Goal: Transaction & Acquisition: Purchase product/service

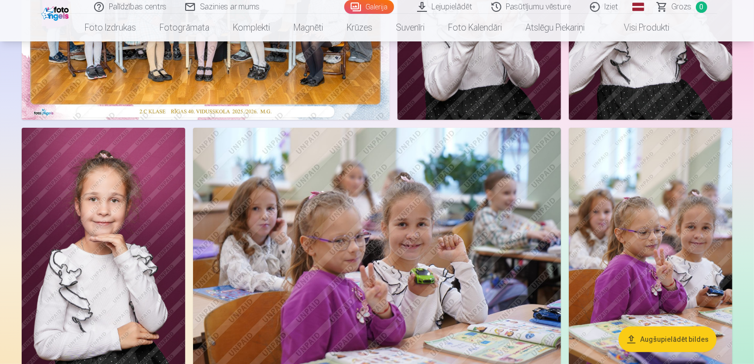
scroll to position [99, 0]
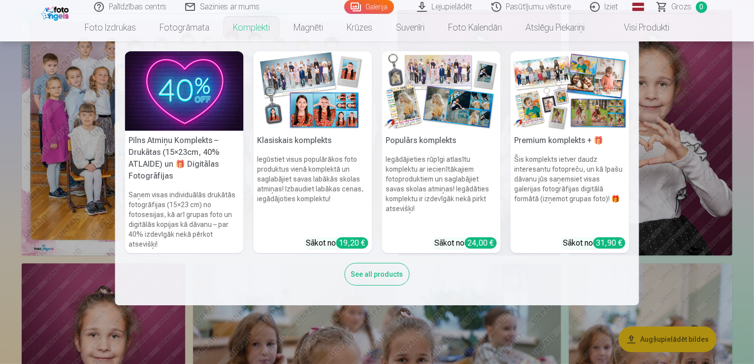
click at [187, 118] on img at bounding box center [184, 90] width 119 height 79
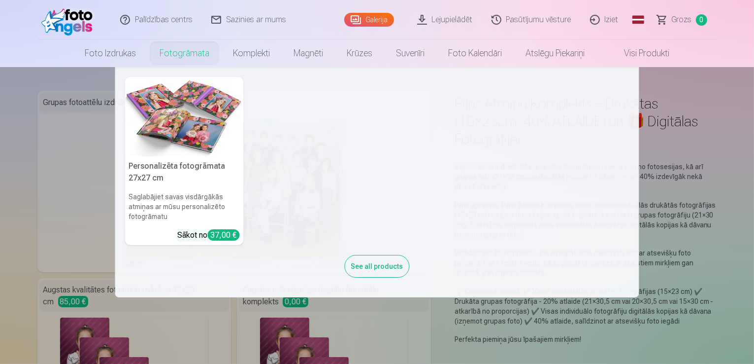
click at [200, 53] on link "Fotogrāmata" at bounding box center [184, 53] width 73 height 28
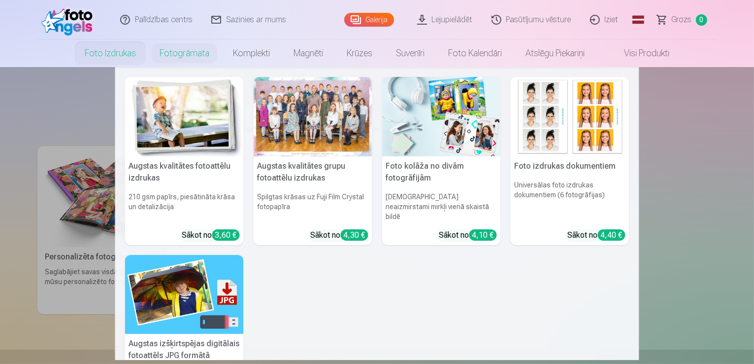
click at [125, 55] on link "Foto izdrukas" at bounding box center [110, 53] width 75 height 28
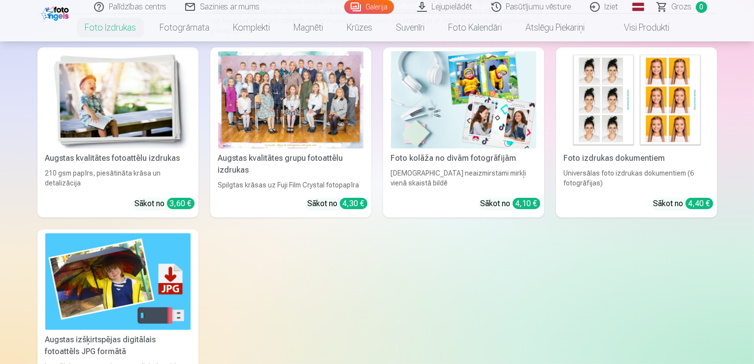
scroll to position [99, 0]
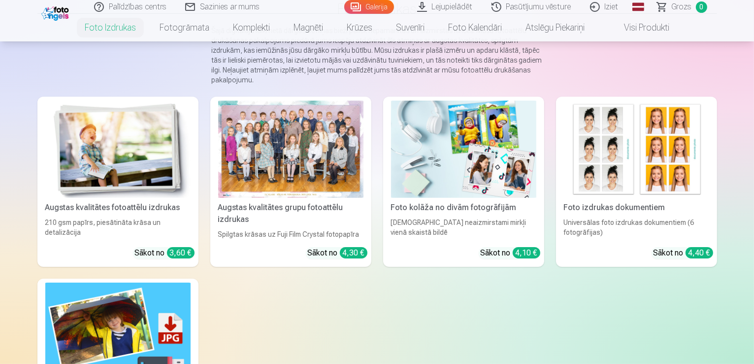
click at [306, 167] on div at bounding box center [290, 149] width 145 height 97
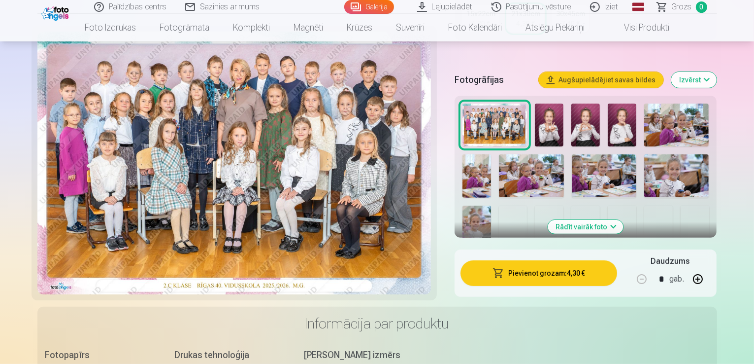
scroll to position [246, 0]
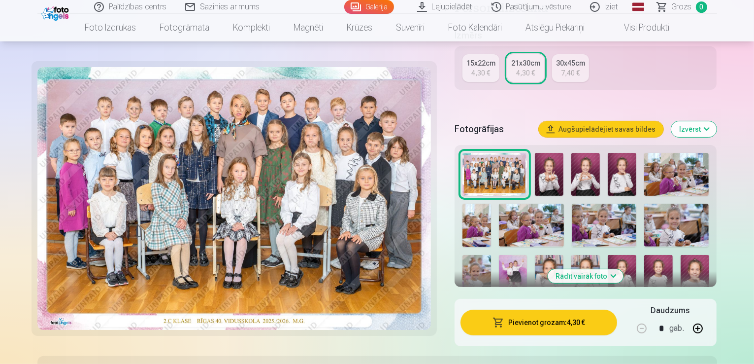
click at [600, 269] on button "Rādīt vairāk foto" at bounding box center [585, 276] width 75 height 14
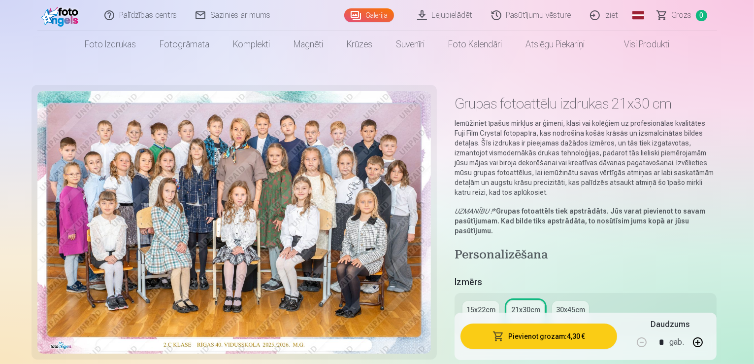
scroll to position [148, 0]
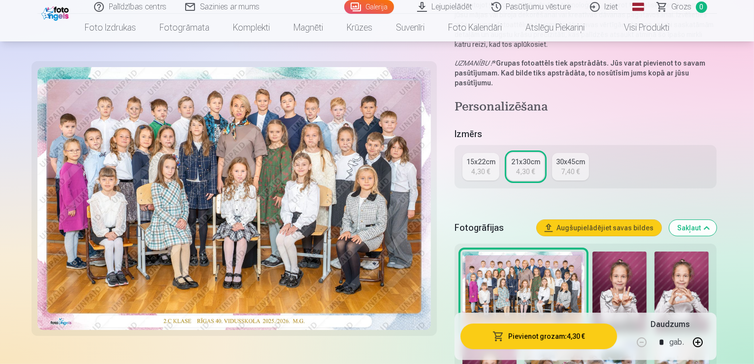
click at [496, 157] on div "15x22cm" at bounding box center [481, 162] width 29 height 10
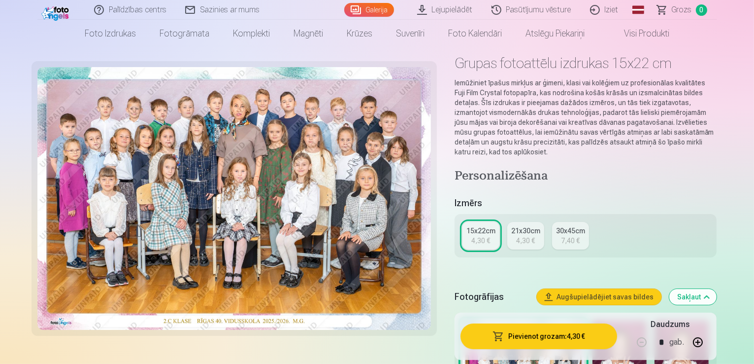
scroll to position [99, 0]
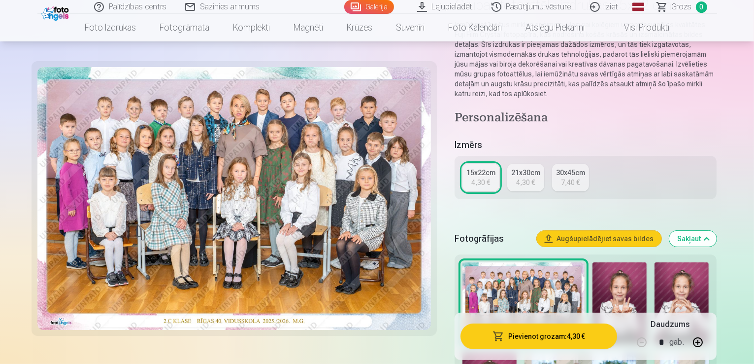
click at [534, 168] on div "21x30cm" at bounding box center [525, 173] width 29 height 10
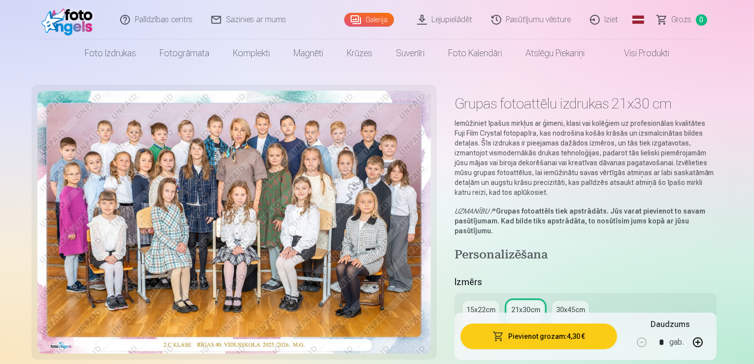
click at [566, 301] on link "30x45cm 7,40 €" at bounding box center [570, 315] width 37 height 28
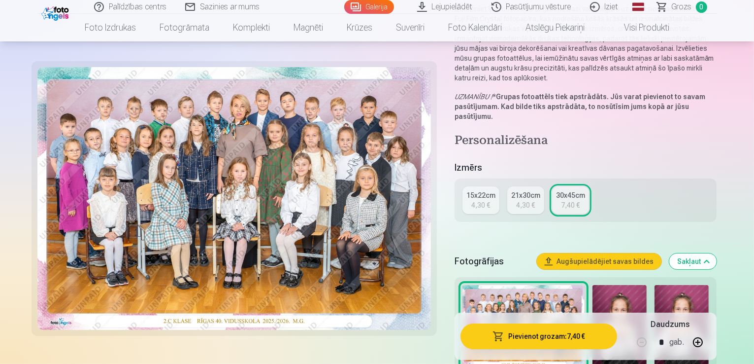
scroll to position [49, 0]
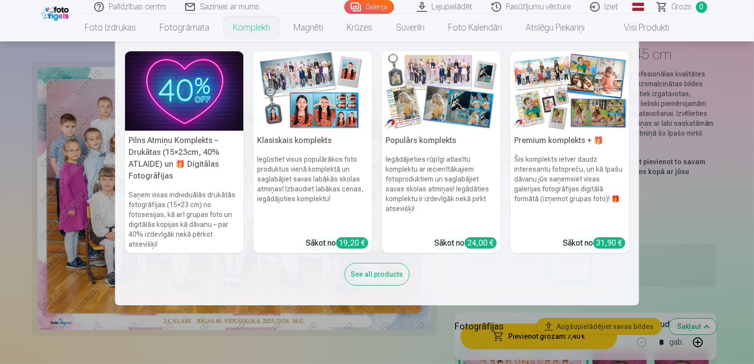
click at [264, 28] on link "Komplekti" at bounding box center [251, 28] width 61 height 28
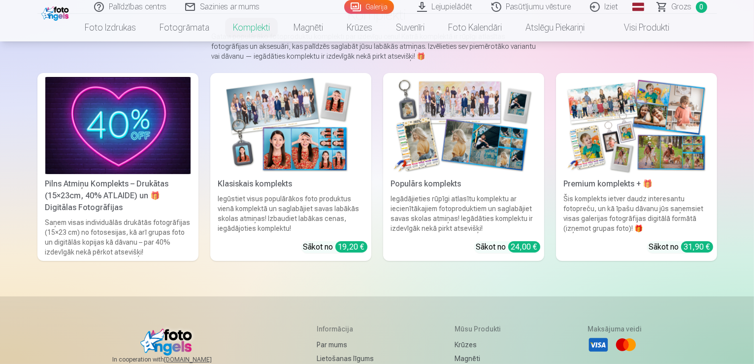
scroll to position [99, 0]
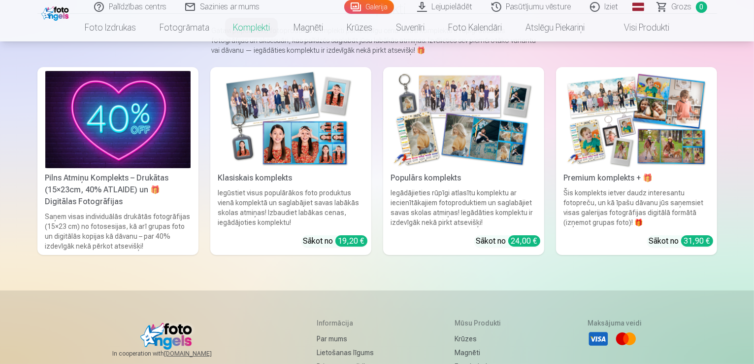
click at [299, 83] on img at bounding box center [290, 119] width 145 height 97
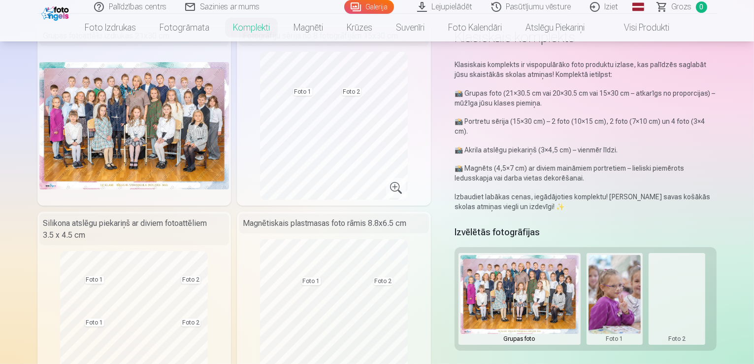
scroll to position [49, 0]
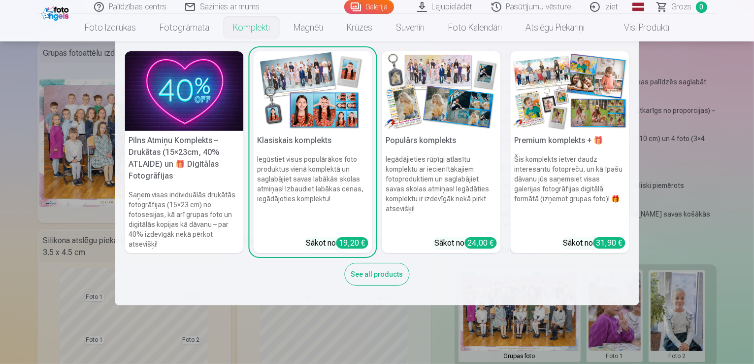
click at [244, 28] on link "Komplekti" at bounding box center [251, 28] width 61 height 28
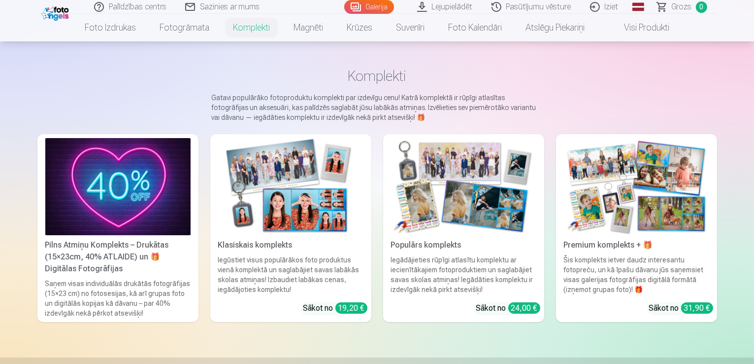
scroll to position [49, 0]
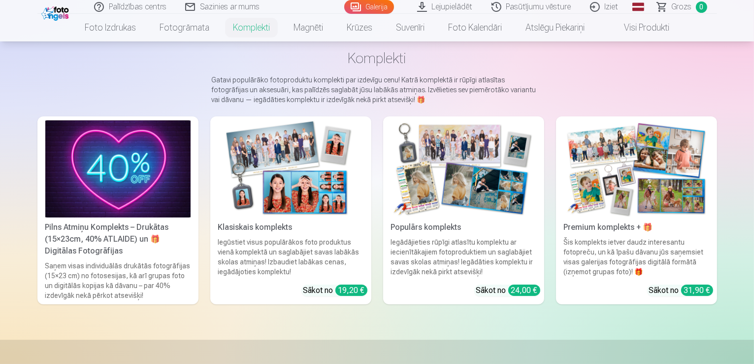
click at [451, 173] on img at bounding box center [463, 168] width 145 height 97
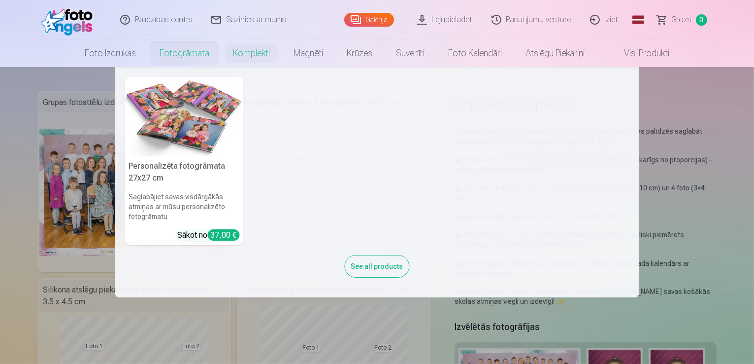
click at [188, 55] on link "Fotogrāmata" at bounding box center [184, 53] width 73 height 28
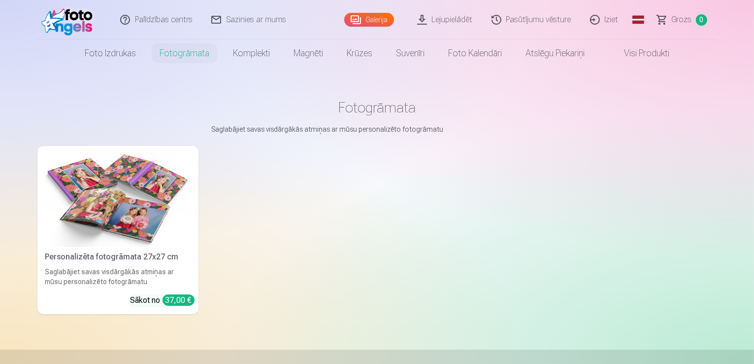
click at [665, 50] on link "Visi produkti" at bounding box center [639, 53] width 85 height 28
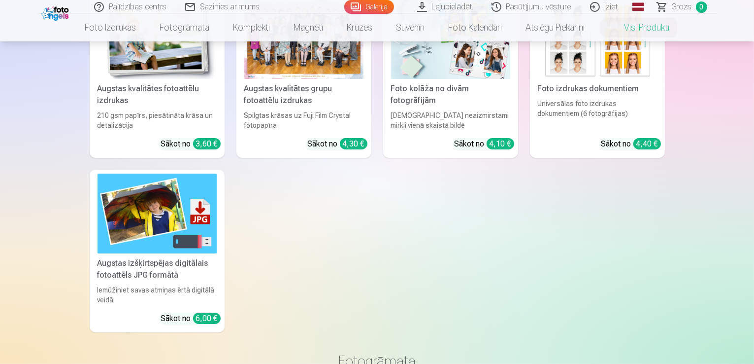
scroll to position [148, 0]
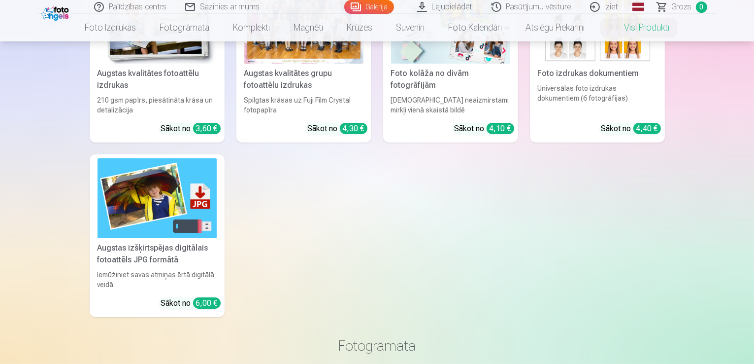
click at [148, 183] on img at bounding box center [157, 197] width 119 height 79
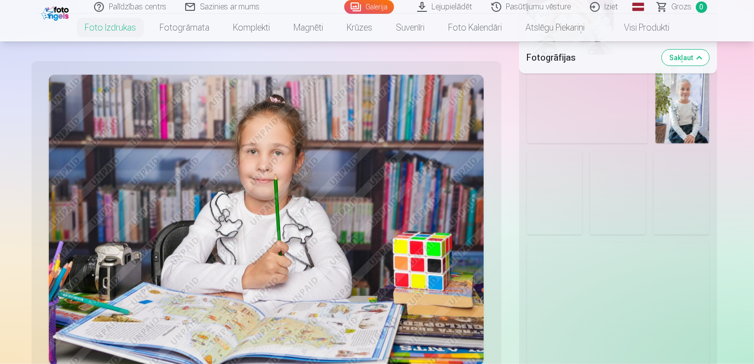
scroll to position [1281, 0]
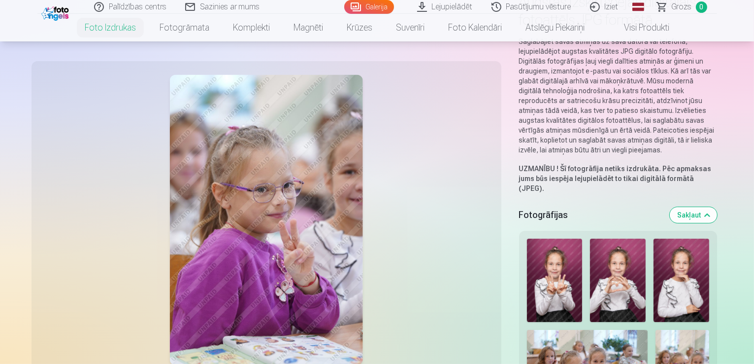
scroll to position [99, 0]
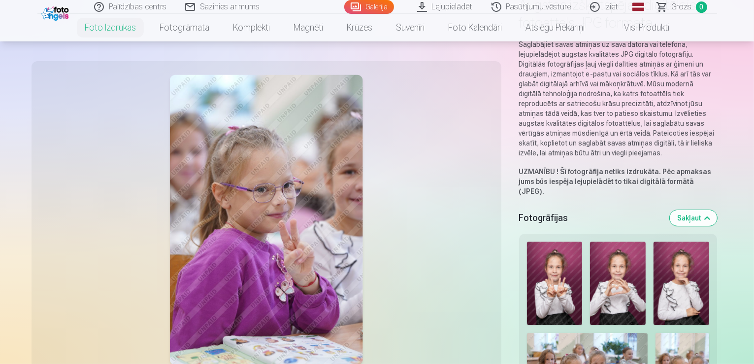
click at [710, 263] on img at bounding box center [682, 282] width 56 height 83
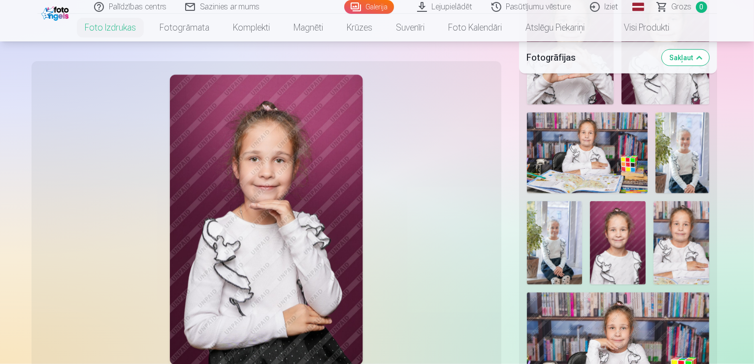
scroll to position [1035, 0]
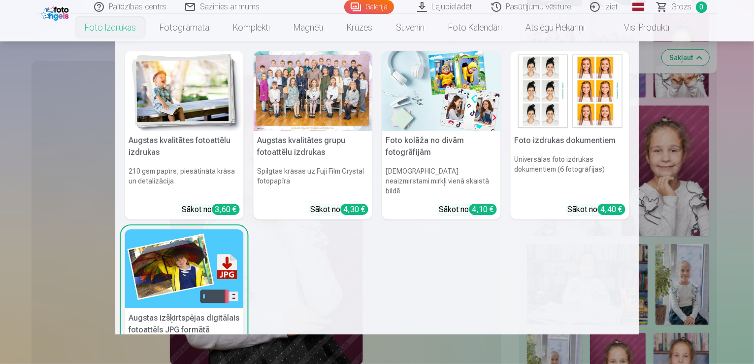
click at [120, 28] on link "Foto izdrukas" at bounding box center [110, 28] width 75 height 28
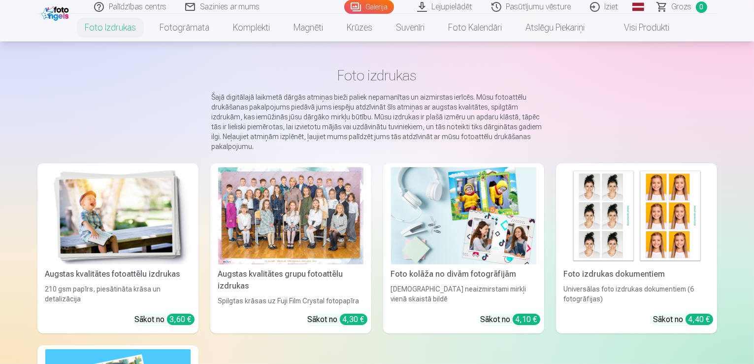
scroll to position [49, 0]
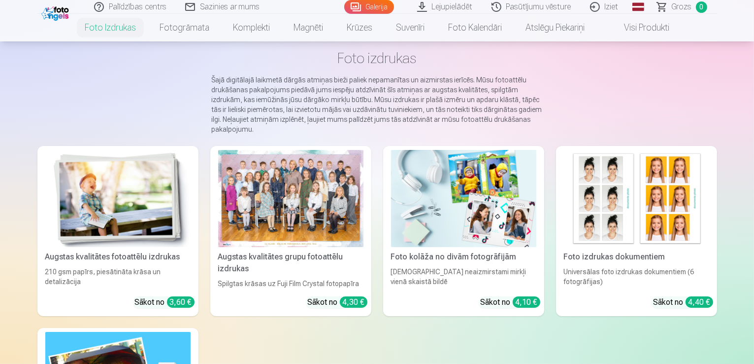
click at [270, 187] on div at bounding box center [290, 198] width 145 height 97
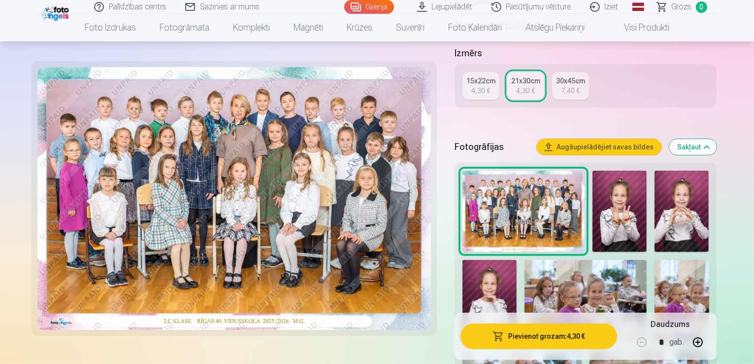
scroll to position [246, 0]
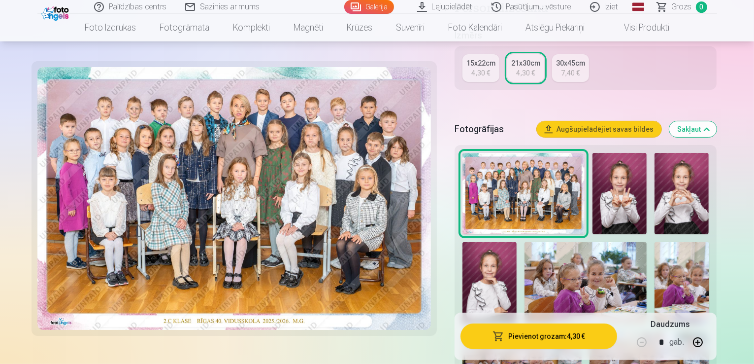
click at [628, 162] on img at bounding box center [620, 194] width 54 height 82
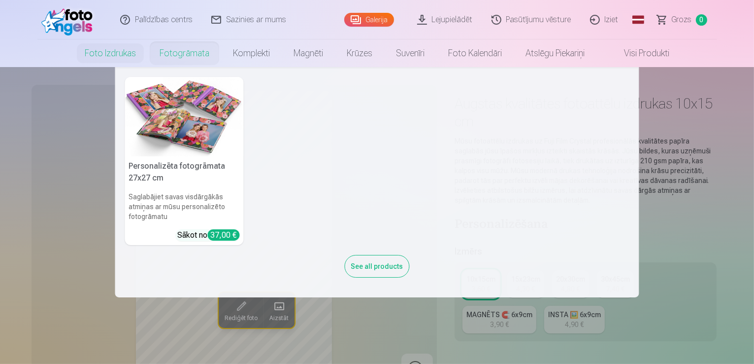
click at [190, 56] on link "Fotogrāmata" at bounding box center [184, 53] width 73 height 28
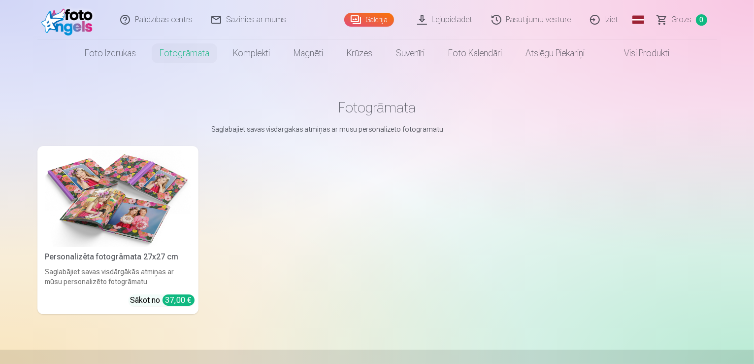
click at [628, 54] on link "Visi produkti" at bounding box center [639, 53] width 85 height 28
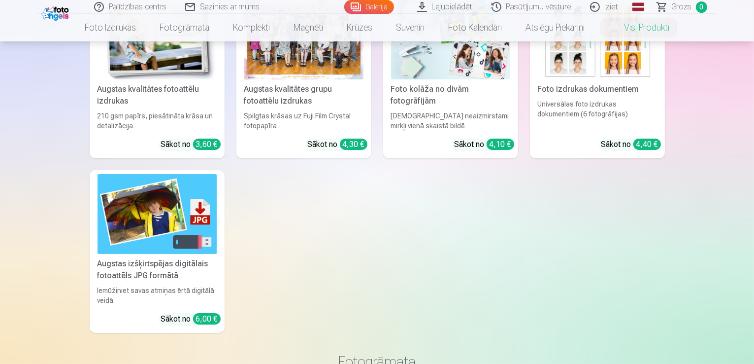
scroll to position [148, 0]
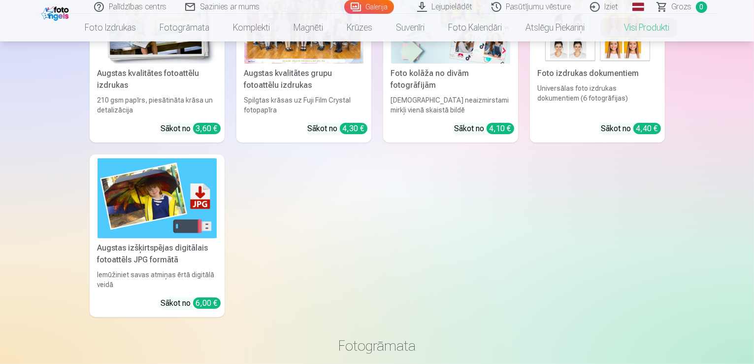
click at [148, 198] on img at bounding box center [157, 197] width 119 height 79
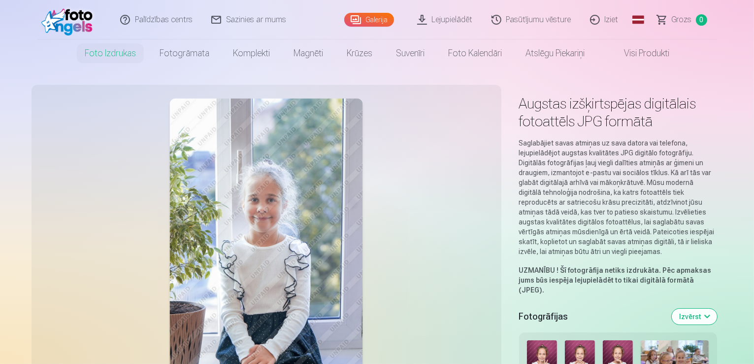
click at [656, 50] on link "Visi produkti" at bounding box center [639, 53] width 85 height 28
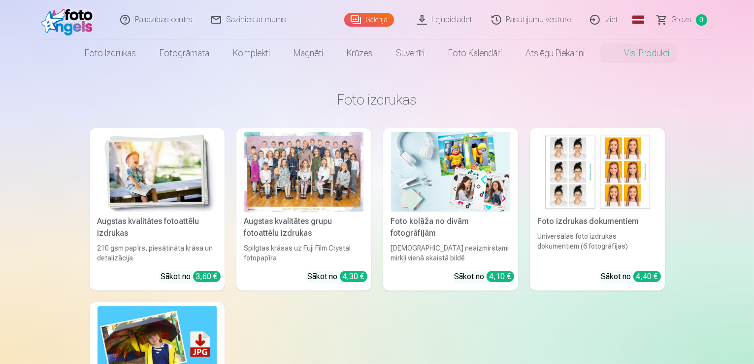
click at [151, 153] on img at bounding box center [157, 171] width 119 height 79
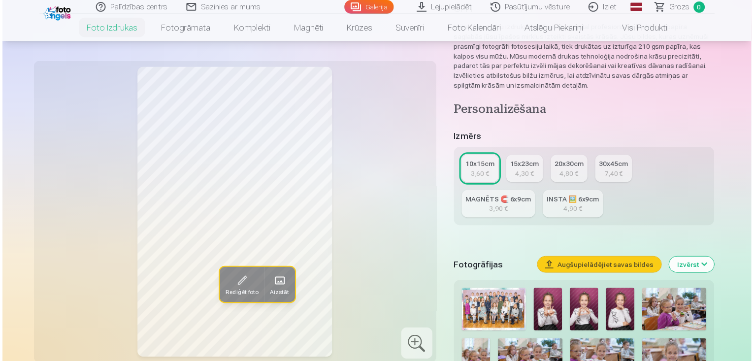
scroll to position [148, 0]
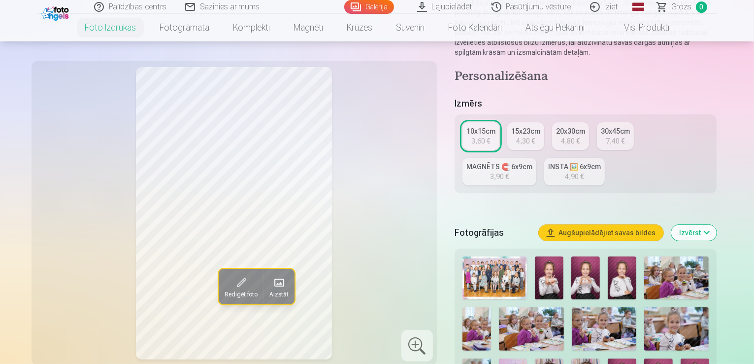
click at [515, 256] on img at bounding box center [495, 277] width 65 height 43
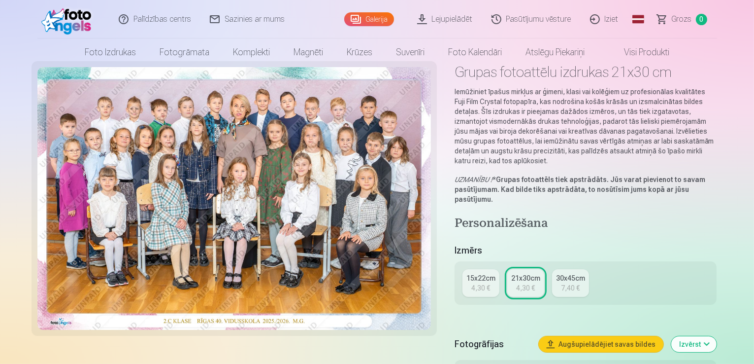
scroll to position [49, 0]
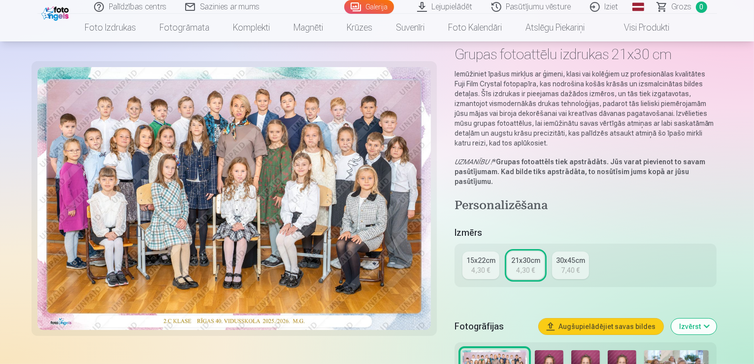
click at [631, 318] on button "Augšupielādējiet savas bildes" at bounding box center [601, 326] width 125 height 16
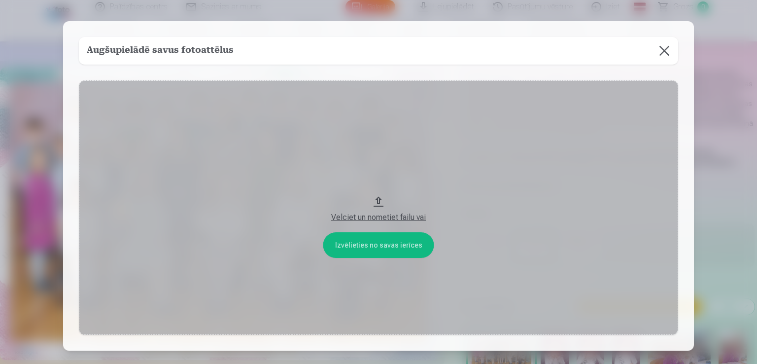
click at [664, 55] on button at bounding box center [664, 51] width 28 height 28
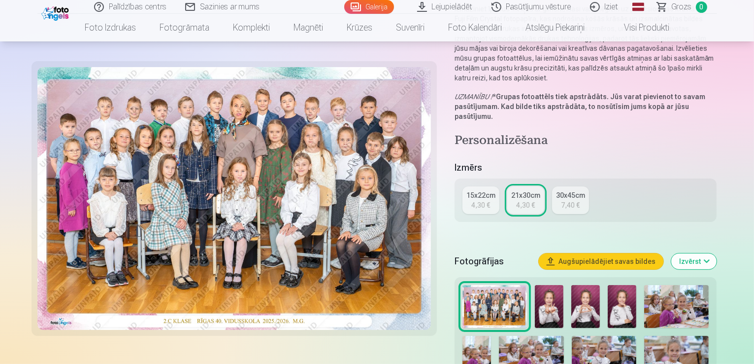
scroll to position [99, 0]
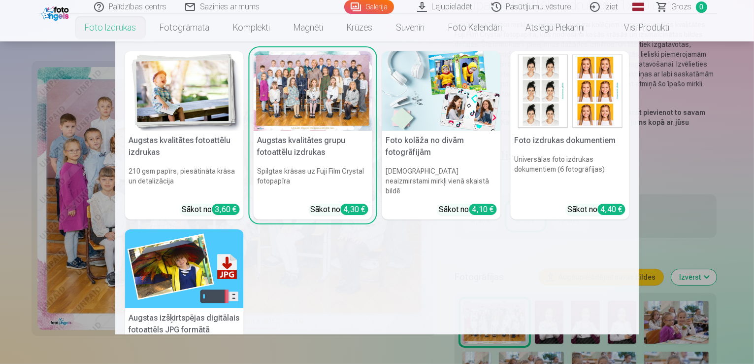
click at [119, 30] on link "Foto izdrukas" at bounding box center [110, 28] width 75 height 28
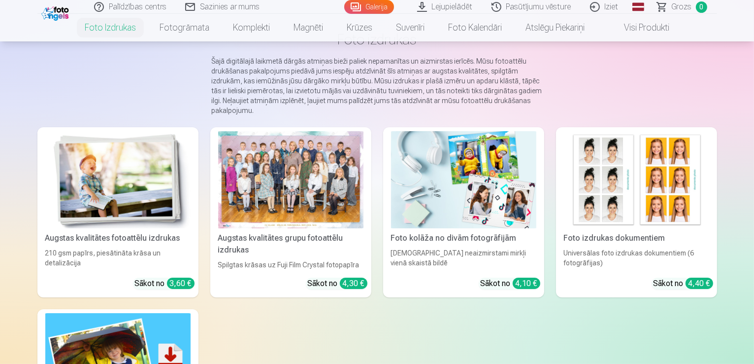
scroll to position [99, 0]
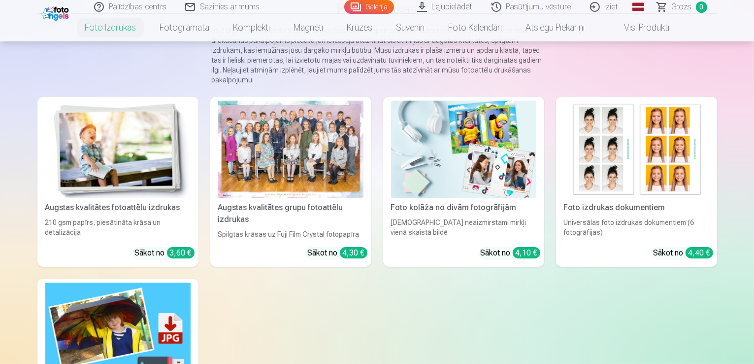
click at [99, 176] on img at bounding box center [117, 149] width 145 height 97
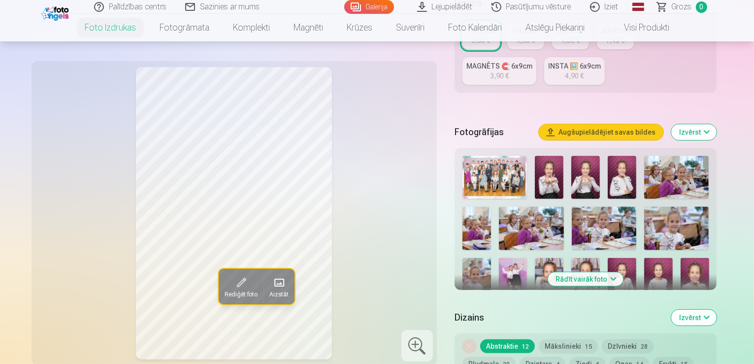
scroll to position [246, 0]
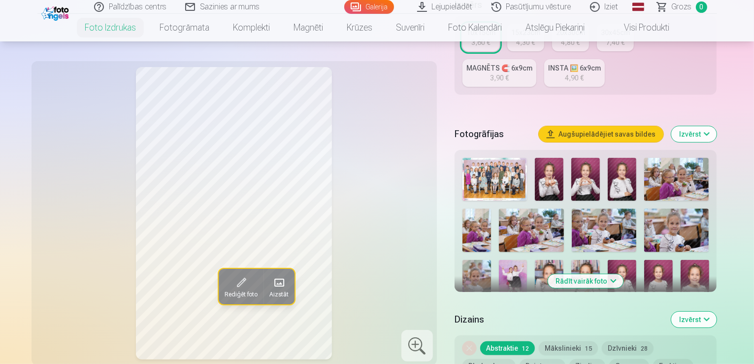
click at [614, 274] on button "Rādīt vairāk foto" at bounding box center [585, 281] width 75 height 14
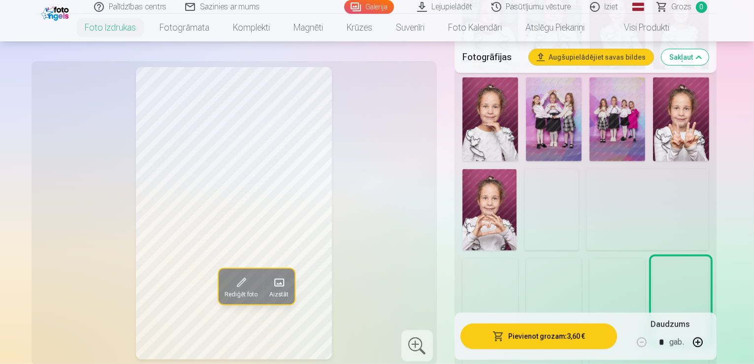
scroll to position [838, 0]
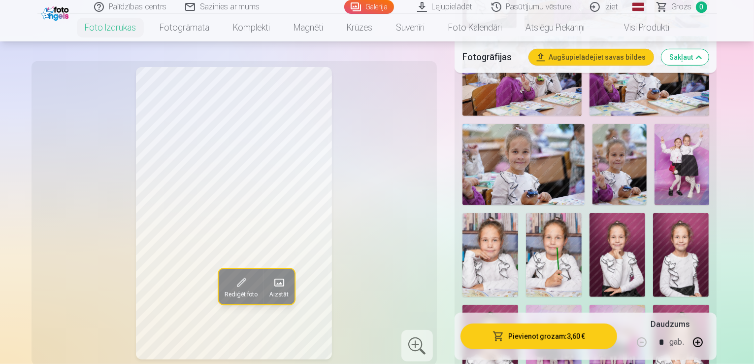
scroll to position [542, 0]
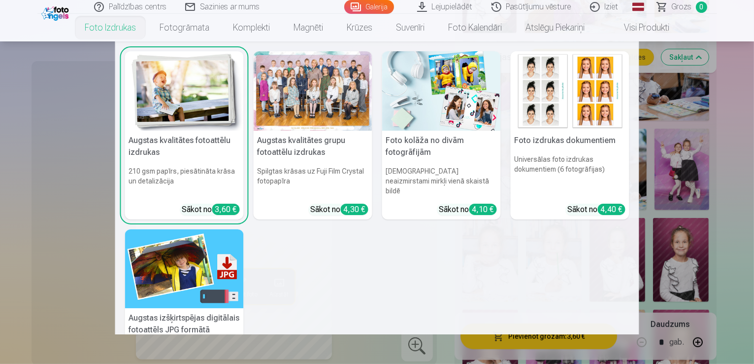
click at [175, 279] on img at bounding box center [184, 268] width 119 height 79
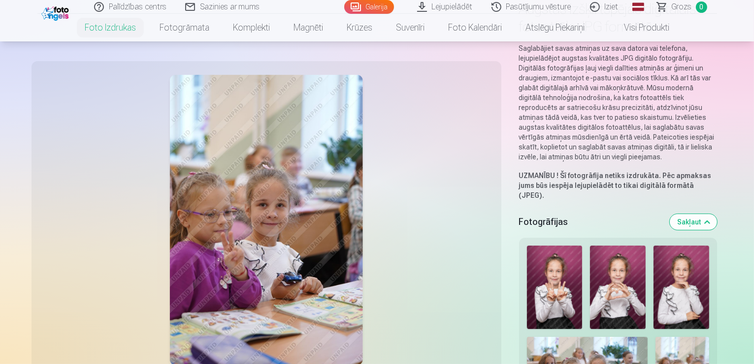
scroll to position [99, 0]
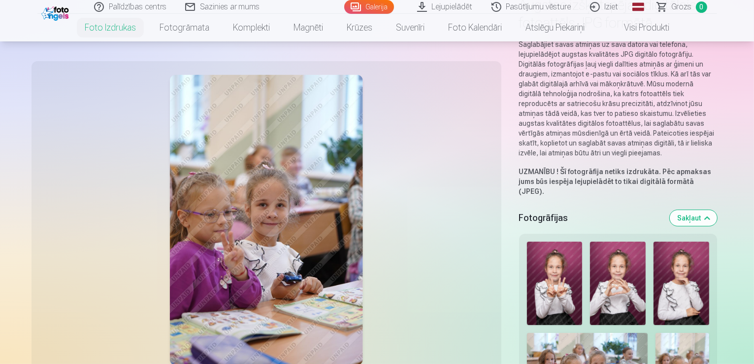
click at [555, 241] on img at bounding box center [555, 282] width 56 height 83
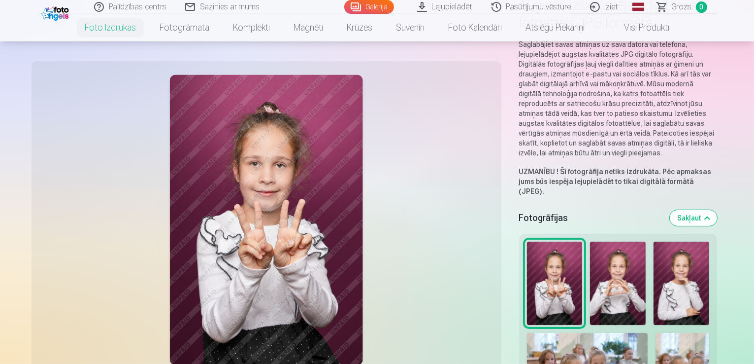
click at [619, 259] on img at bounding box center [618, 282] width 56 height 83
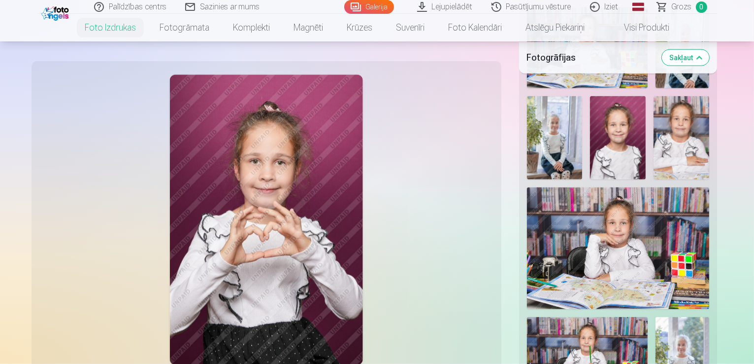
scroll to position [1330, 0]
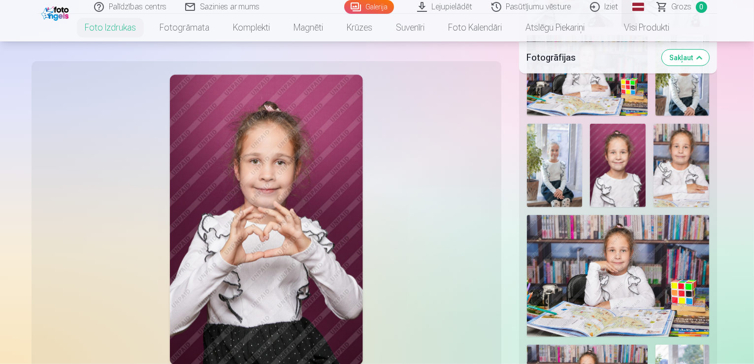
scroll to position [1232, 0]
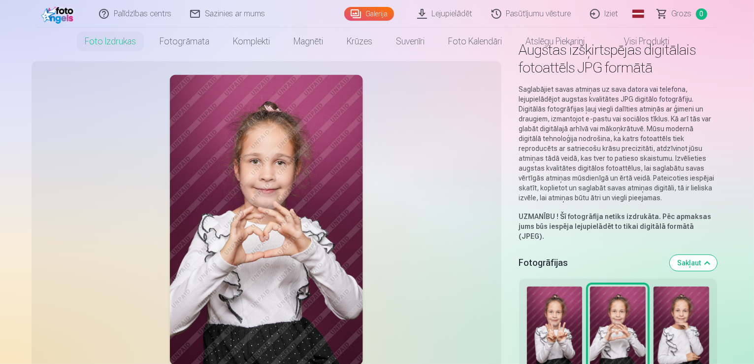
scroll to position [0, 0]
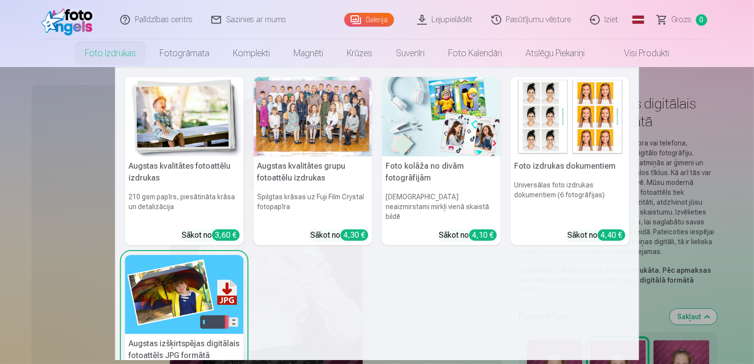
click at [125, 48] on link "Foto izdrukas" at bounding box center [110, 53] width 75 height 28
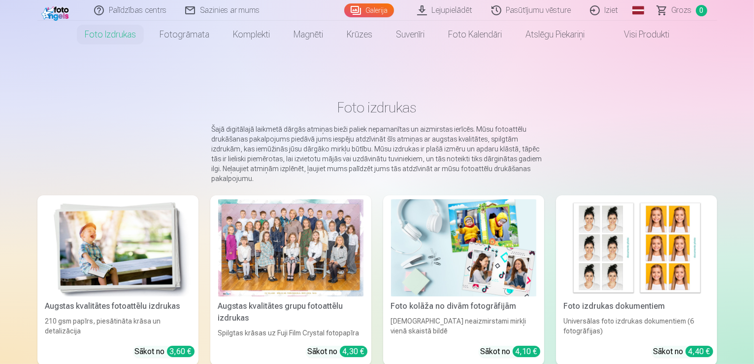
scroll to position [49, 0]
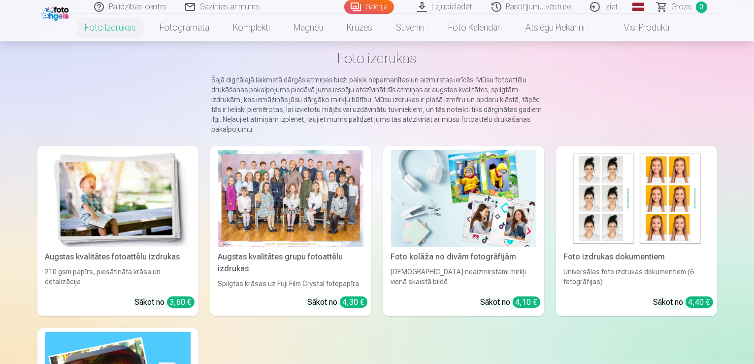
click at [104, 227] on img at bounding box center [117, 198] width 145 height 97
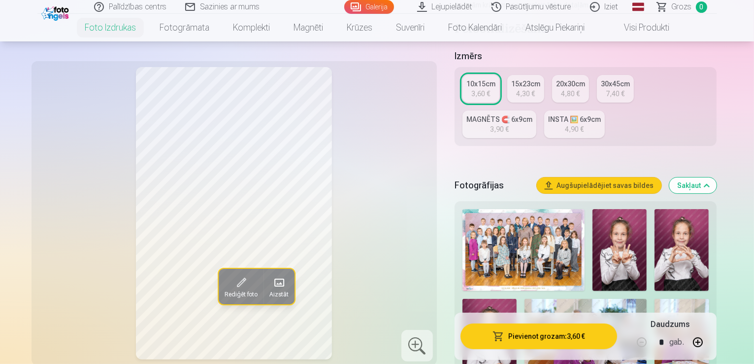
scroll to position [197, 0]
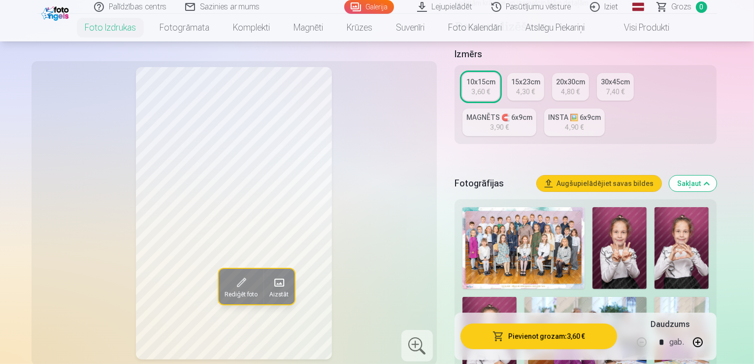
click at [538, 213] on img at bounding box center [524, 248] width 122 height 82
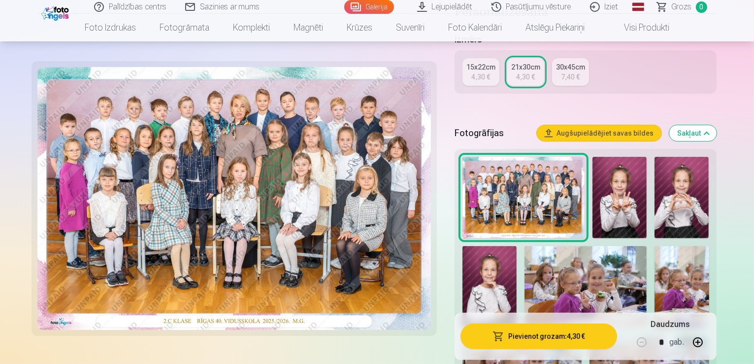
scroll to position [296, 0]
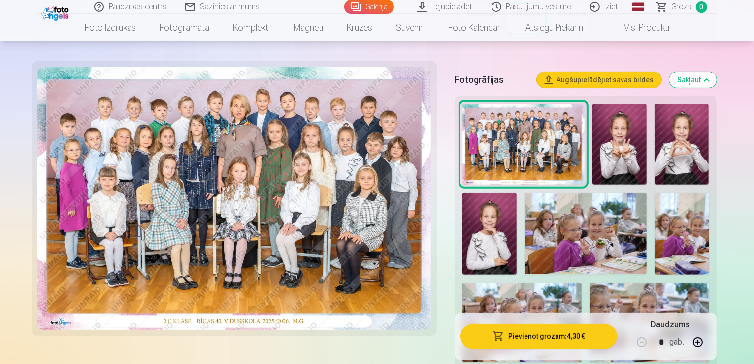
click at [611, 133] on img at bounding box center [620, 144] width 54 height 82
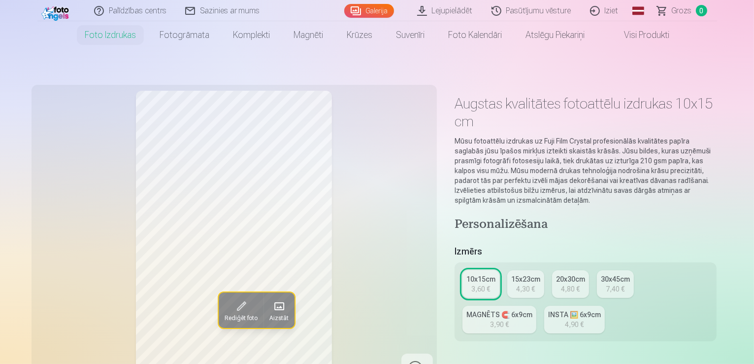
scroll to position [49, 0]
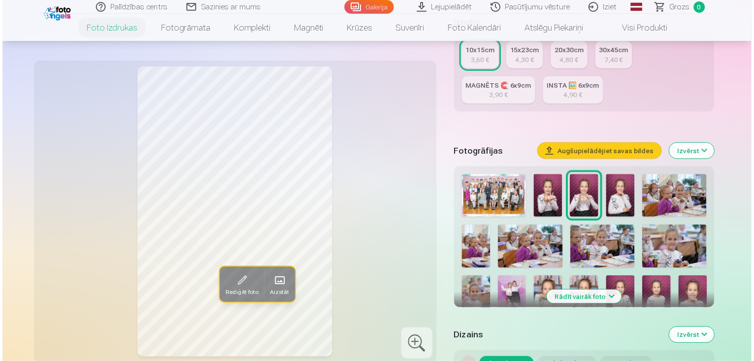
scroll to position [246, 0]
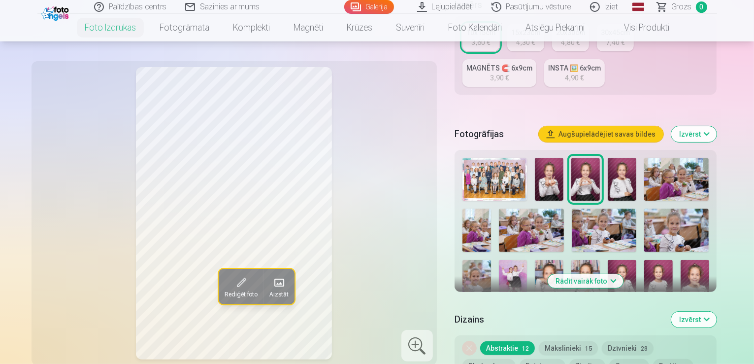
click at [499, 158] on img at bounding box center [495, 179] width 65 height 43
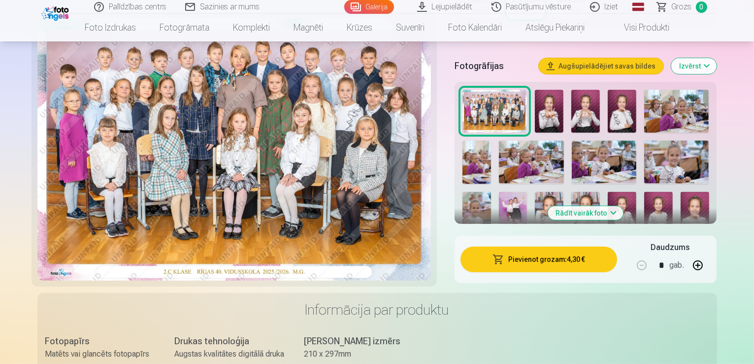
scroll to position [345, 0]
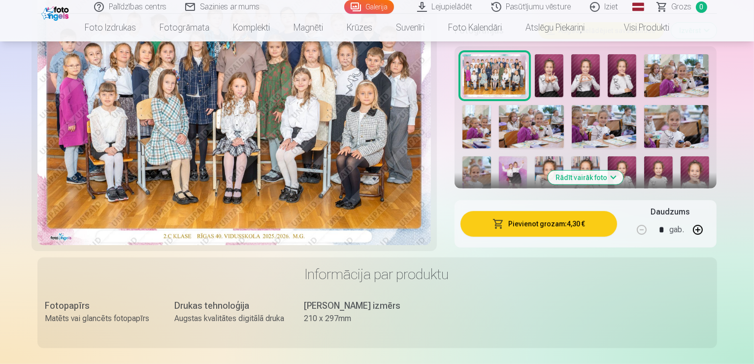
click at [579, 211] on button "Pievienot grozam : 4,30 €" at bounding box center [539, 224] width 157 height 26
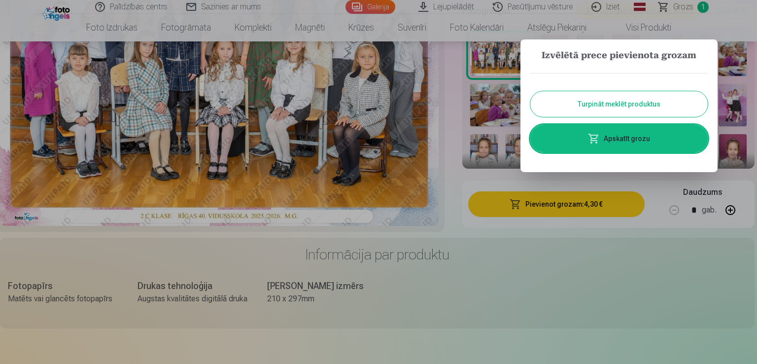
click at [601, 107] on button "Turpināt meklēt produktus" at bounding box center [618, 104] width 177 height 26
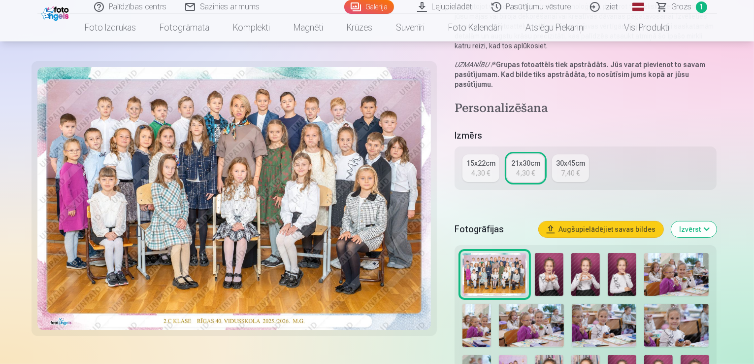
scroll to position [148, 0]
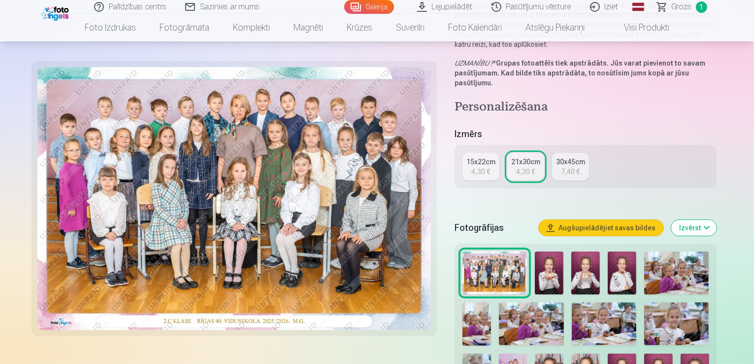
click at [552, 251] on img at bounding box center [549, 272] width 29 height 43
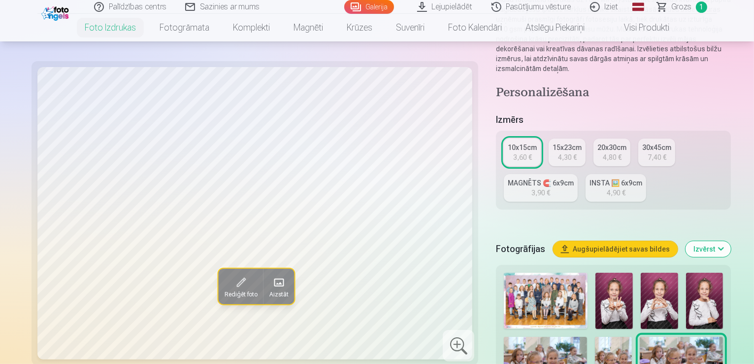
scroll to position [148, 0]
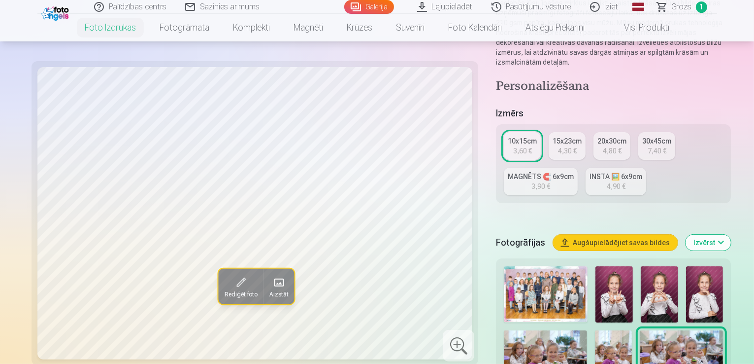
click at [596, 266] on img at bounding box center [614, 294] width 37 height 56
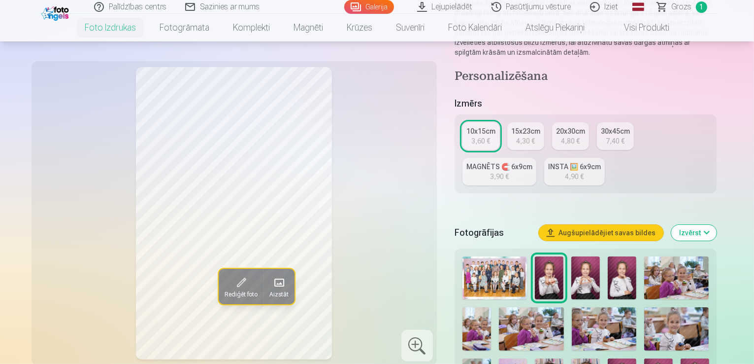
click at [584, 258] on img at bounding box center [586, 277] width 29 height 43
click at [623, 256] on img at bounding box center [622, 277] width 29 height 43
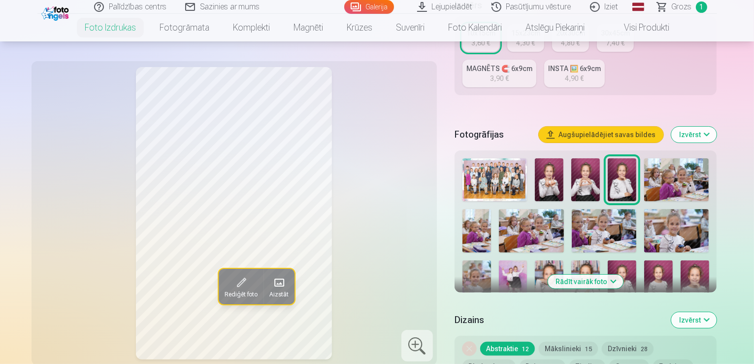
scroll to position [246, 0]
click at [679, 158] on img at bounding box center [676, 179] width 65 height 43
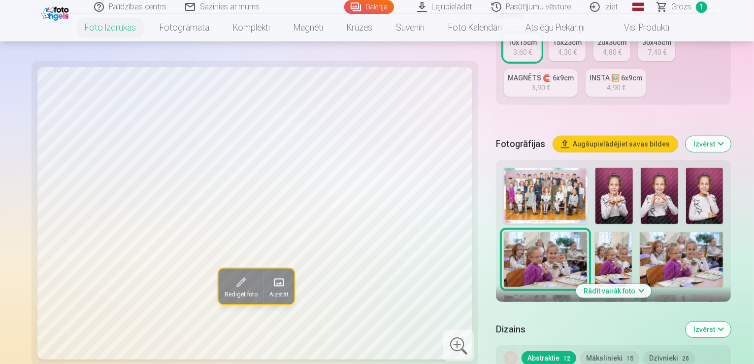
click at [632, 232] on img at bounding box center [613, 260] width 37 height 56
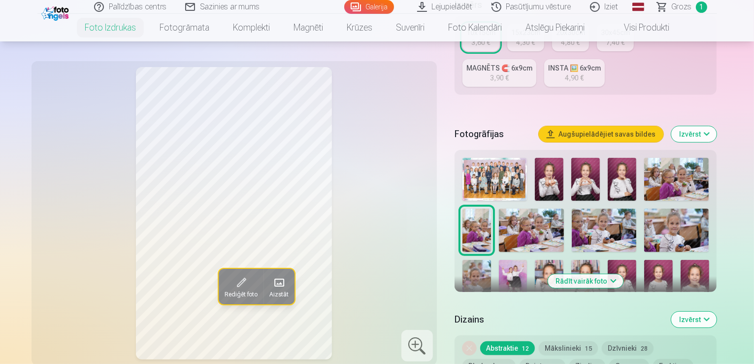
click at [511, 208] on img at bounding box center [531, 229] width 65 height 43
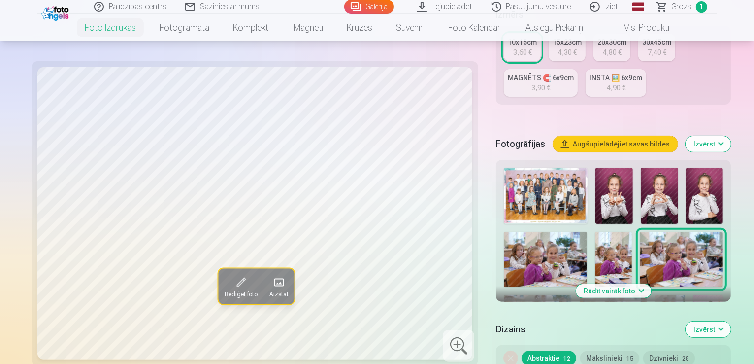
click at [550, 295] on img at bounding box center [538, 317] width 68 height 45
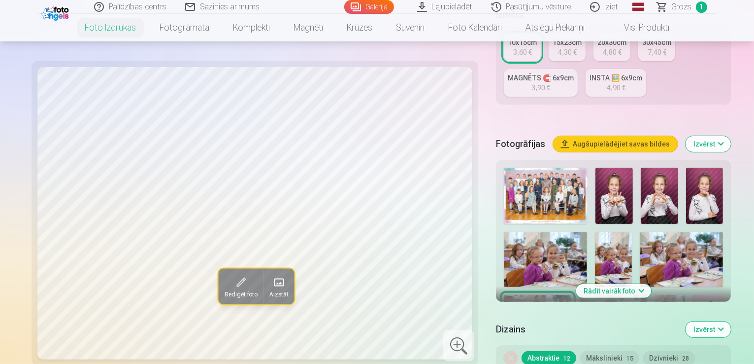
click at [642, 295] on img at bounding box center [614, 317] width 68 height 45
click at [685, 295] on img at bounding box center [670, 317] width 30 height 45
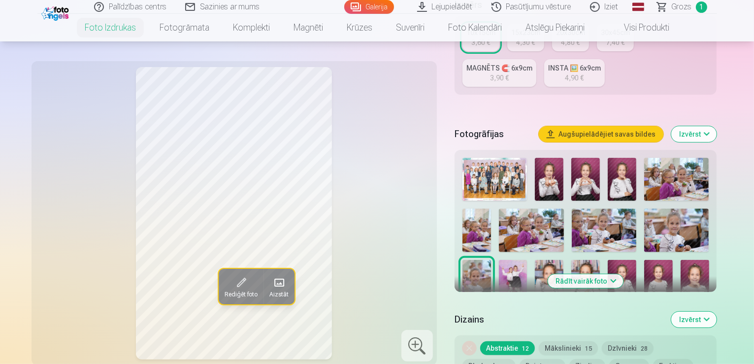
click at [528, 260] on img at bounding box center [513, 281] width 29 height 43
click at [535, 260] on img at bounding box center [549, 281] width 29 height 43
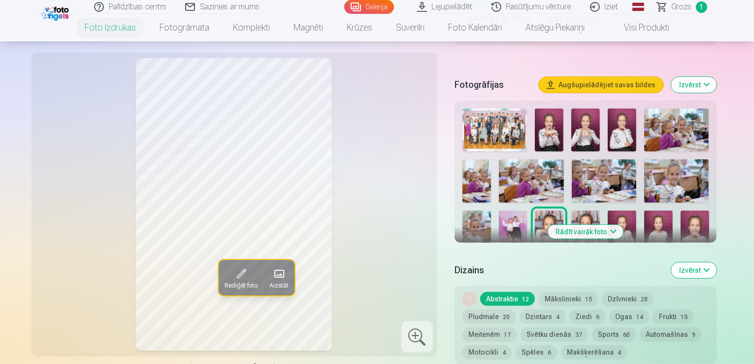
click at [572, 210] on img at bounding box center [586, 231] width 29 height 43
click at [535, 210] on img at bounding box center [549, 231] width 29 height 43
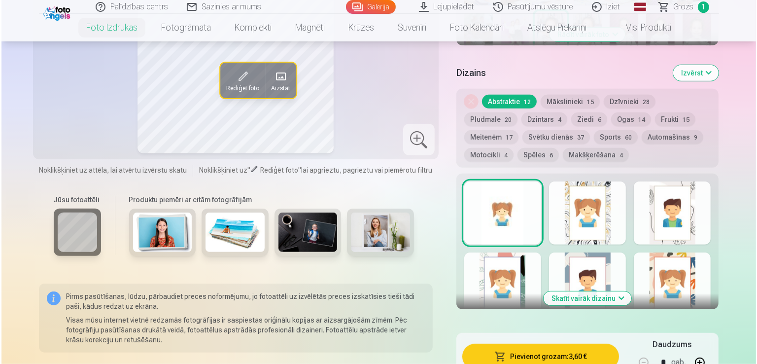
scroll to position [542, 0]
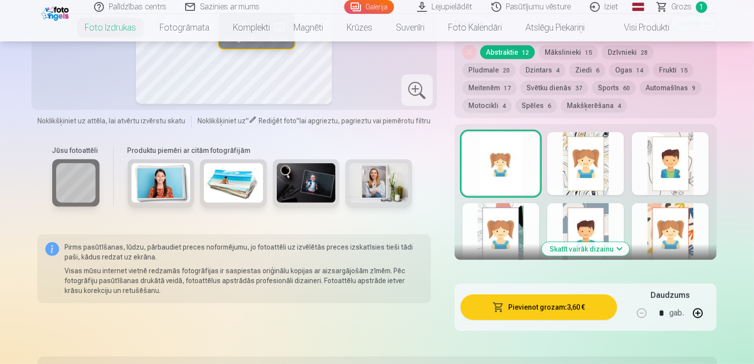
click at [611, 294] on button "Pievienot grozam : 3,60 €" at bounding box center [539, 307] width 157 height 26
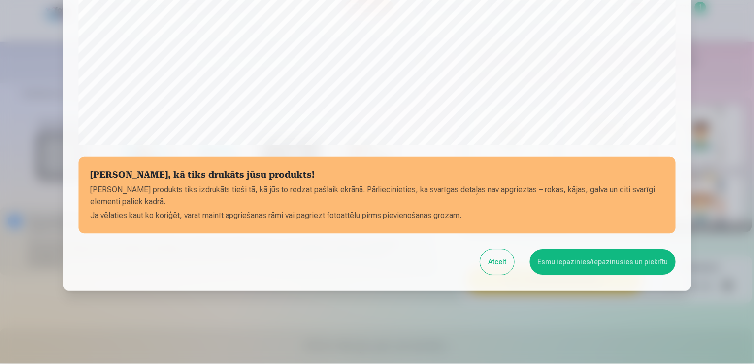
scroll to position [346, 0]
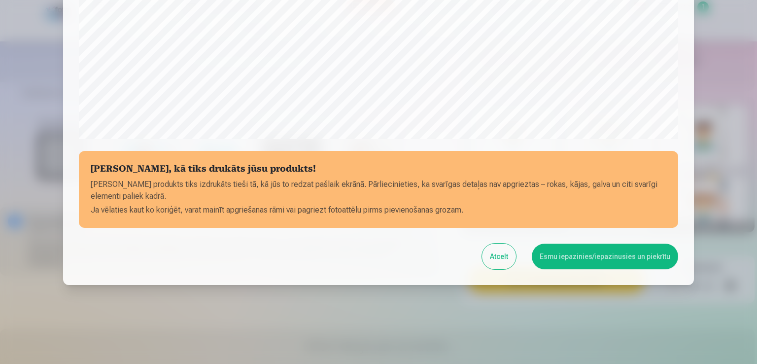
click at [585, 259] on button "Esmu iepazinies/iepazinusies un piekrītu" at bounding box center [605, 256] width 146 height 26
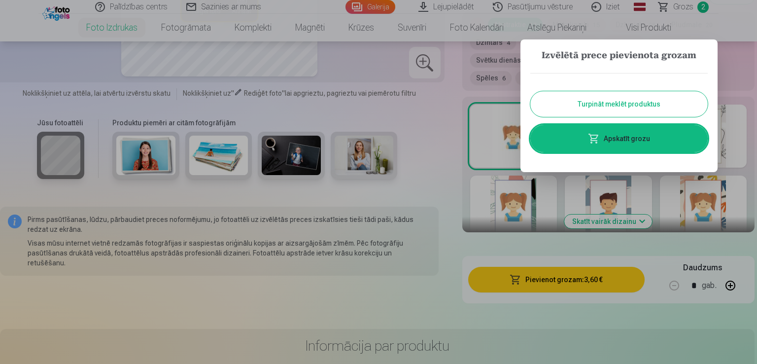
click at [666, 107] on button "Turpināt meklēt produktus" at bounding box center [618, 104] width 177 height 26
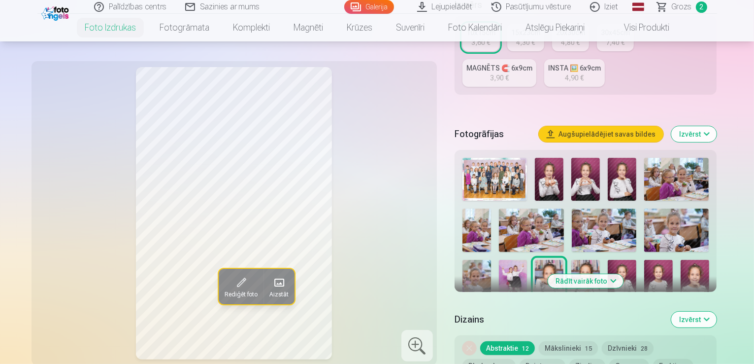
scroll to position [296, 0]
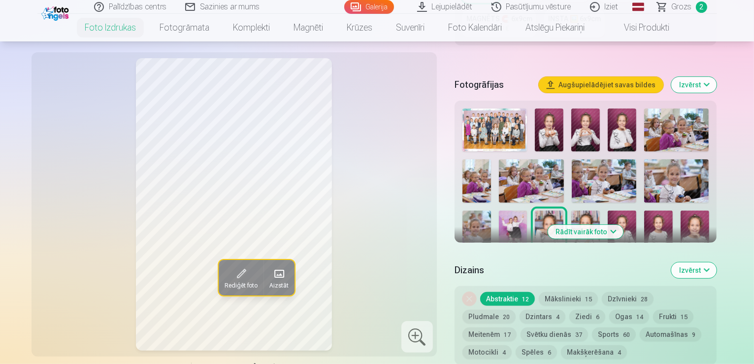
click at [613, 225] on button "Rādīt vairāk foto" at bounding box center [585, 232] width 75 height 14
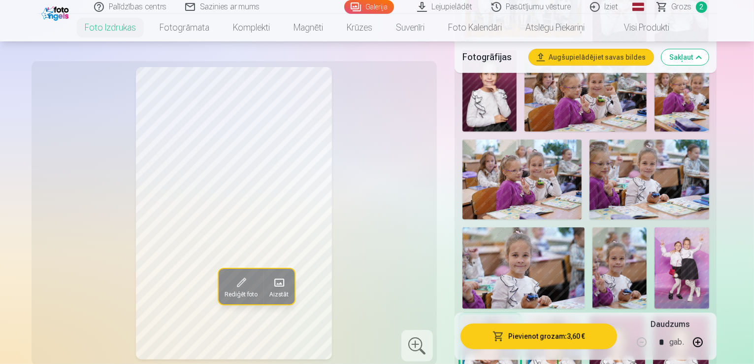
scroll to position [493, 0]
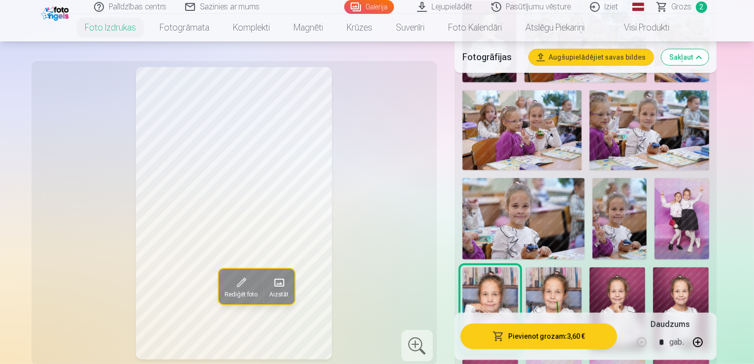
click at [645, 267] on img at bounding box center [618, 309] width 56 height 84
click at [709, 267] on img at bounding box center [681, 309] width 56 height 84
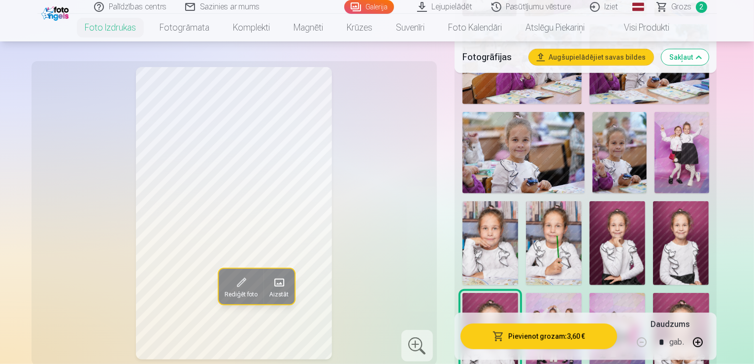
scroll to position [542, 0]
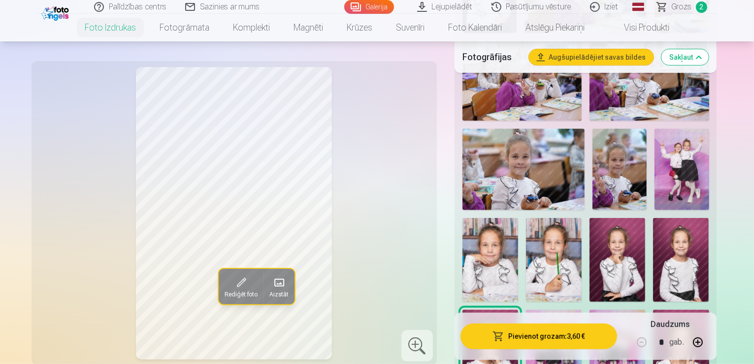
click at [554, 309] on img at bounding box center [554, 351] width 56 height 84
click at [611, 309] on img at bounding box center [618, 351] width 56 height 84
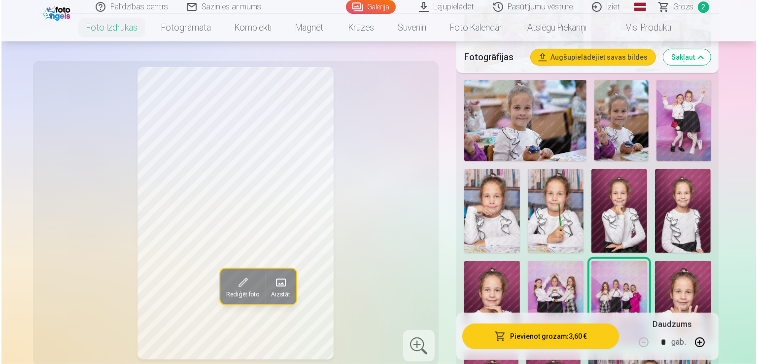
scroll to position [591, 0]
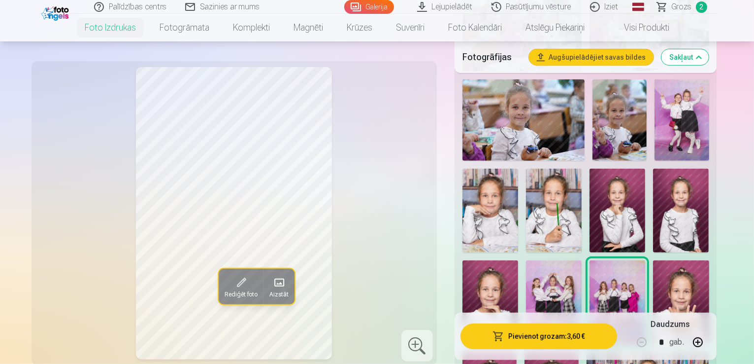
click at [544, 333] on button "Pievienot grozam : 3,60 €" at bounding box center [539, 336] width 157 height 26
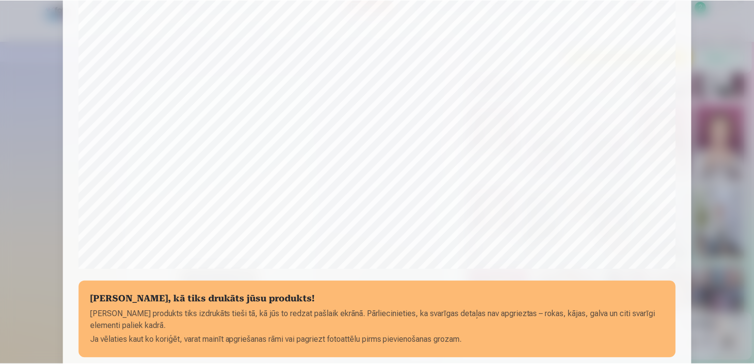
scroll to position [297, 0]
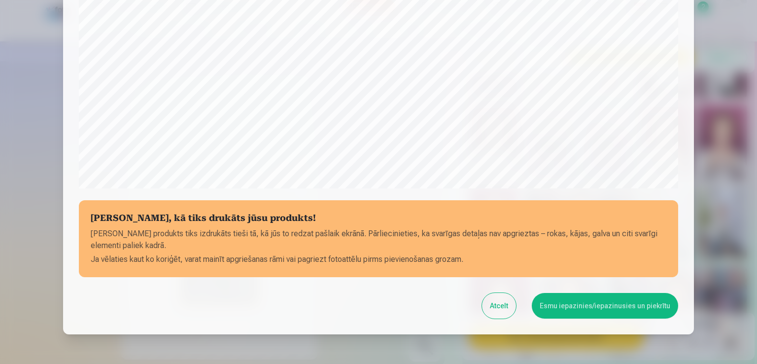
click at [583, 305] on button "Esmu iepazinies/iepazinusies un piekrītu" at bounding box center [605, 306] width 146 height 26
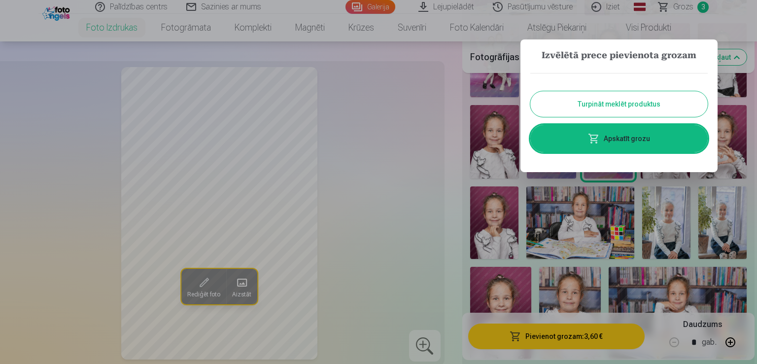
click at [669, 105] on button "Turpināt meklēt produktus" at bounding box center [618, 104] width 177 height 26
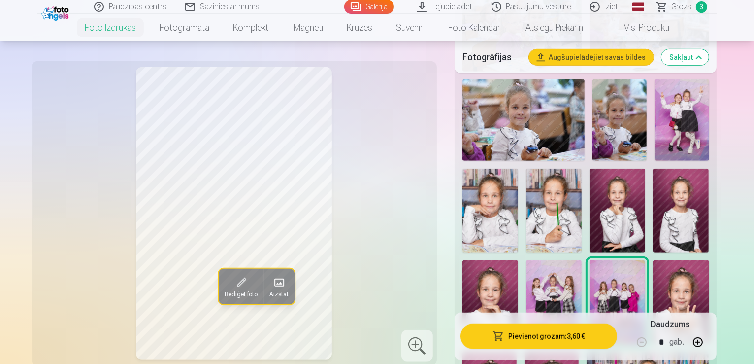
click at [665, 260] on img at bounding box center [681, 302] width 56 height 84
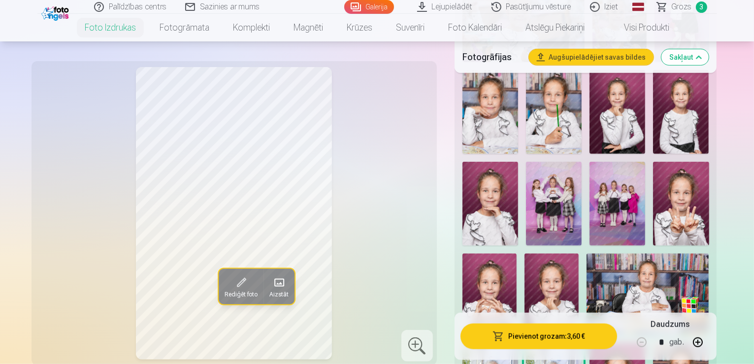
scroll to position [641, 0]
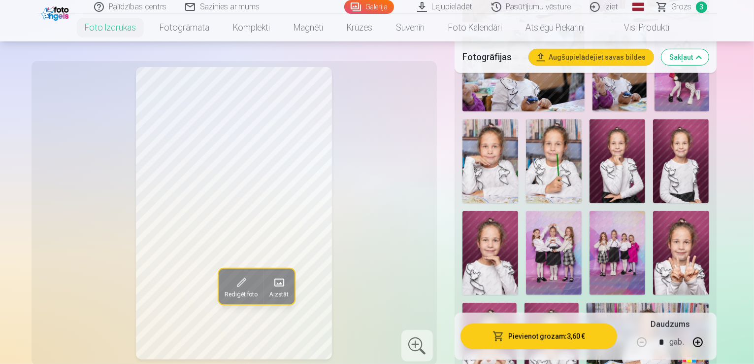
click at [699, 188] on div at bounding box center [586, 307] width 255 height 1094
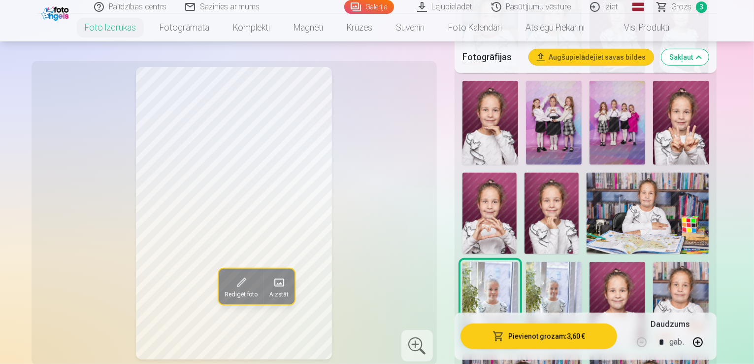
scroll to position [788, 0]
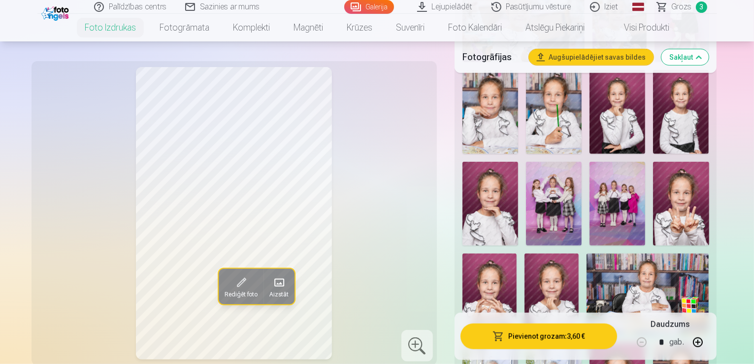
scroll to position [690, 0]
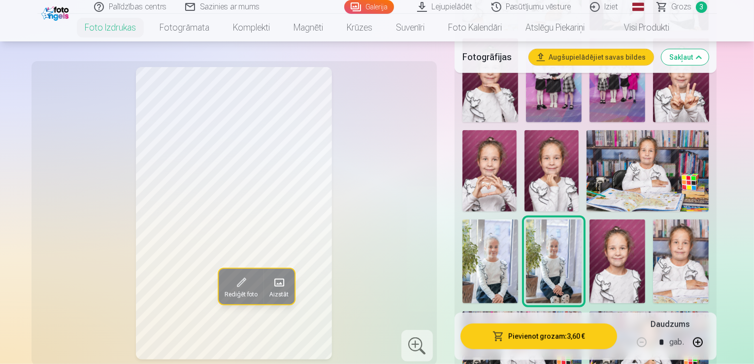
scroll to position [838, 0]
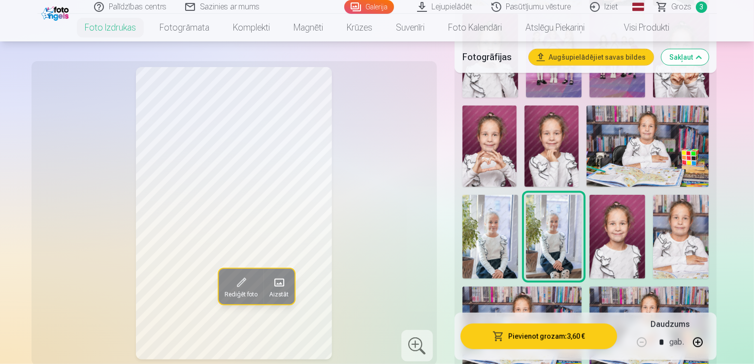
click at [710, 342] on button "button" at bounding box center [698, 342] width 24 height 24
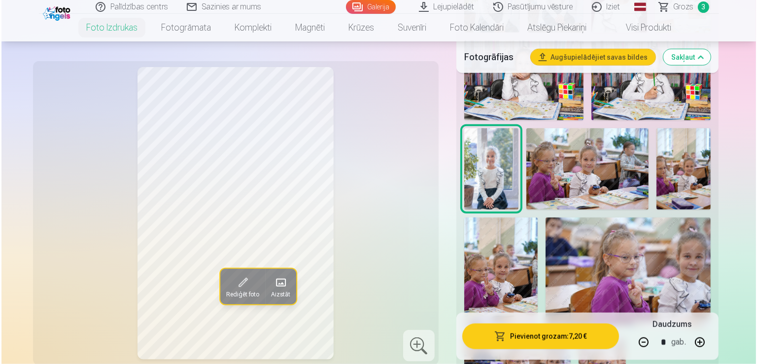
scroll to position [1084, 0]
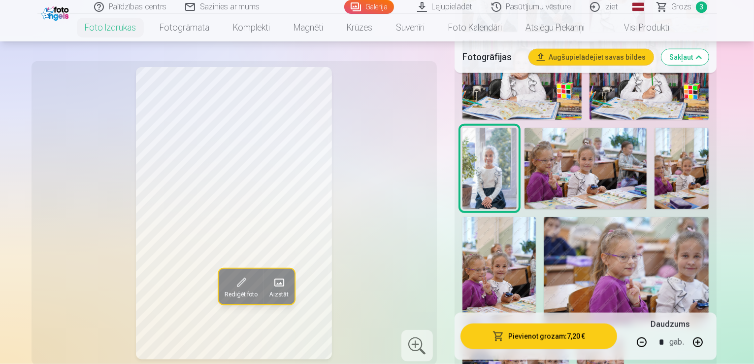
click at [609, 337] on button "Pievienot grozam : 7,20 €" at bounding box center [539, 336] width 157 height 26
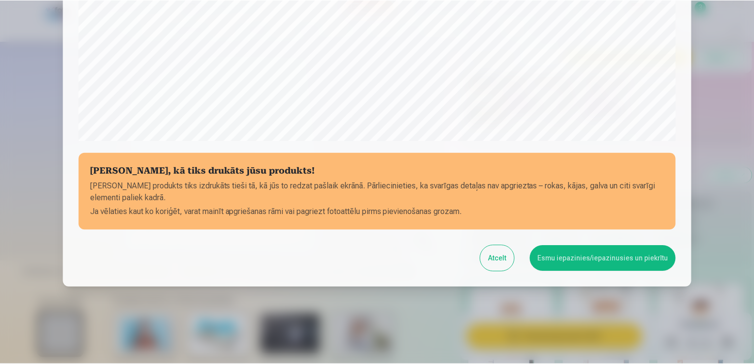
scroll to position [346, 0]
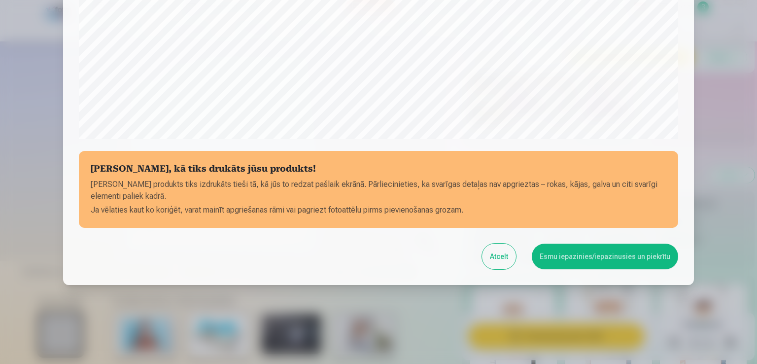
click at [583, 263] on button "Esmu iepazinies/iepazinusies un piekrītu" at bounding box center [605, 256] width 146 height 26
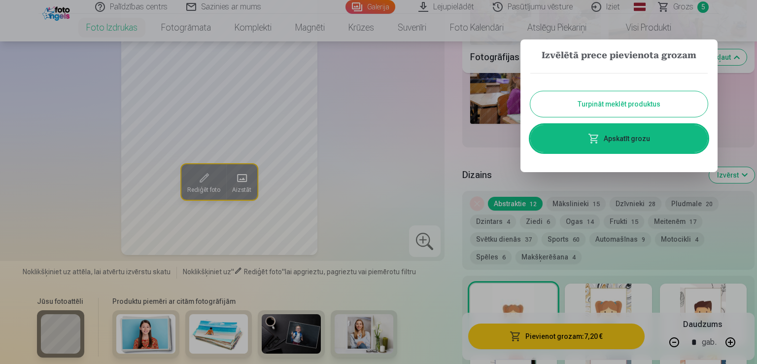
click at [629, 102] on button "Turpināt meklēt produktus" at bounding box center [618, 104] width 177 height 26
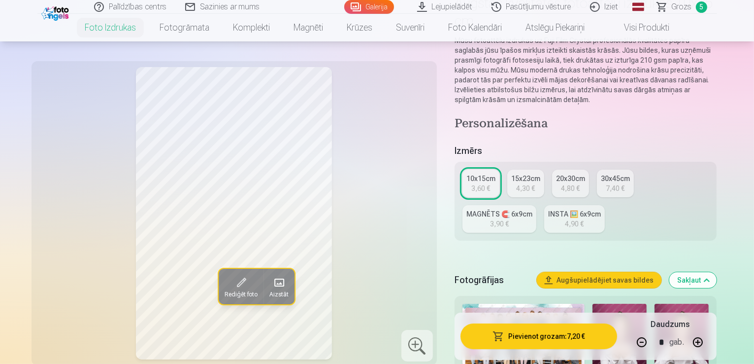
scroll to position [99, 0]
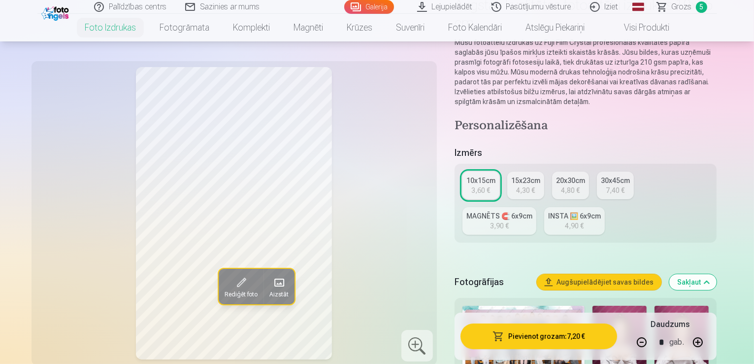
click at [533, 185] on div "4,30 €" at bounding box center [525, 190] width 19 height 10
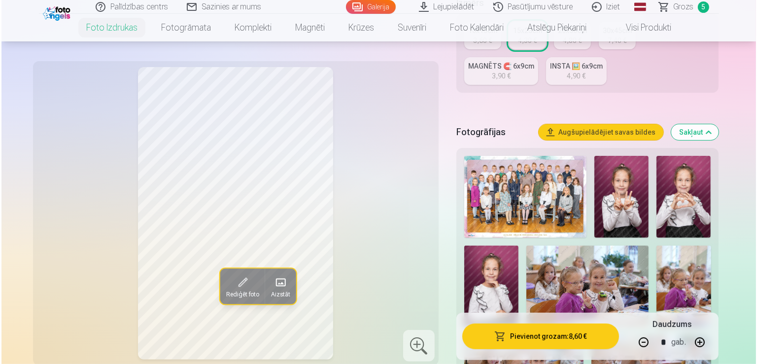
scroll to position [296, 0]
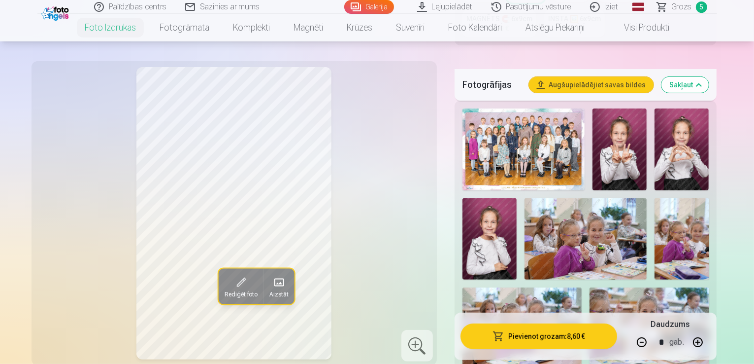
click at [654, 341] on button "button" at bounding box center [642, 342] width 24 height 24
type input "*"
click at [588, 335] on button "Pievienot grozam : 4,30 €" at bounding box center [539, 336] width 157 height 26
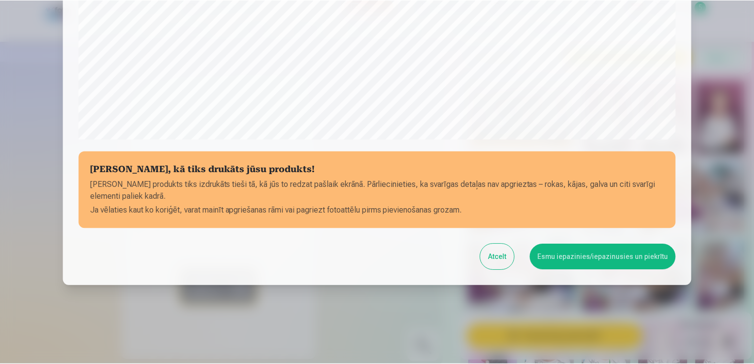
scroll to position [346, 0]
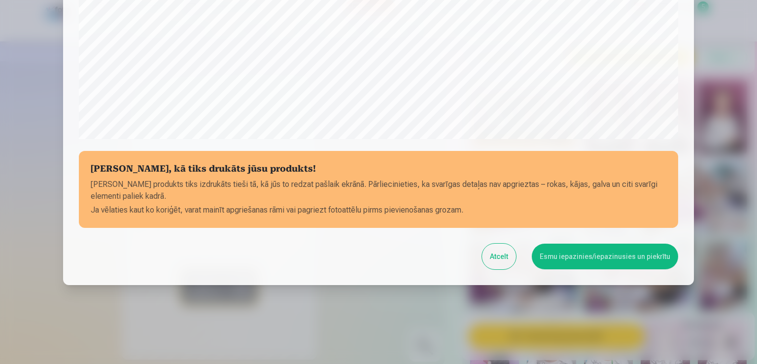
click at [597, 258] on button "Esmu iepazinies/iepazinusies un piekrītu" at bounding box center [605, 256] width 146 height 26
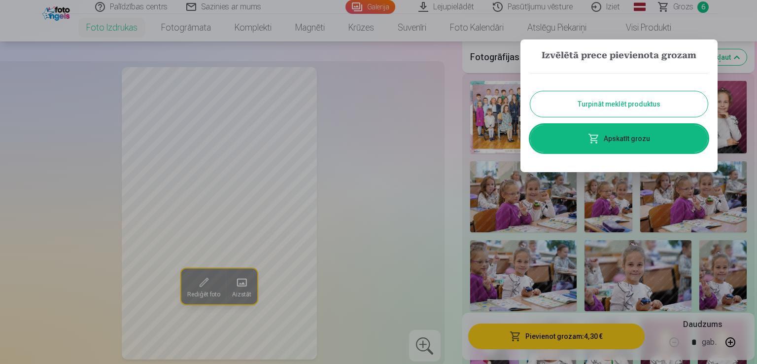
click at [666, 103] on button "Turpināt meklēt produktus" at bounding box center [618, 104] width 177 height 26
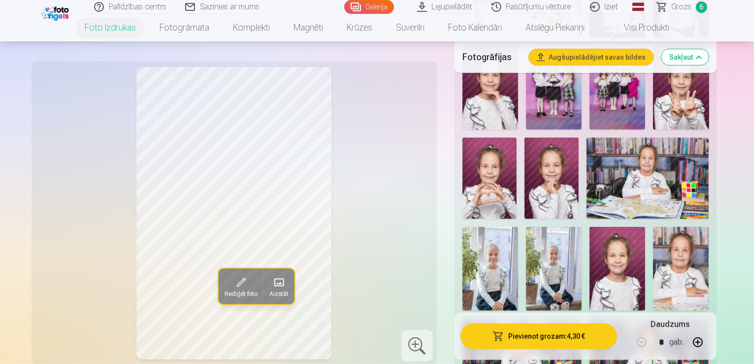
scroll to position [788, 0]
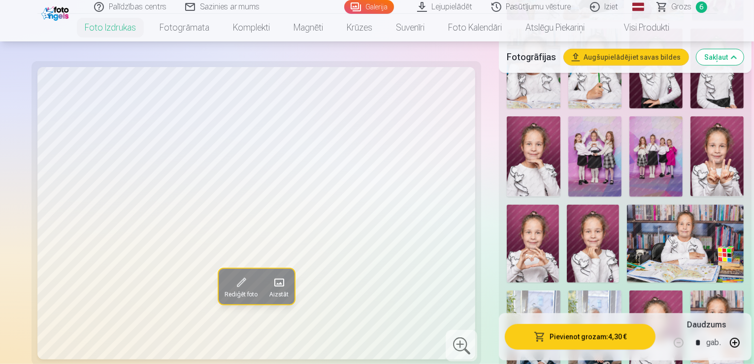
scroll to position [690, 0]
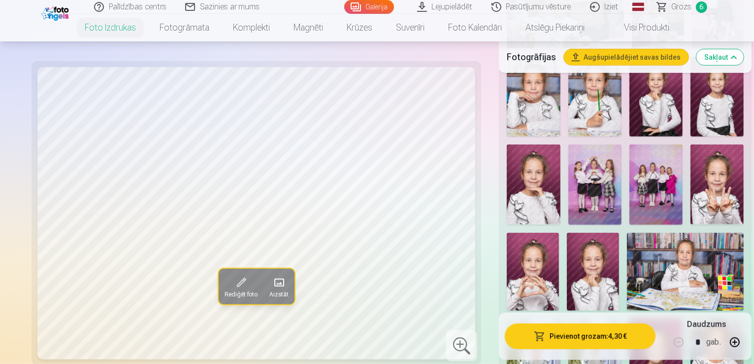
click at [630, 318] on img at bounding box center [656, 358] width 53 height 80
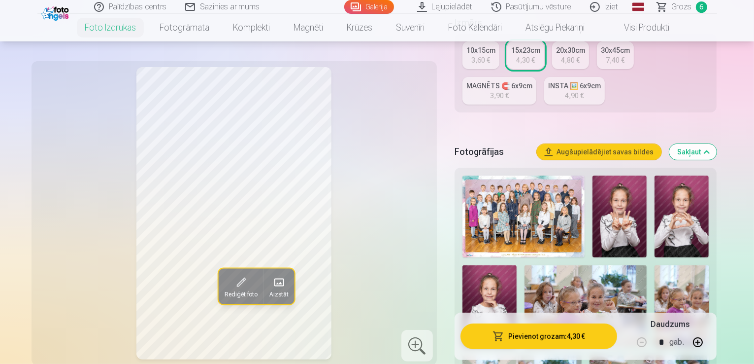
scroll to position [246, 0]
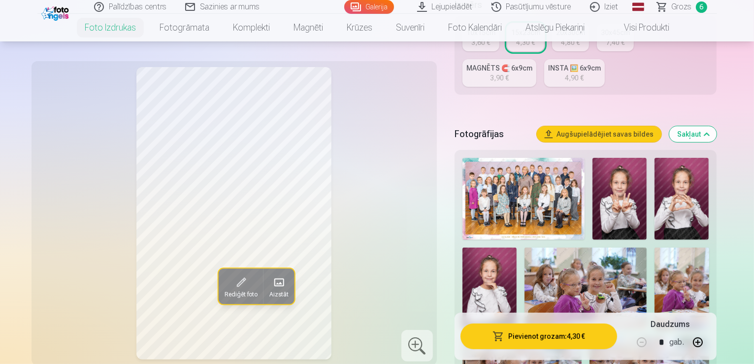
click at [607, 173] on img at bounding box center [620, 199] width 54 height 82
click at [677, 172] on img at bounding box center [682, 199] width 54 height 82
click at [517, 247] on img at bounding box center [490, 288] width 54 height 82
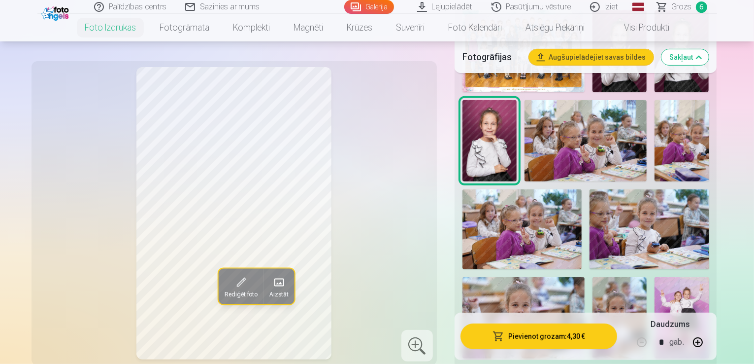
scroll to position [394, 0]
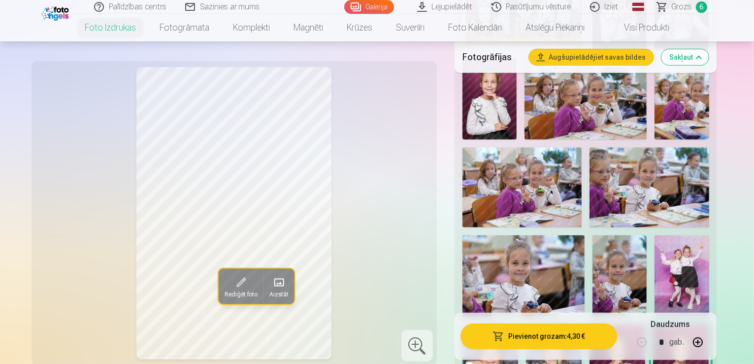
scroll to position [296, 0]
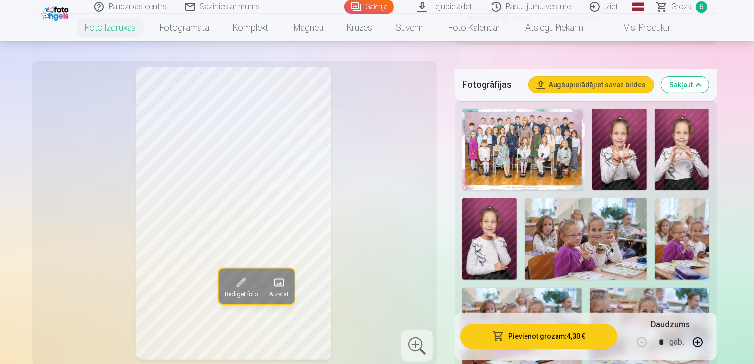
click at [678, 8] on span "Grozs" at bounding box center [682, 7] width 20 height 12
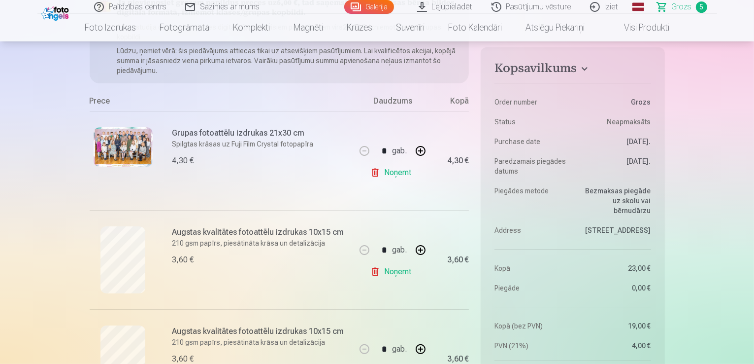
scroll to position [148, 0]
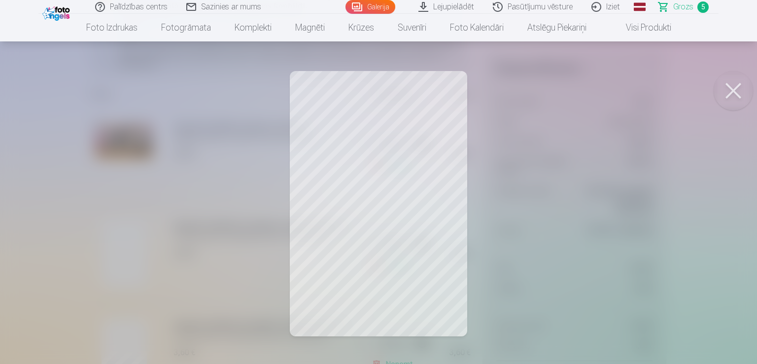
click at [735, 90] on button at bounding box center [732, 90] width 39 height 39
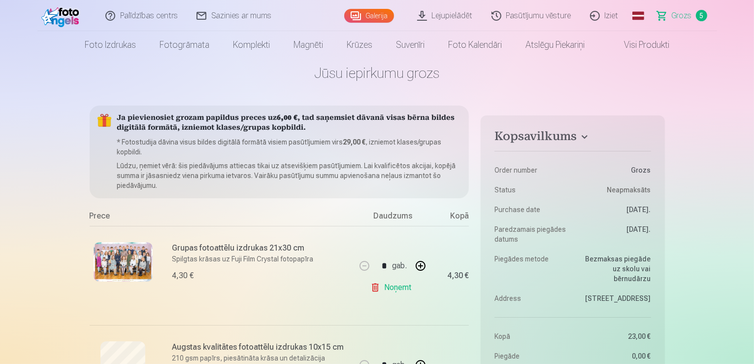
scroll to position [0, 0]
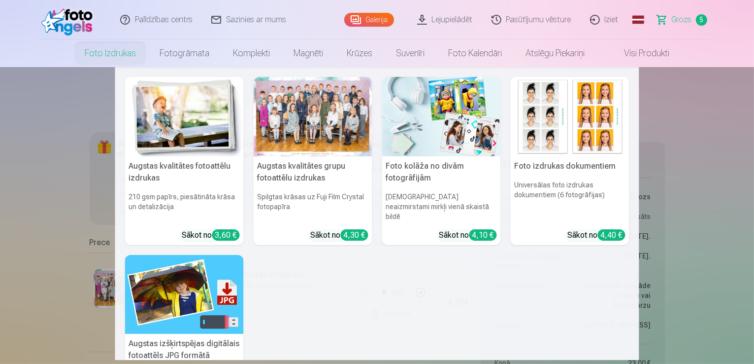
click at [115, 55] on link "Foto izdrukas" at bounding box center [110, 53] width 75 height 28
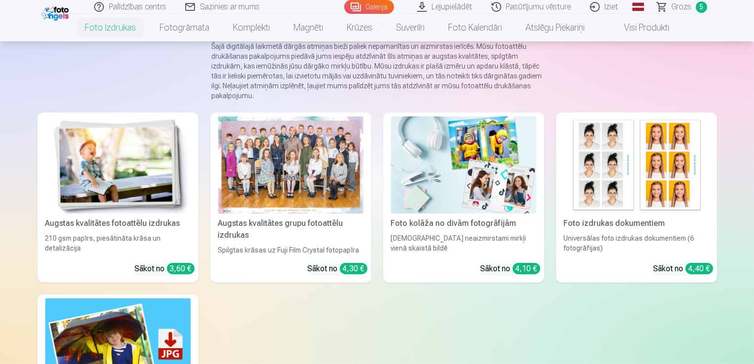
scroll to position [99, 0]
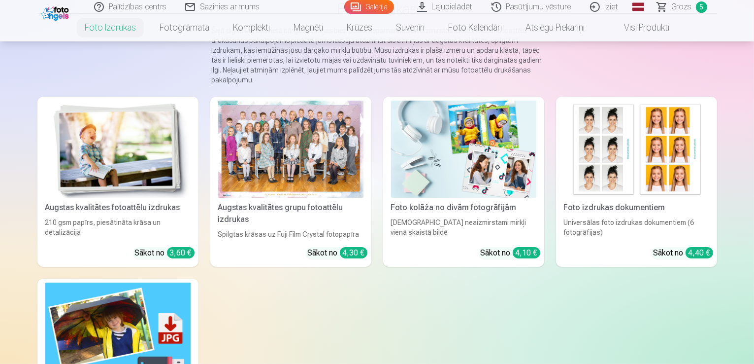
click at [317, 160] on div at bounding box center [290, 149] width 145 height 97
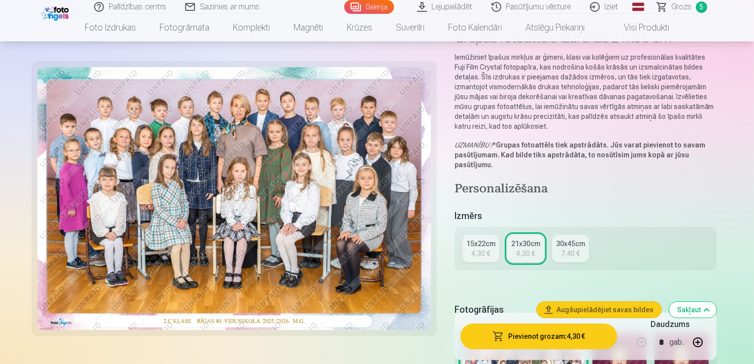
scroll to position [49, 0]
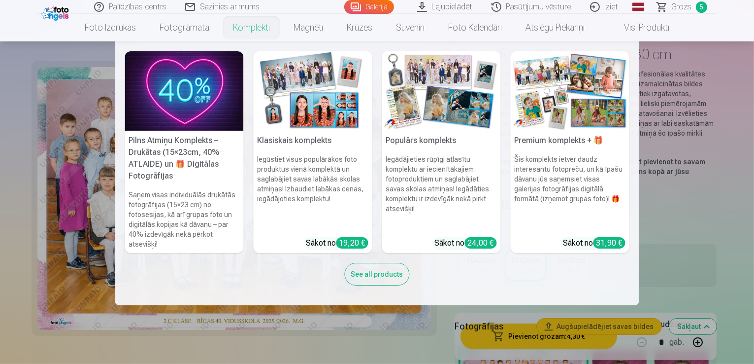
click at [248, 27] on link "Komplekti" at bounding box center [251, 28] width 61 height 28
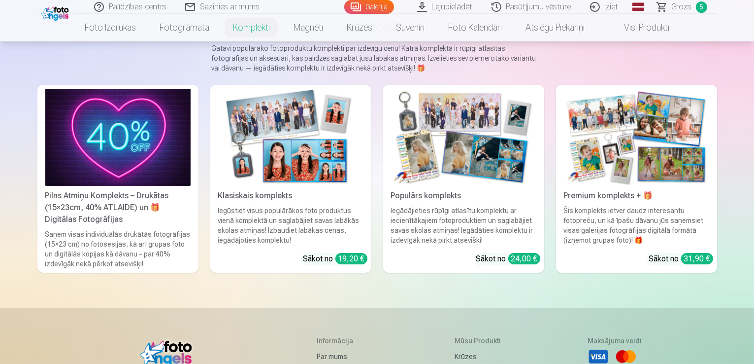
scroll to position [99, 0]
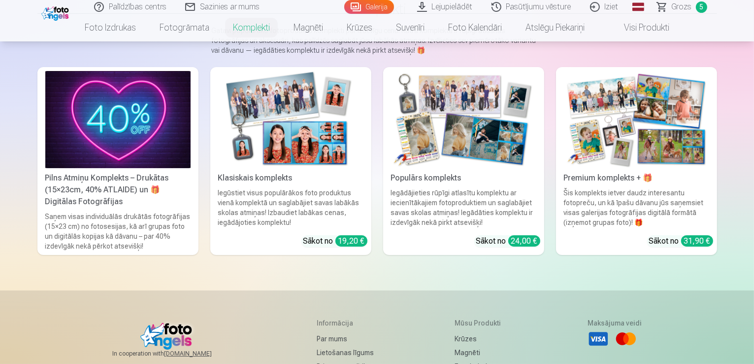
click at [317, 162] on img at bounding box center [290, 119] width 145 height 97
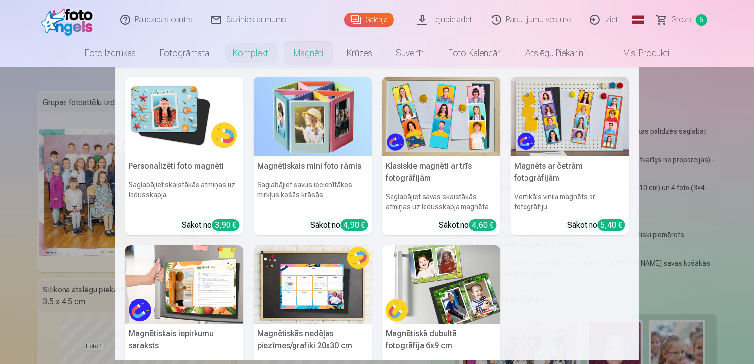
click at [311, 55] on link "Magnēti" at bounding box center [308, 53] width 53 height 28
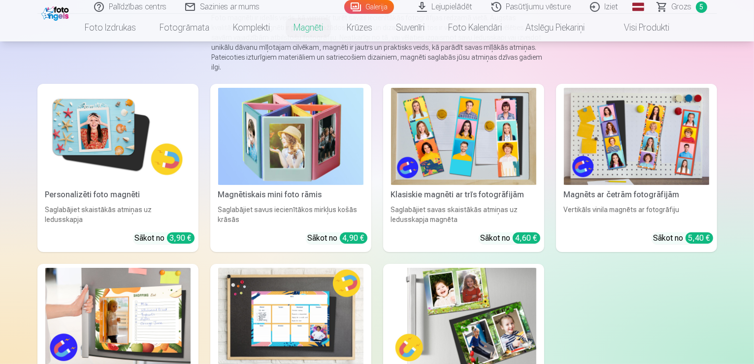
scroll to position [99, 0]
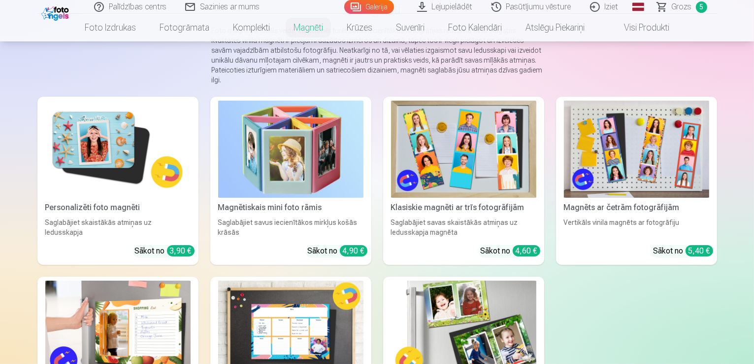
click at [95, 194] on img at bounding box center [117, 149] width 145 height 97
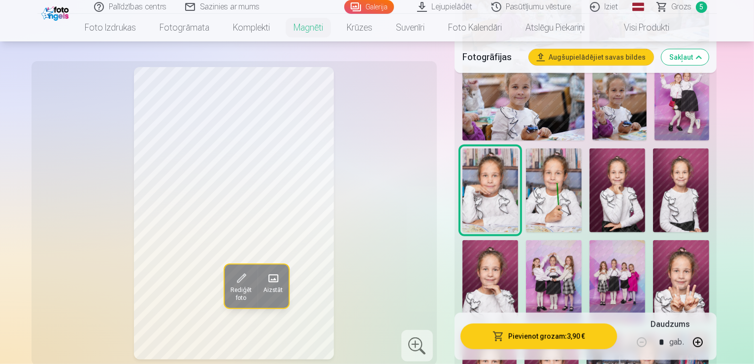
scroll to position [641, 0]
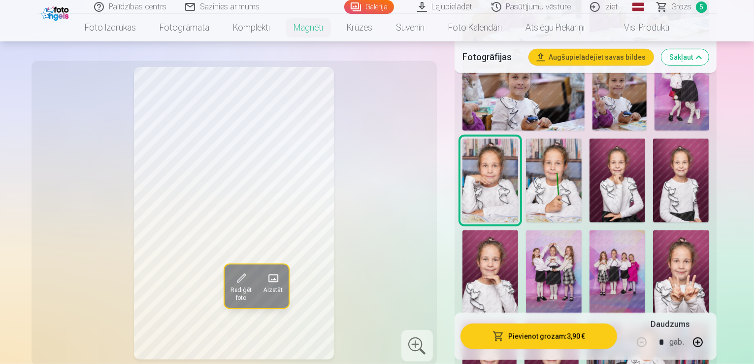
click at [587, 322] on img at bounding box center [648, 362] width 122 height 81
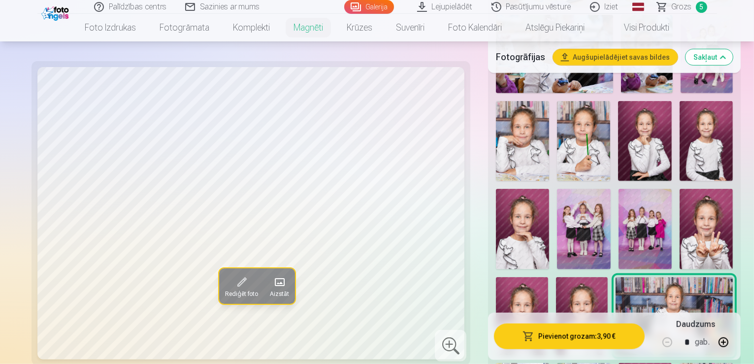
scroll to position [690, 0]
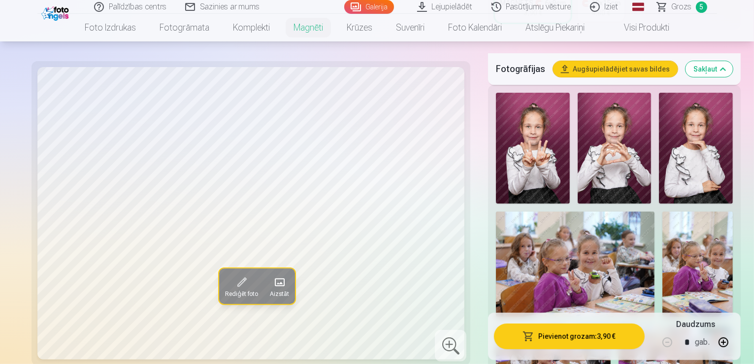
scroll to position [296, 0]
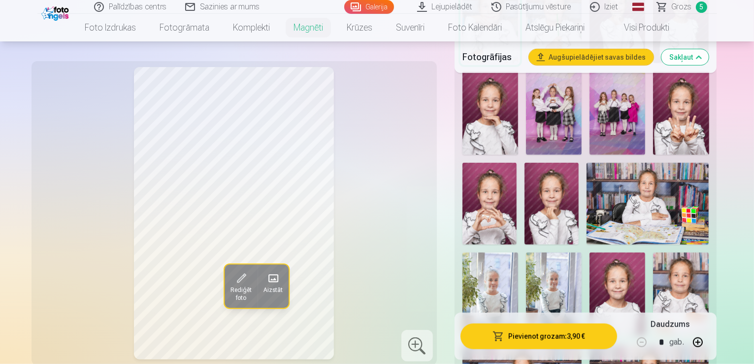
scroll to position [788, 0]
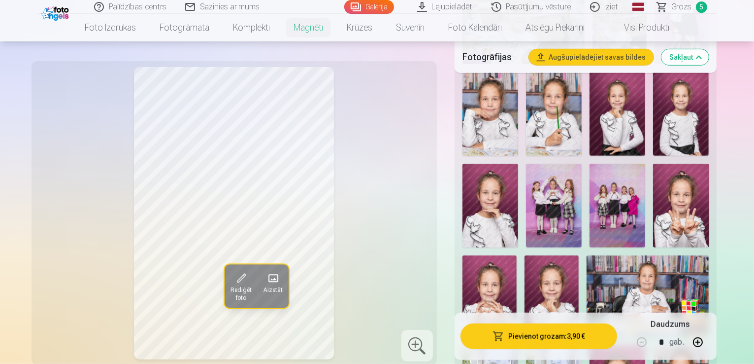
scroll to position [690, 0]
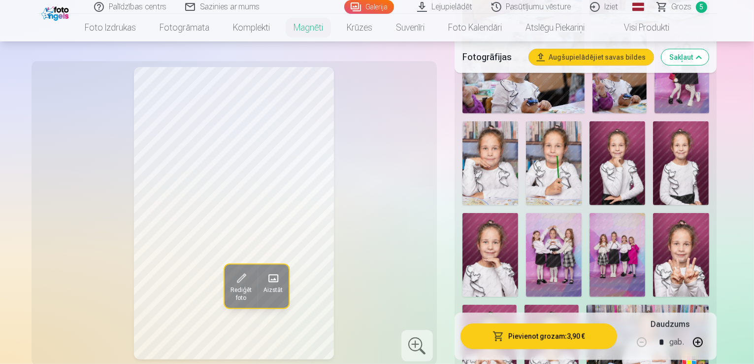
scroll to position [641, 0]
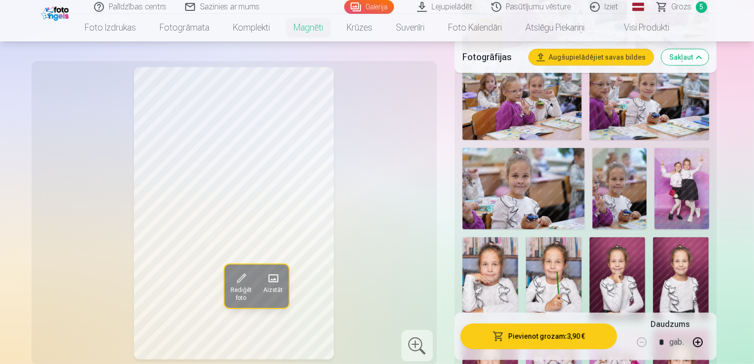
scroll to position [493, 0]
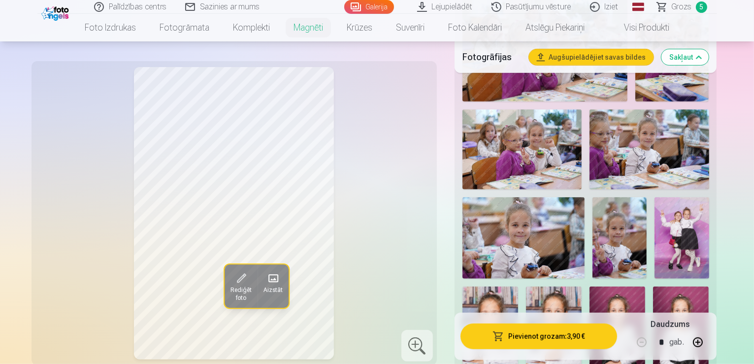
click at [653, 286] on img at bounding box center [681, 328] width 56 height 84
click at [590, 286] on img at bounding box center [618, 328] width 56 height 84
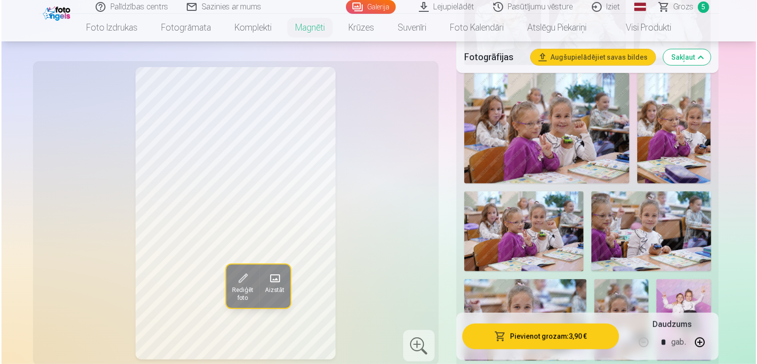
scroll to position [394, 0]
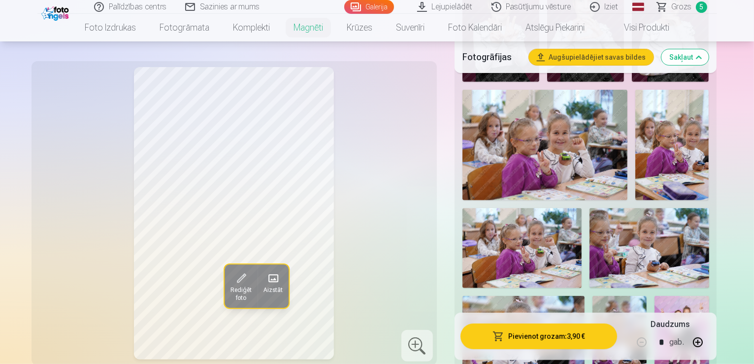
click at [601, 328] on button "Pievienot grozam : 3,90 €" at bounding box center [539, 336] width 157 height 26
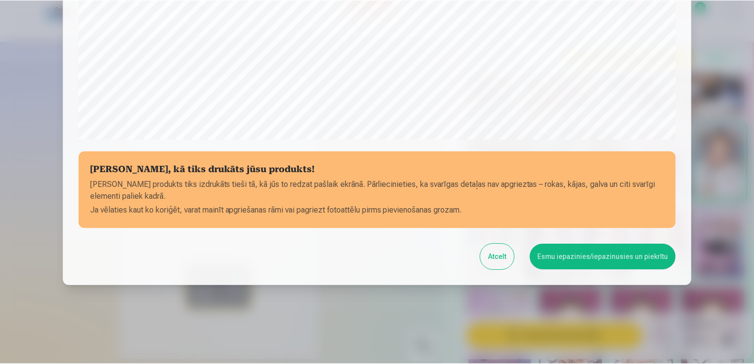
scroll to position [346, 0]
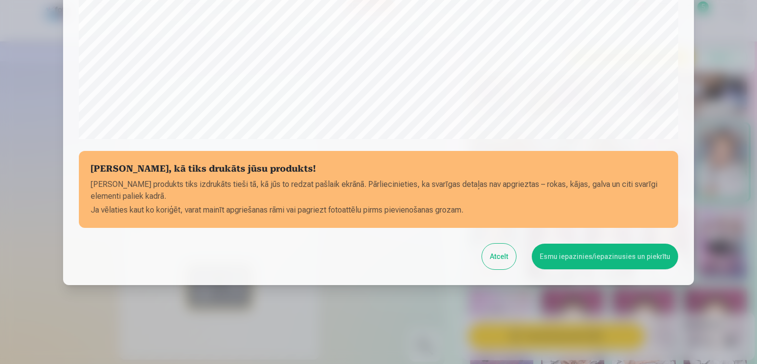
click at [579, 258] on button "Esmu iepazinies/iepazinusies un piekrītu" at bounding box center [605, 256] width 146 height 26
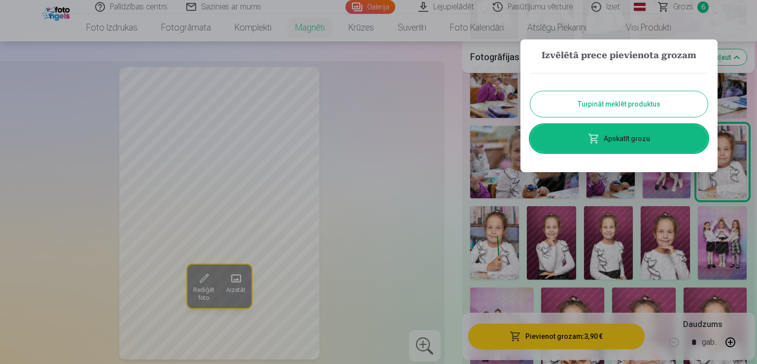
click at [678, 105] on button "Turpināt meklēt produktus" at bounding box center [618, 104] width 177 height 26
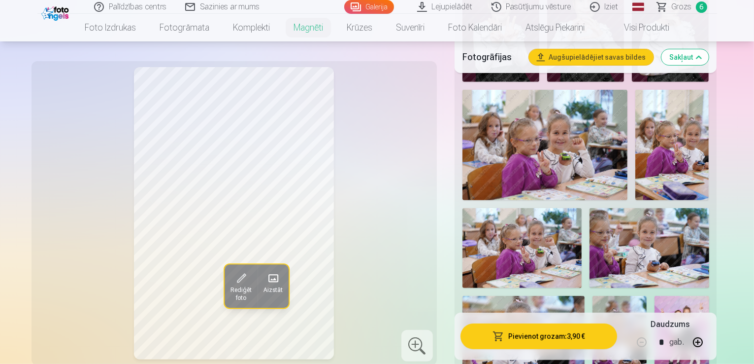
click at [700, 8] on span "6" at bounding box center [701, 6] width 11 height 11
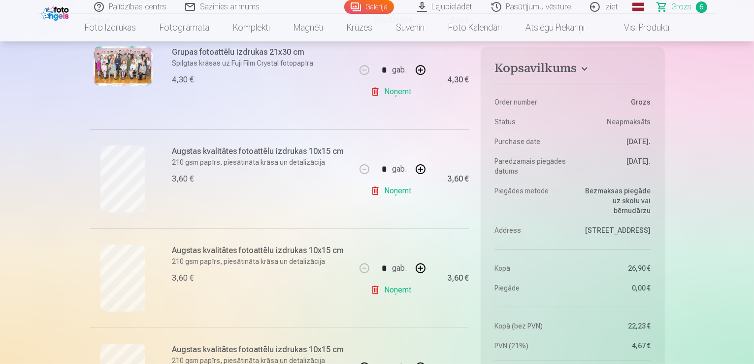
scroll to position [246, 0]
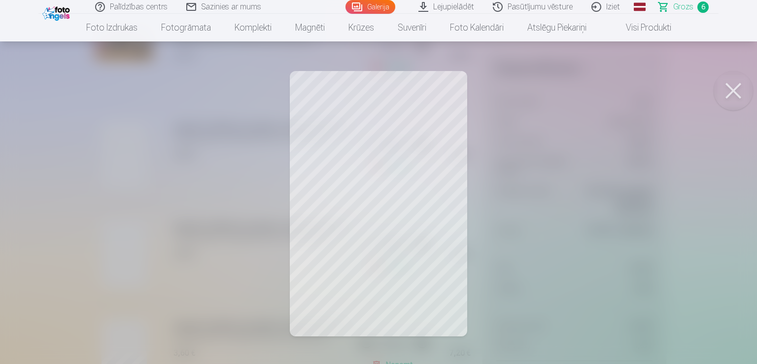
click at [735, 87] on button at bounding box center [732, 90] width 39 height 39
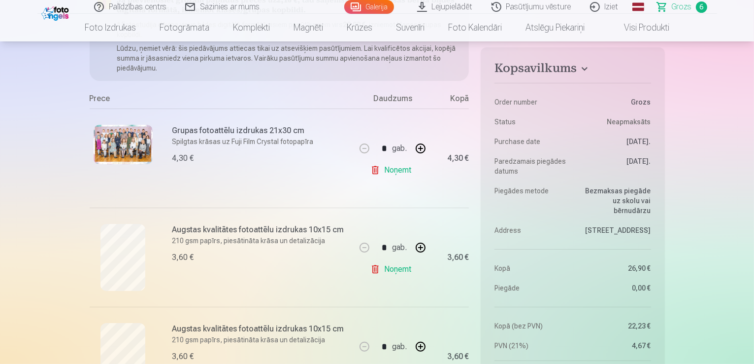
scroll to position [148, 0]
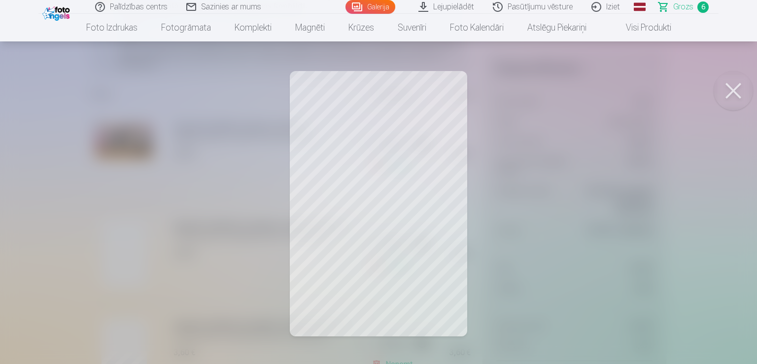
click at [731, 90] on button at bounding box center [732, 90] width 39 height 39
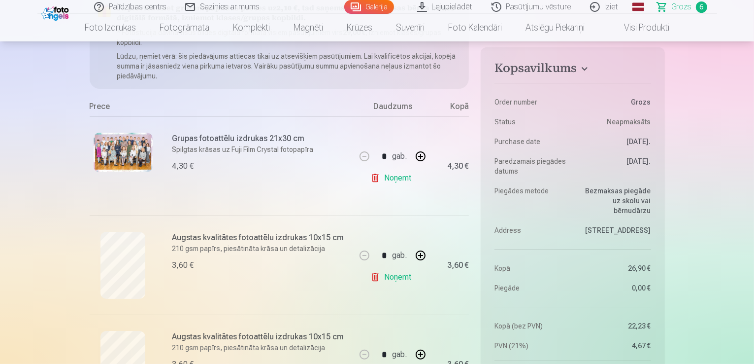
scroll to position [99, 0]
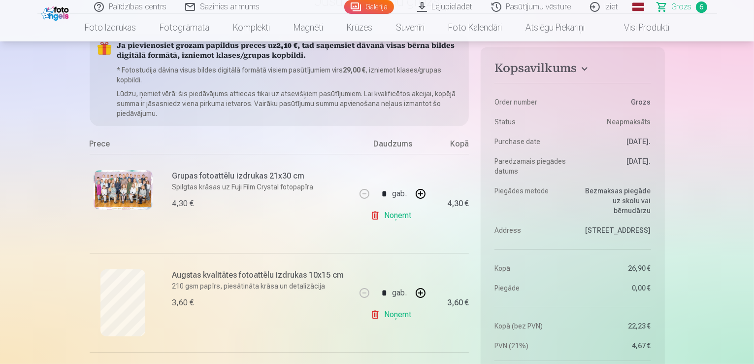
click at [393, 316] on link "Noņemt" at bounding box center [393, 315] width 45 height 20
type input "*"
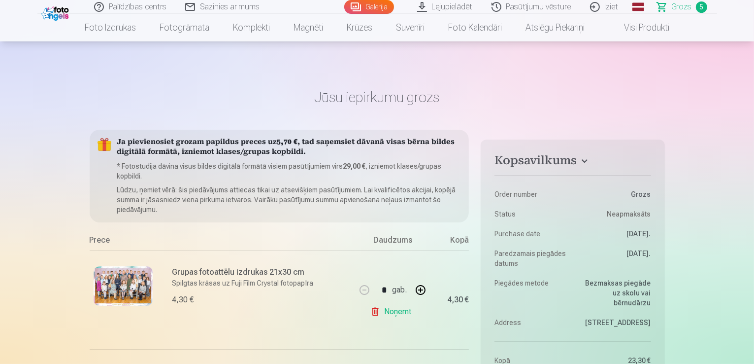
scroll to position [0, 0]
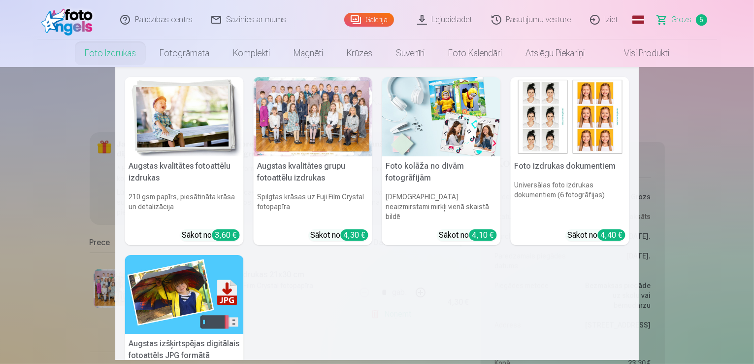
click at [102, 50] on link "Foto izdrukas" at bounding box center [110, 53] width 75 height 28
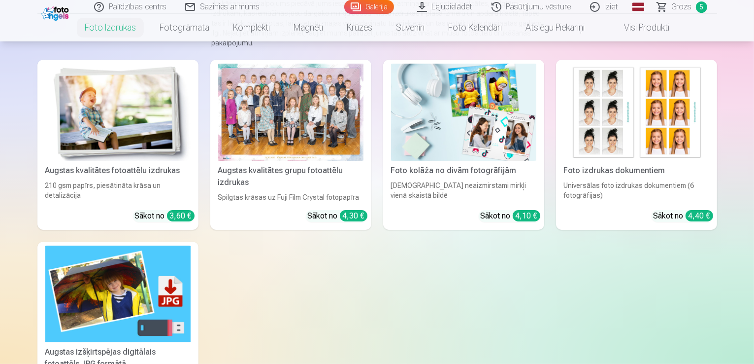
scroll to position [148, 0]
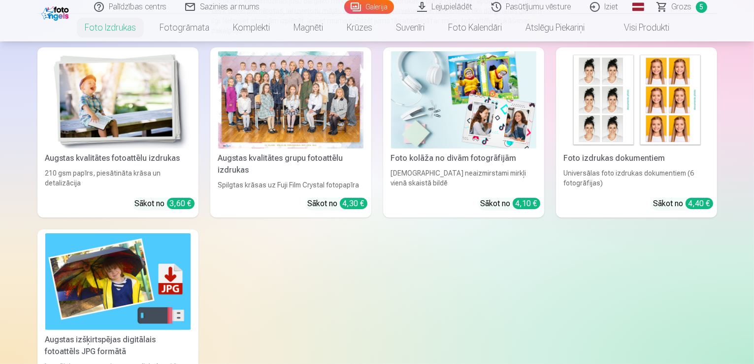
click at [477, 118] on img at bounding box center [463, 99] width 145 height 97
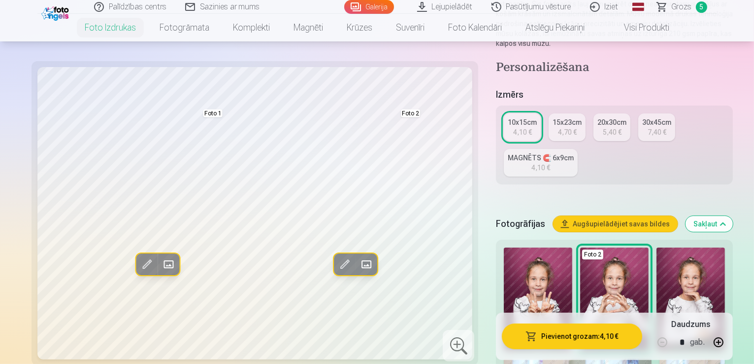
scroll to position [49, 0]
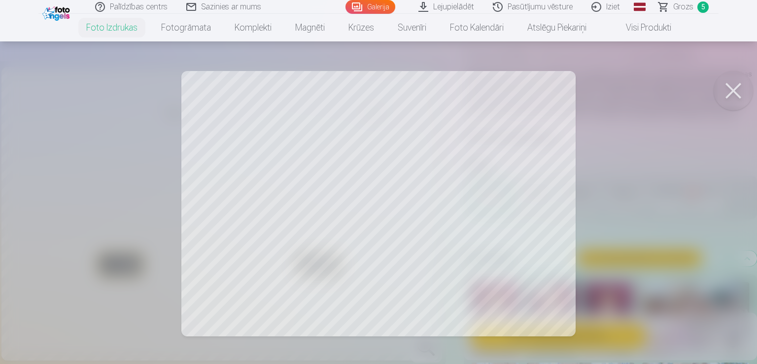
click at [737, 93] on button at bounding box center [732, 90] width 39 height 39
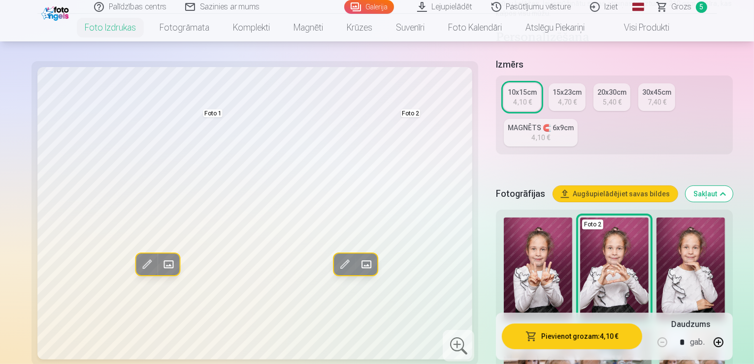
scroll to position [197, 0]
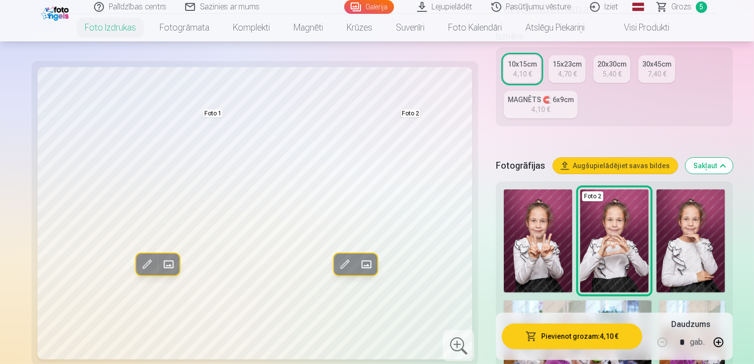
click at [504, 189] on img at bounding box center [538, 240] width 68 height 103
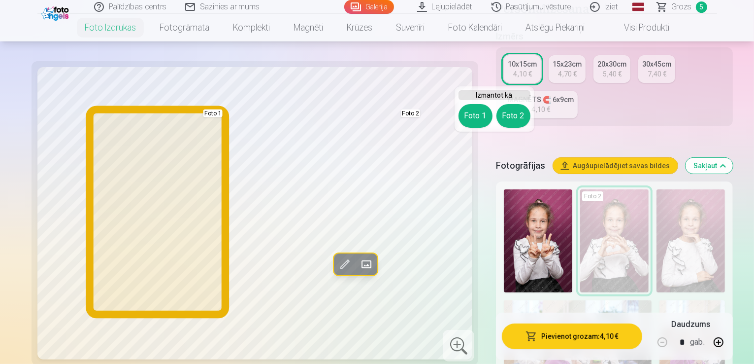
click at [472, 110] on button "Foto 1" at bounding box center [476, 116] width 34 height 24
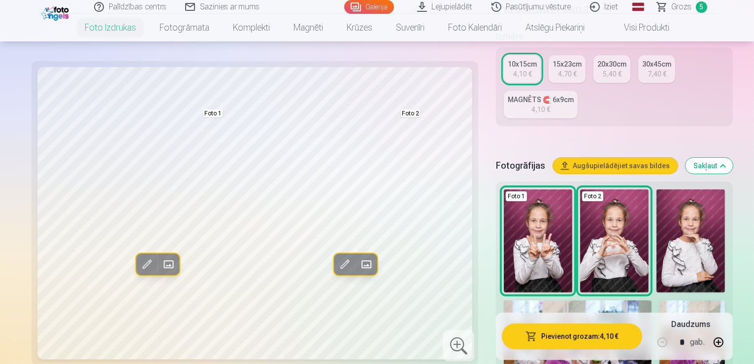
click at [657, 189] on img at bounding box center [691, 240] width 68 height 103
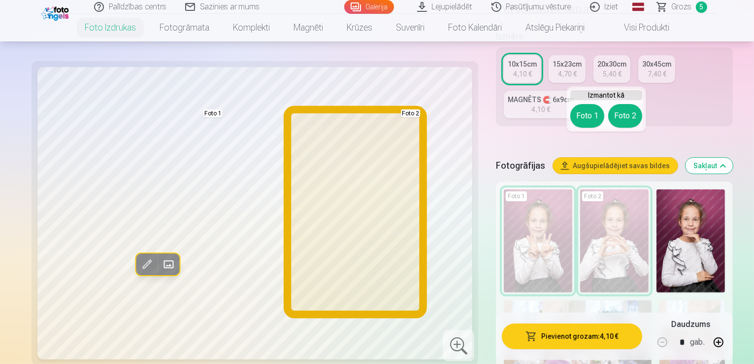
click at [629, 113] on button "Foto 2" at bounding box center [626, 116] width 34 height 24
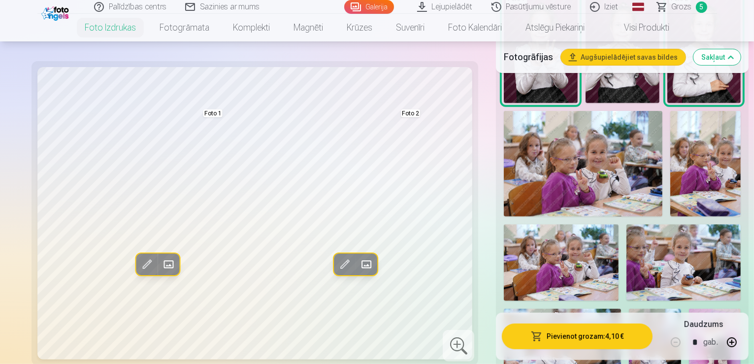
scroll to position [394, 0]
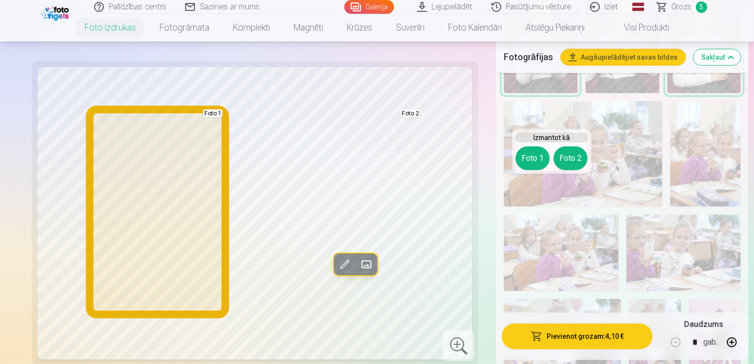
click at [534, 161] on button "Foto 1" at bounding box center [533, 158] width 34 height 24
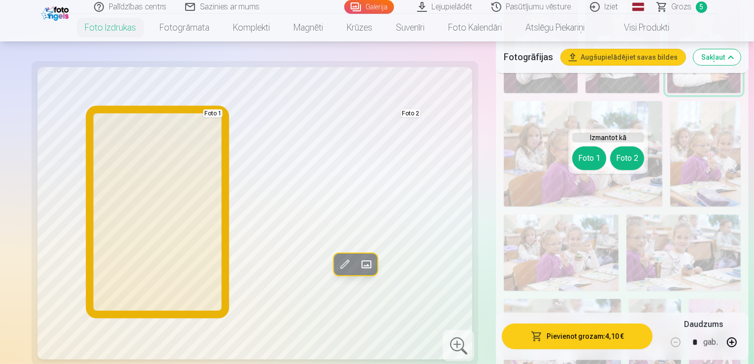
click at [583, 159] on button "Foto 1" at bounding box center [590, 158] width 34 height 24
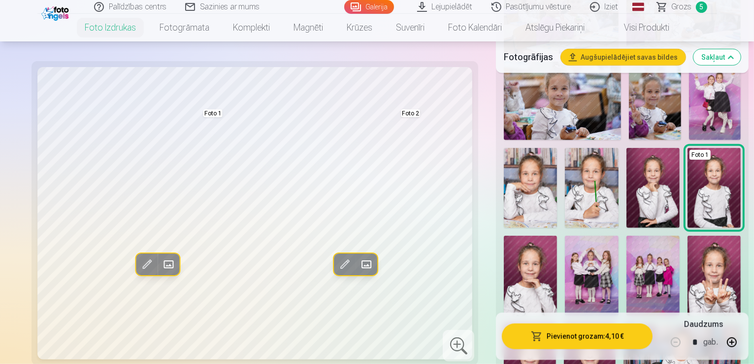
scroll to position [641, 0]
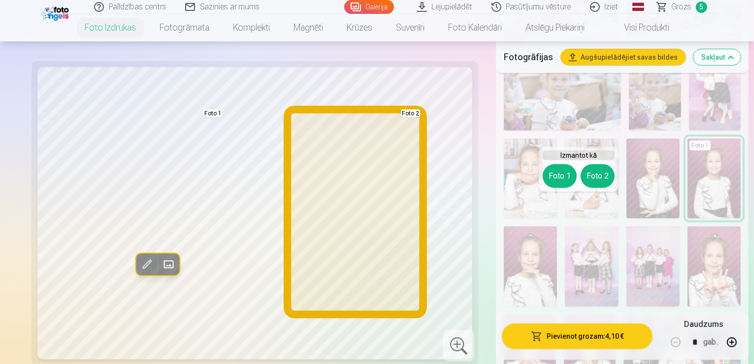
click at [600, 177] on button "Foto 2" at bounding box center [598, 176] width 34 height 24
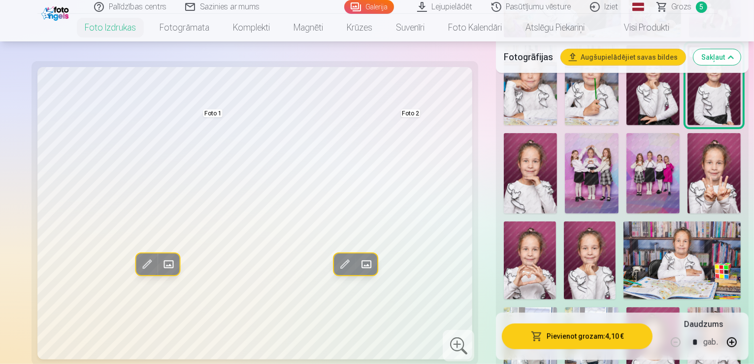
scroll to position [739, 0]
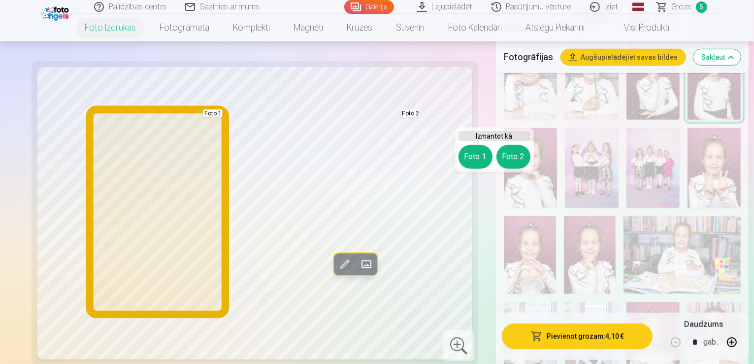
click at [466, 154] on button "Foto 1" at bounding box center [476, 157] width 34 height 24
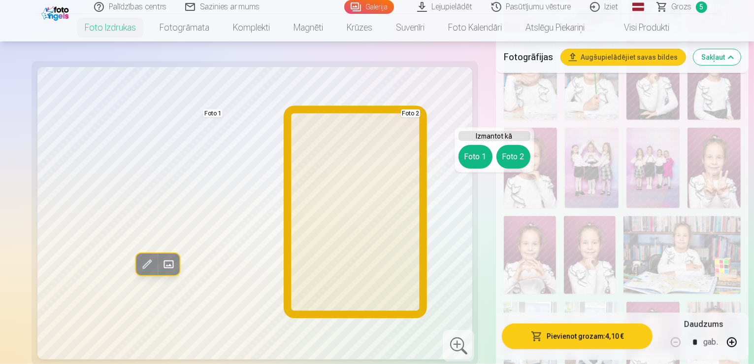
click at [505, 153] on button "Foto 2" at bounding box center [514, 157] width 34 height 24
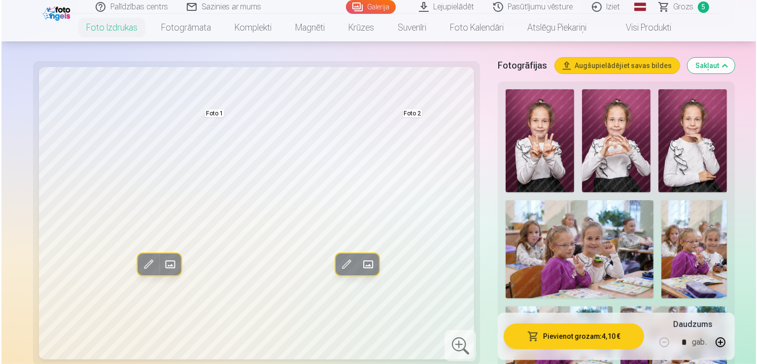
scroll to position [99, 0]
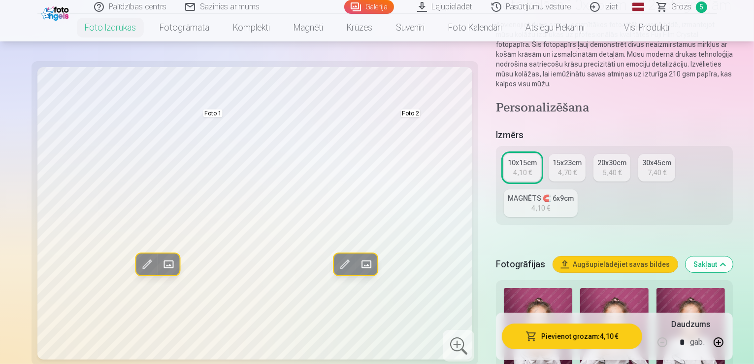
click at [562, 336] on button "Pievienot grozam : 4,10 €" at bounding box center [572, 336] width 140 height 26
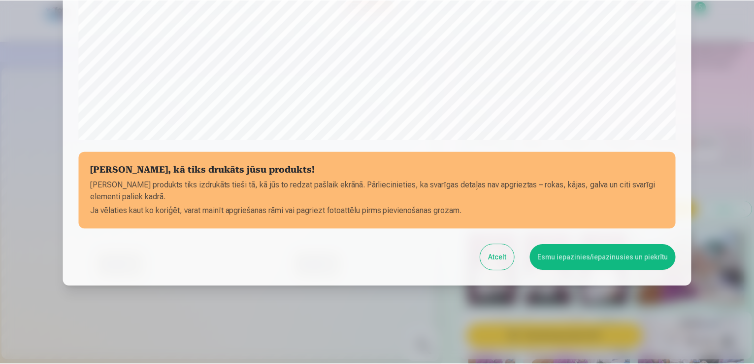
scroll to position [346, 0]
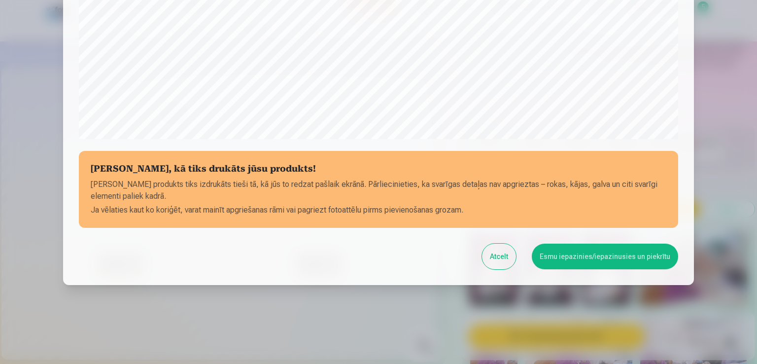
click at [590, 260] on button "Esmu iepazinies/iepazinusies un piekrītu" at bounding box center [605, 256] width 146 height 26
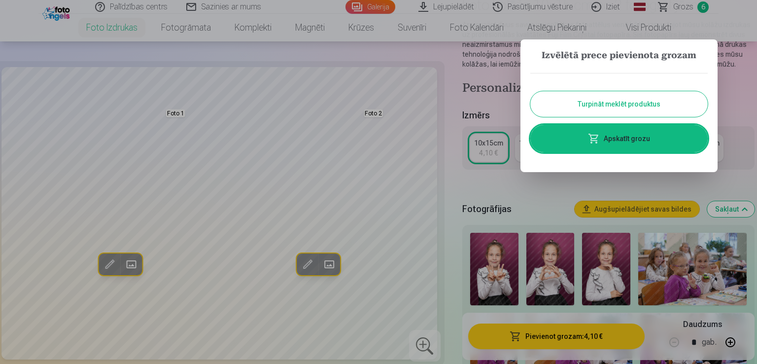
click at [627, 105] on button "Turpināt meklēt produktus" at bounding box center [618, 104] width 177 height 26
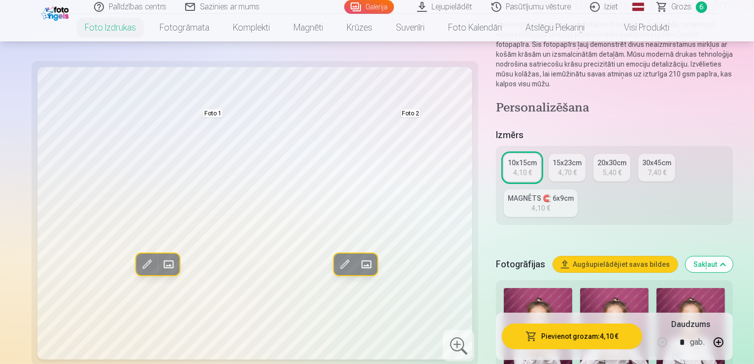
scroll to position [0, 0]
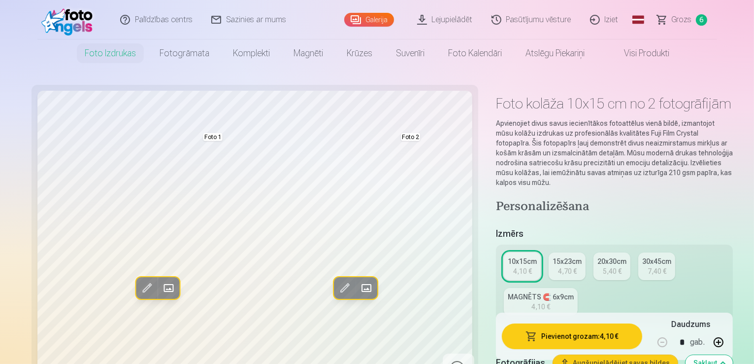
click at [676, 19] on span "Grozs" at bounding box center [682, 20] width 20 height 12
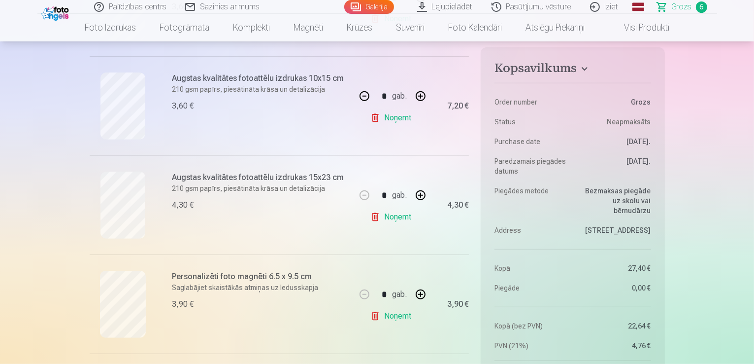
scroll to position [641, 0]
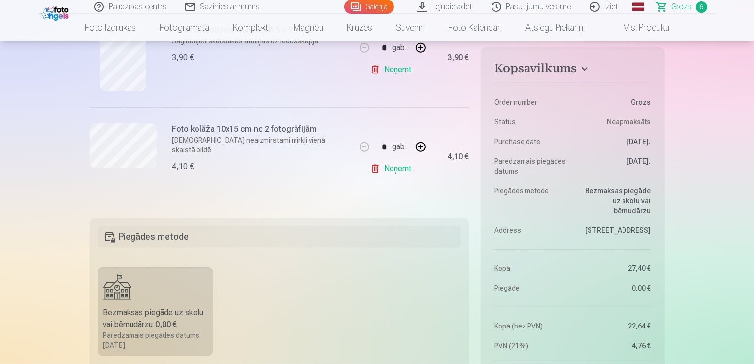
click at [404, 169] on link "Noņemt" at bounding box center [393, 169] width 45 height 20
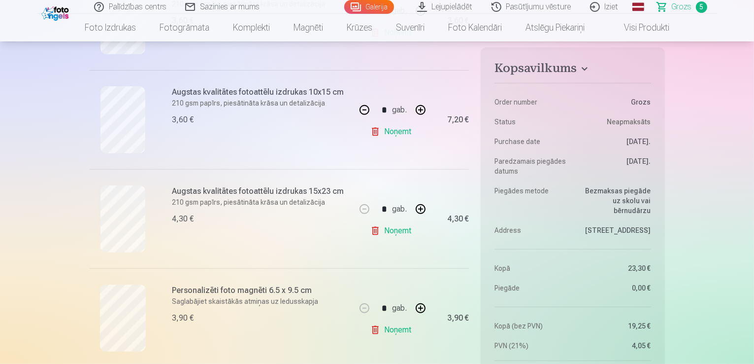
scroll to position [493, 0]
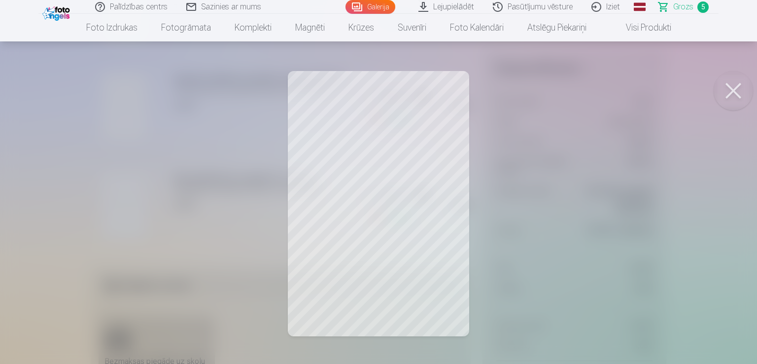
click at [737, 95] on button at bounding box center [732, 90] width 39 height 39
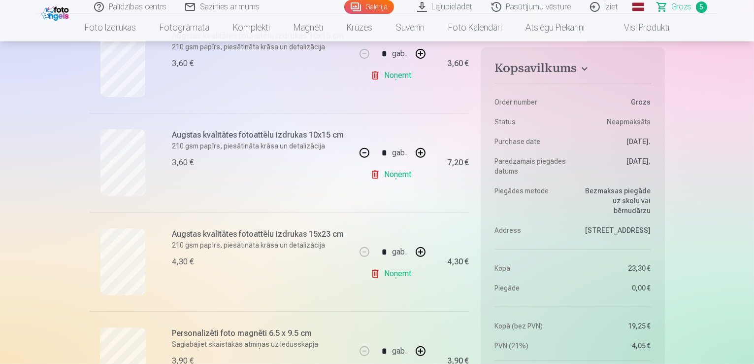
scroll to position [49, 0]
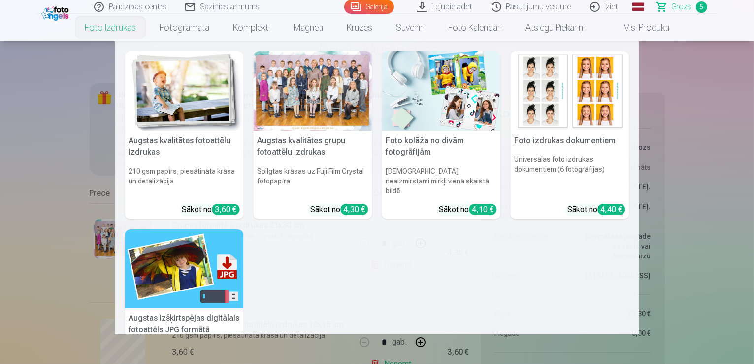
click at [99, 28] on link "Foto izdrukas" at bounding box center [110, 28] width 75 height 28
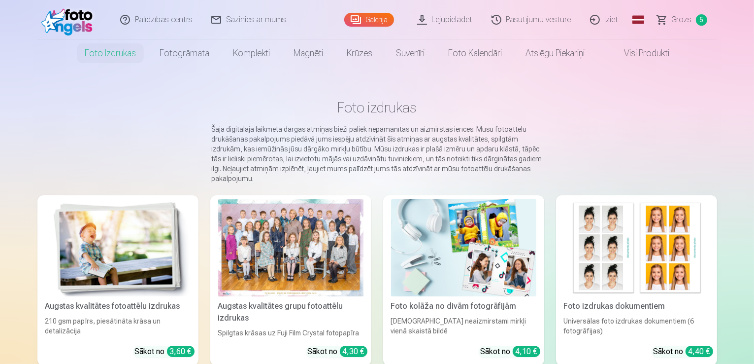
click at [262, 230] on div at bounding box center [290, 247] width 145 height 97
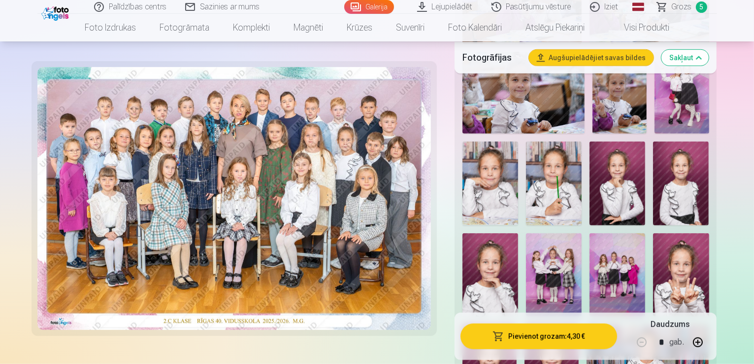
scroll to position [641, 0]
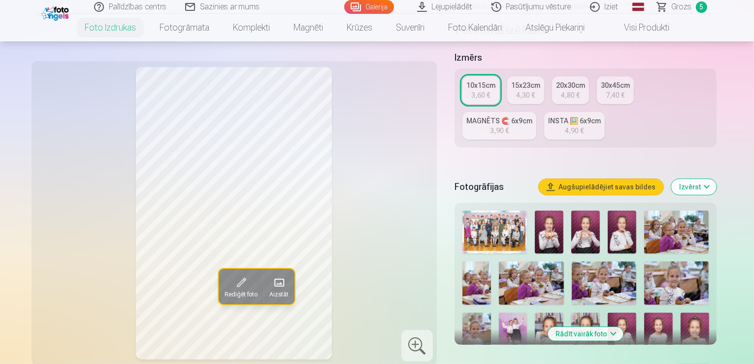
scroll to position [296, 0]
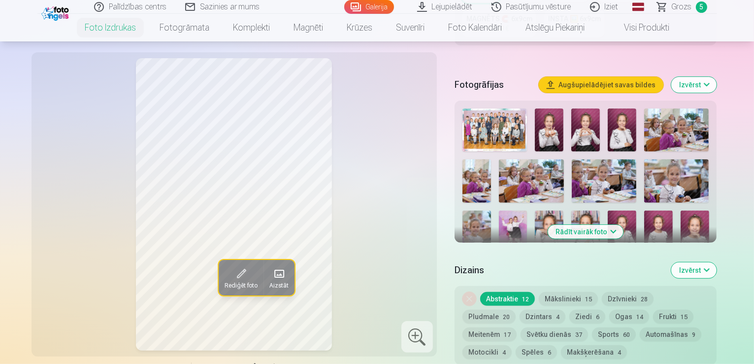
click at [624, 225] on button "Rādīt vairāk foto" at bounding box center [585, 232] width 75 height 14
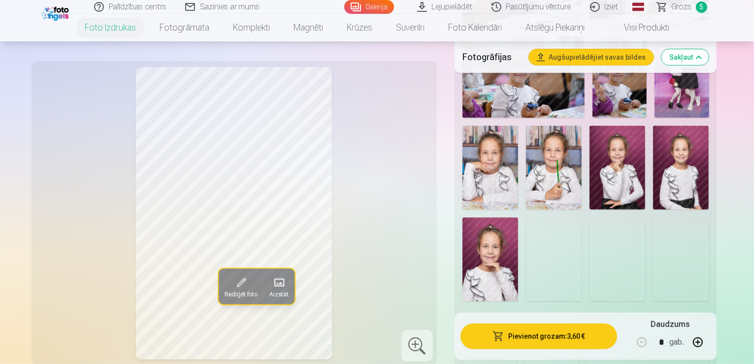
scroll to position [641, 0]
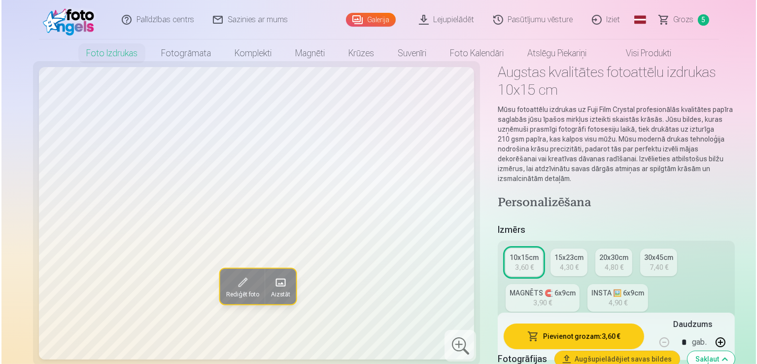
scroll to position [49, 0]
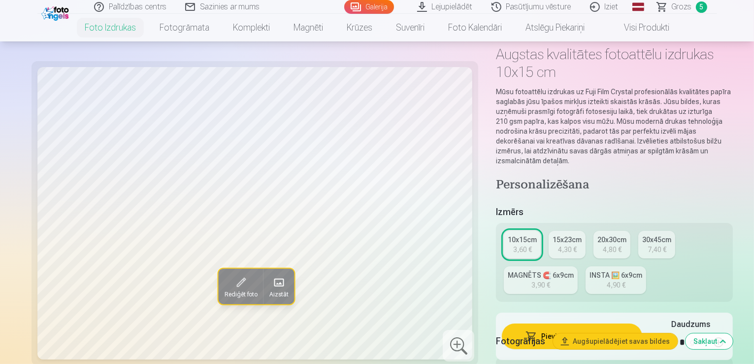
click at [559, 341] on button "Pievienot grozam : 3,60 €" at bounding box center [572, 336] width 140 height 26
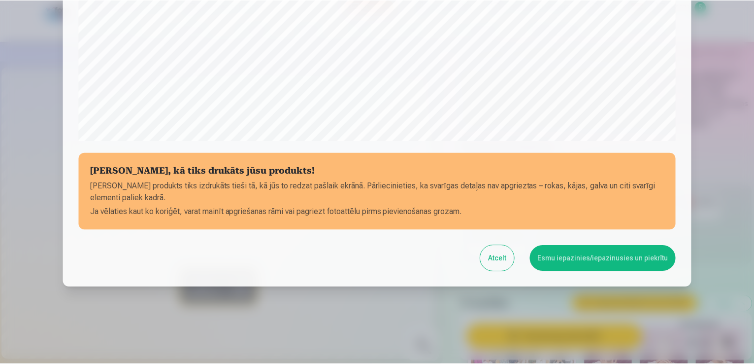
scroll to position [346, 0]
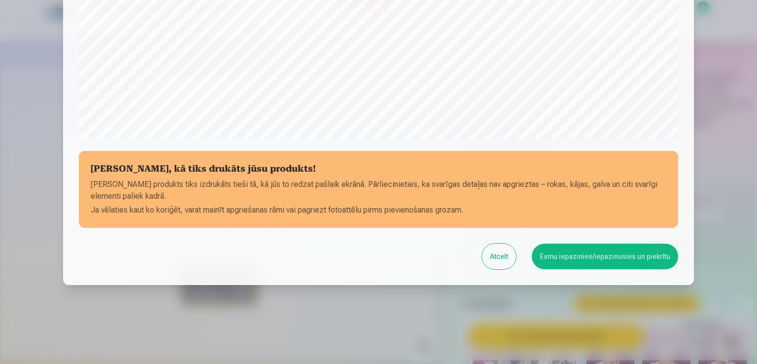
click at [566, 249] on button "Esmu iepazinies/iepazinusies un piekrītu" at bounding box center [605, 256] width 146 height 26
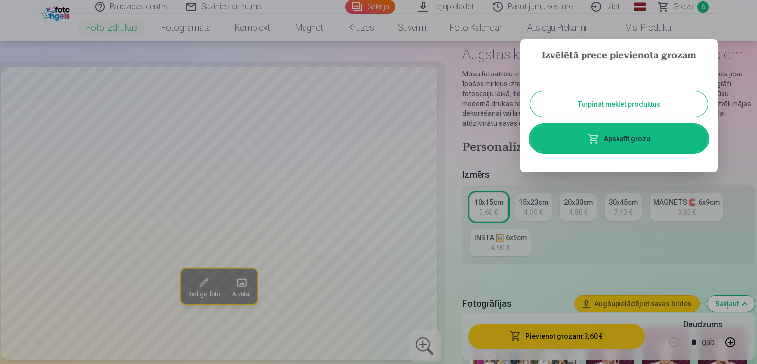
click at [630, 102] on button "Turpināt meklēt produktus" at bounding box center [618, 104] width 177 height 26
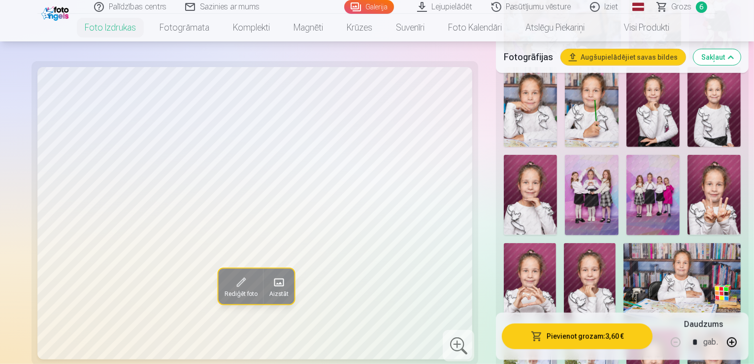
scroll to position [690, 0]
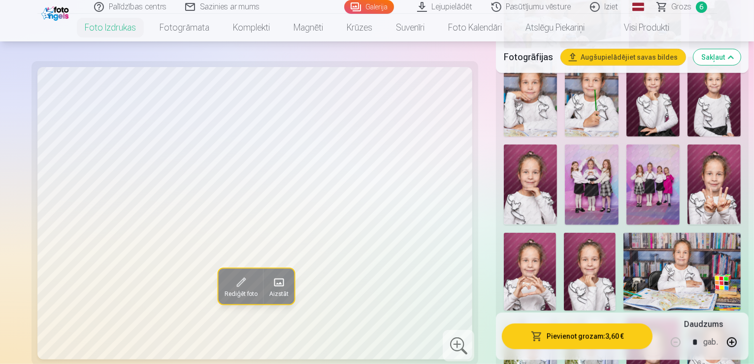
click at [627, 318] on img at bounding box center [653, 358] width 53 height 80
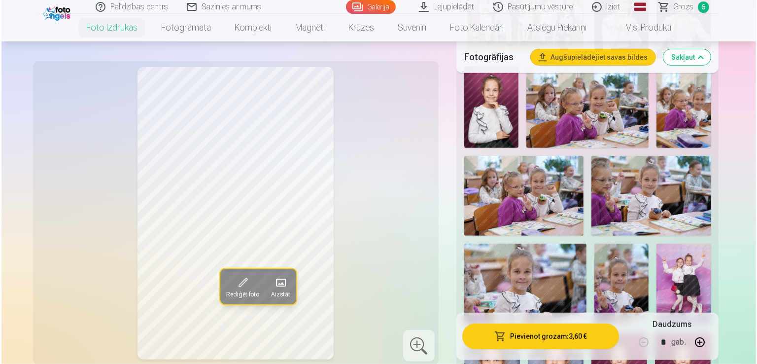
scroll to position [0, 0]
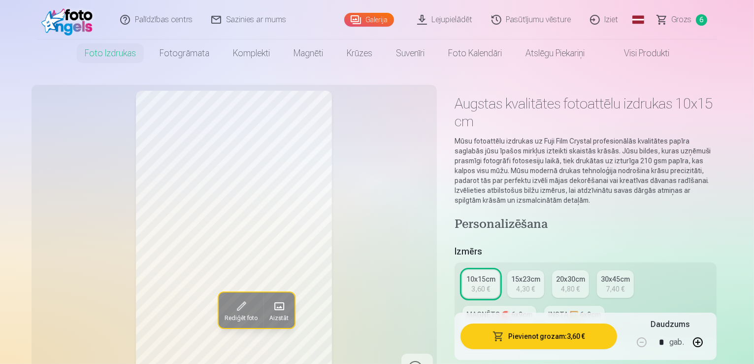
click at [555, 334] on button "Pievienot grozam : 3,60 €" at bounding box center [539, 336] width 157 height 26
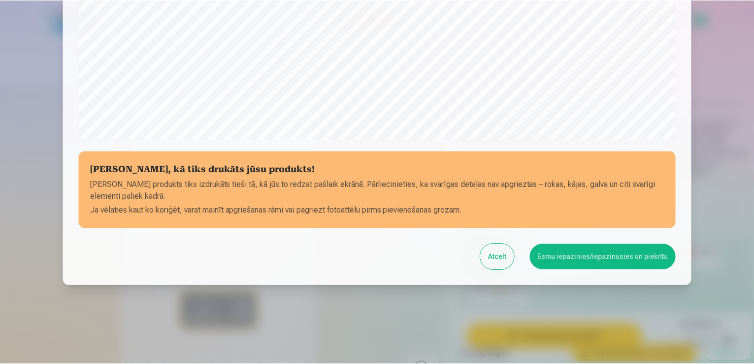
scroll to position [346, 0]
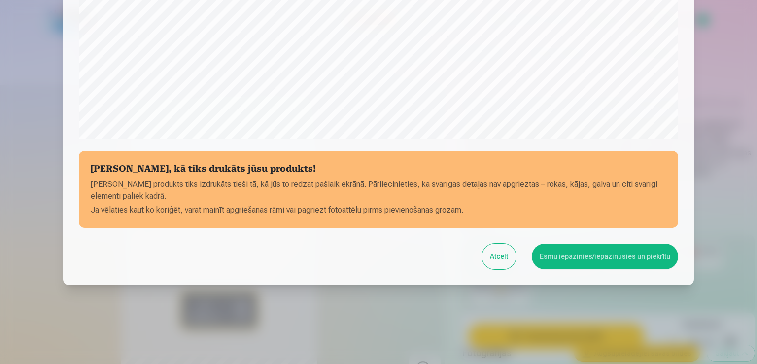
click at [613, 259] on button "Esmu iepazinies/iepazinusies un piekrītu" at bounding box center [605, 256] width 146 height 26
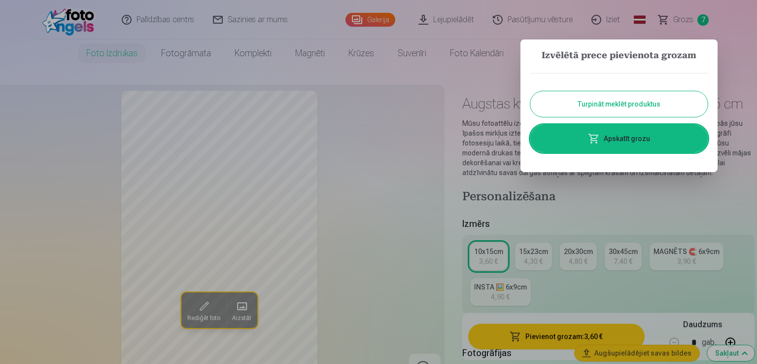
click at [634, 105] on button "Turpināt meklēt produktus" at bounding box center [618, 104] width 177 height 26
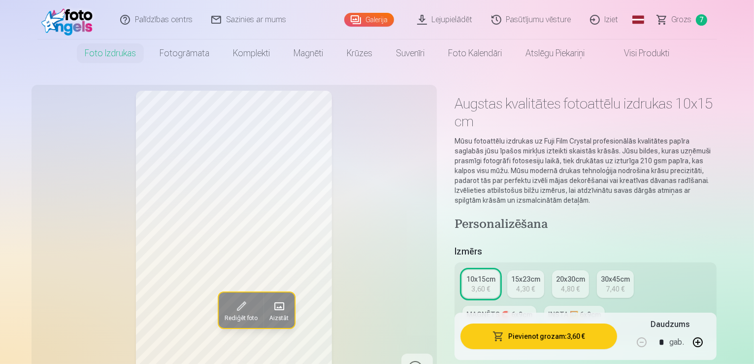
click at [681, 17] on span "Grozs" at bounding box center [682, 20] width 20 height 12
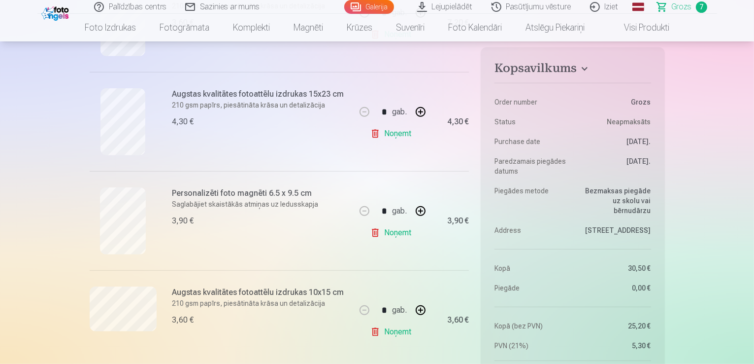
scroll to position [493, 0]
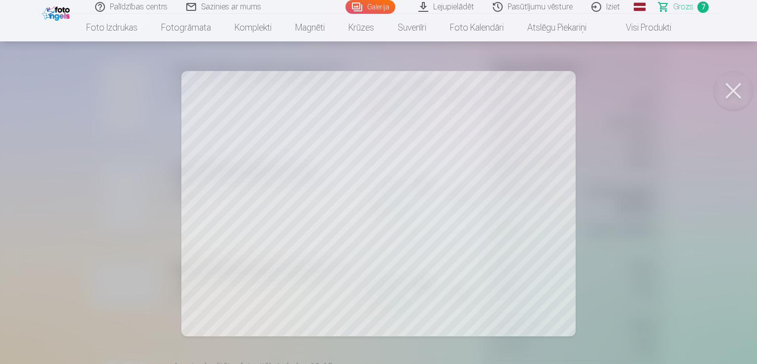
click at [727, 90] on button at bounding box center [732, 90] width 39 height 39
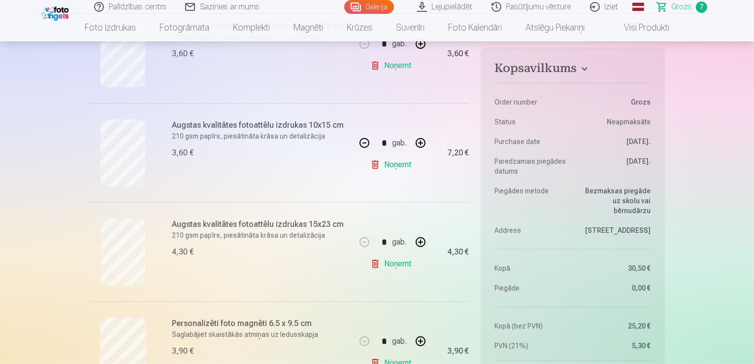
scroll to position [296, 0]
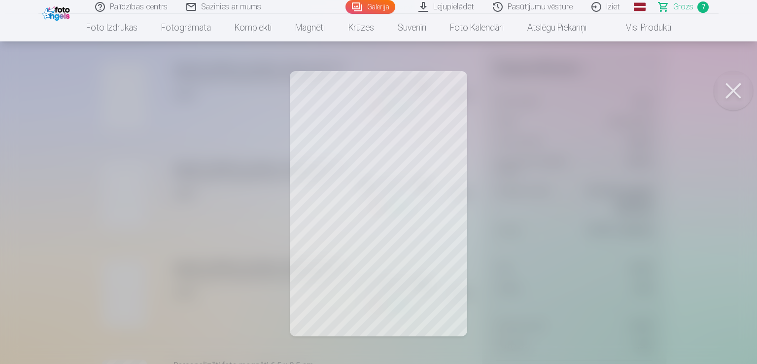
click at [736, 93] on button at bounding box center [732, 90] width 39 height 39
click at [725, 94] on button at bounding box center [732, 90] width 39 height 39
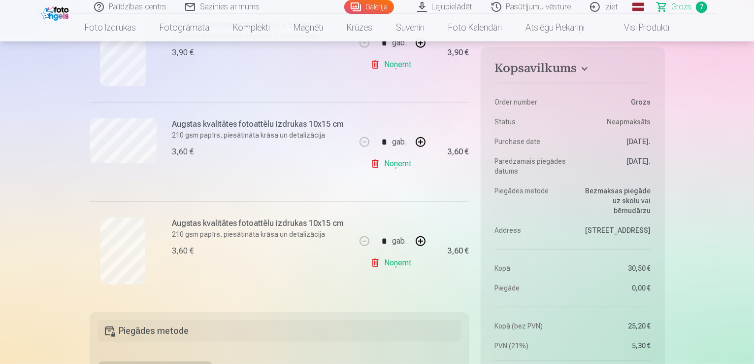
scroll to position [641, 0]
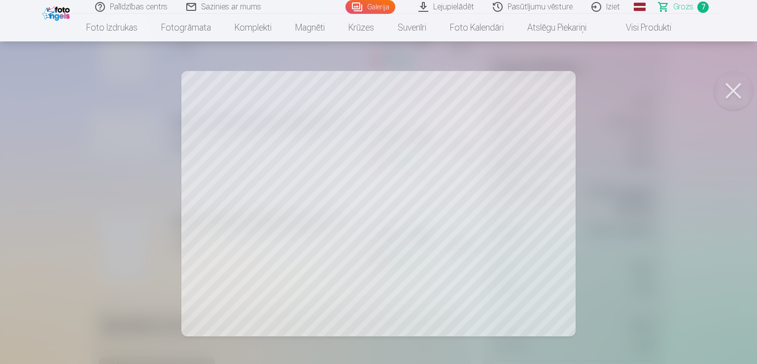
click at [735, 92] on button at bounding box center [732, 90] width 39 height 39
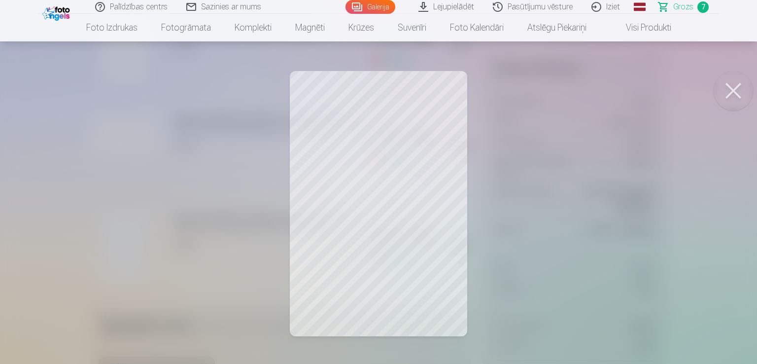
click at [740, 96] on button at bounding box center [732, 90] width 39 height 39
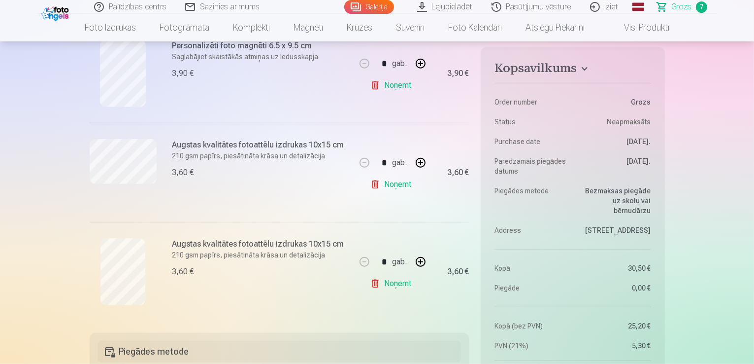
scroll to position [591, 0]
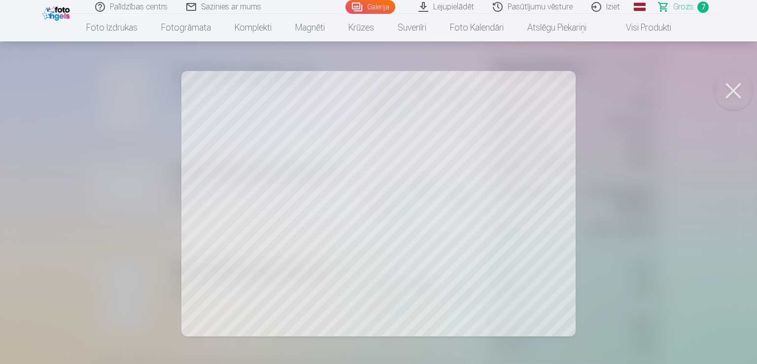
click at [729, 89] on button at bounding box center [732, 90] width 39 height 39
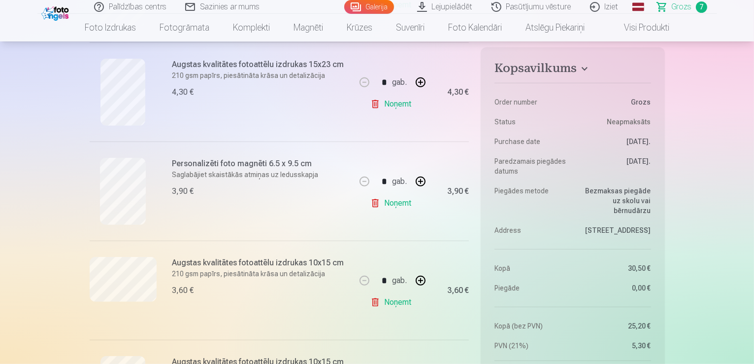
scroll to position [493, 0]
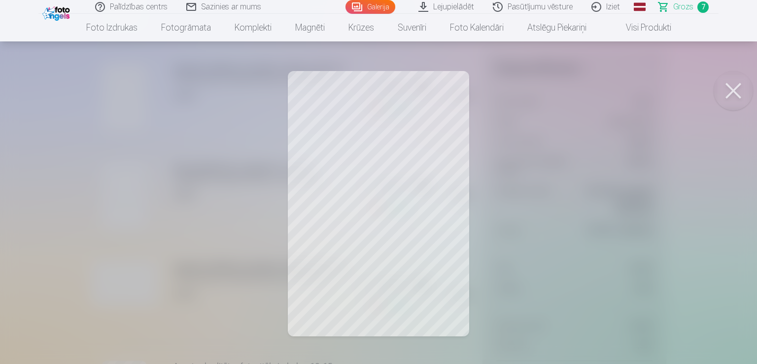
click at [736, 84] on button at bounding box center [732, 90] width 39 height 39
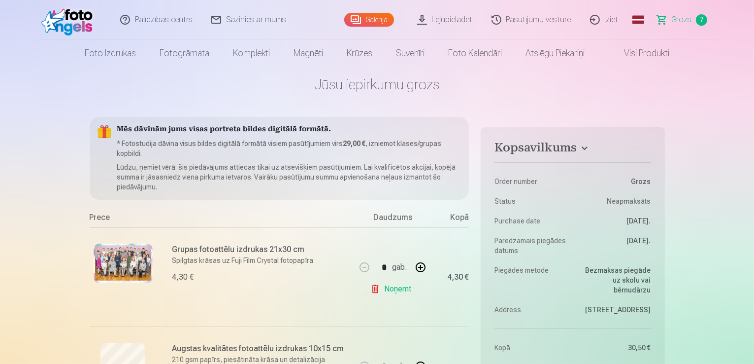
scroll to position [0, 0]
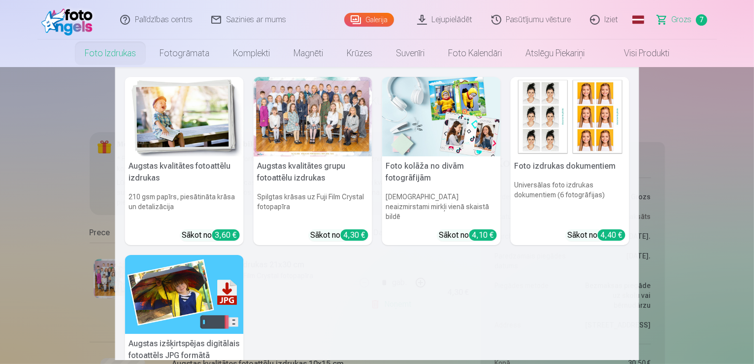
click at [152, 129] on img at bounding box center [184, 116] width 119 height 79
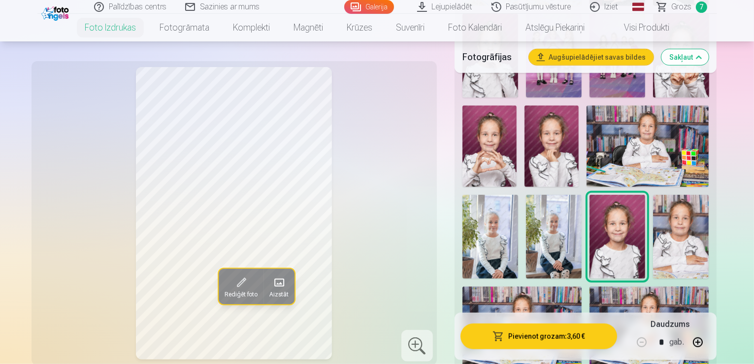
scroll to position [788, 0]
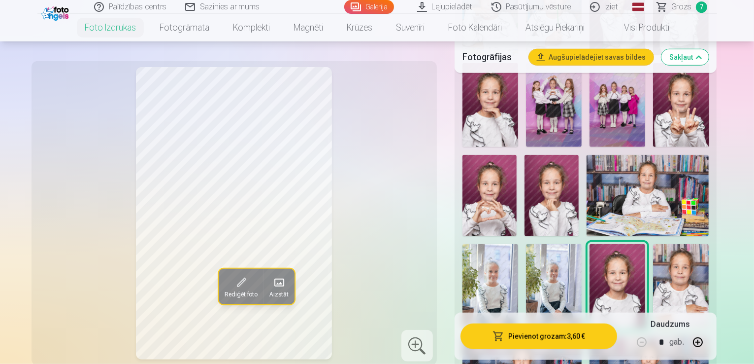
click at [680, 8] on span "Grozs" at bounding box center [682, 7] width 20 height 12
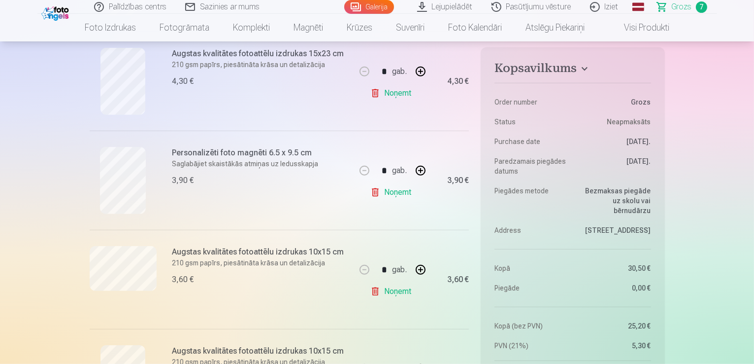
scroll to position [493, 0]
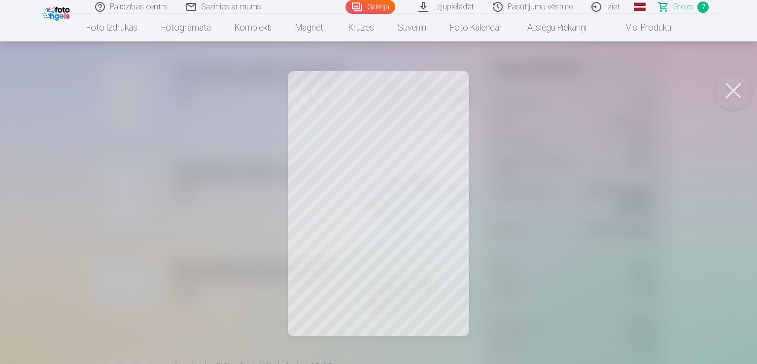
click at [743, 91] on button at bounding box center [732, 90] width 39 height 39
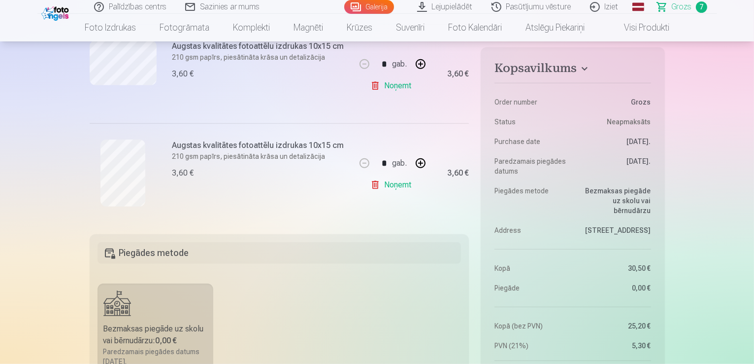
scroll to position [591, 0]
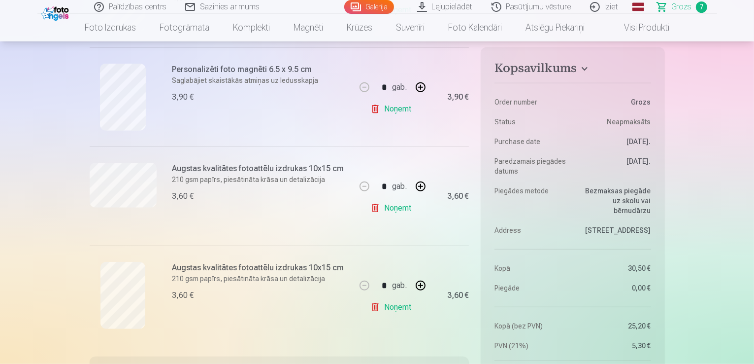
click at [422, 187] on button "button" at bounding box center [421, 186] width 24 height 24
type input "*"
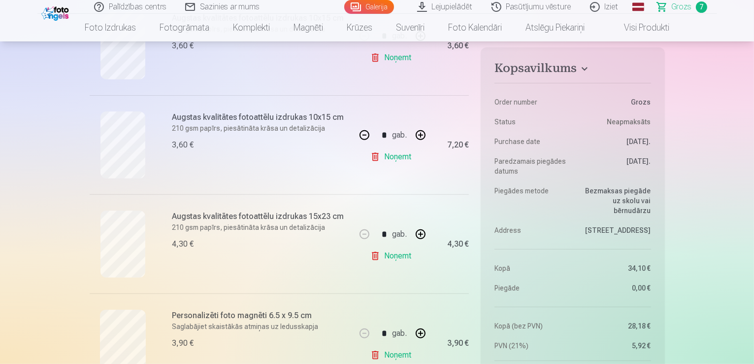
scroll to position [345, 0]
click at [363, 134] on button "button" at bounding box center [365, 136] width 24 height 24
type input "*"
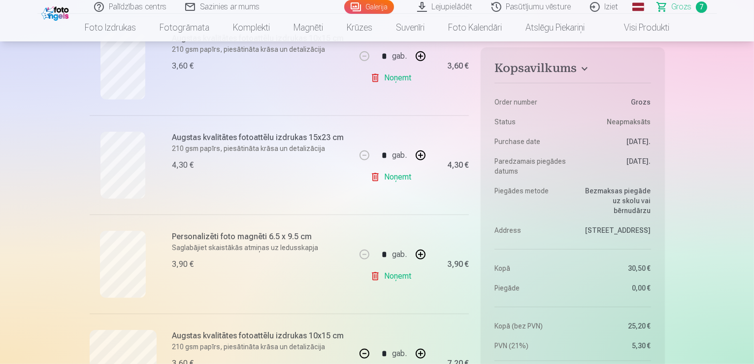
scroll to position [493, 0]
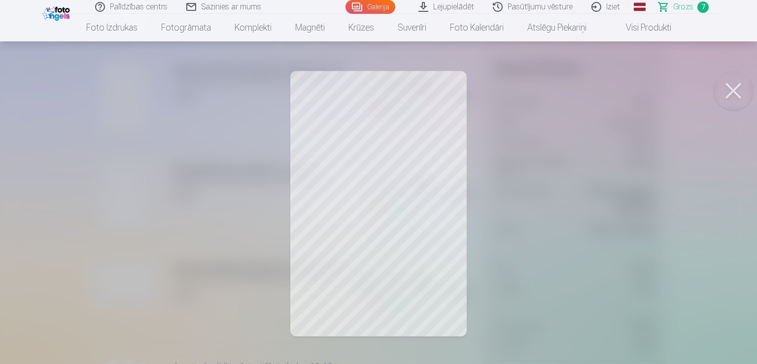
click at [733, 91] on button at bounding box center [732, 90] width 39 height 39
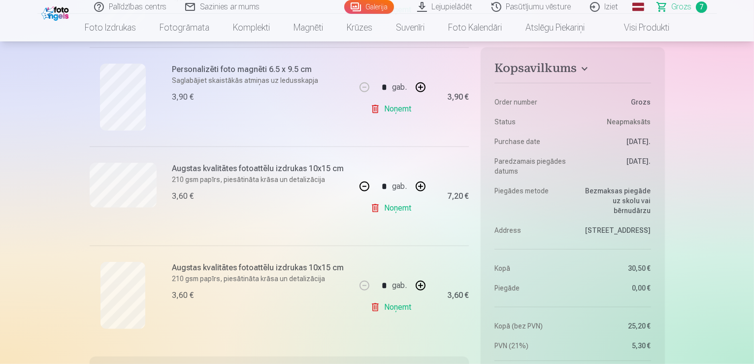
scroll to position [542, 0]
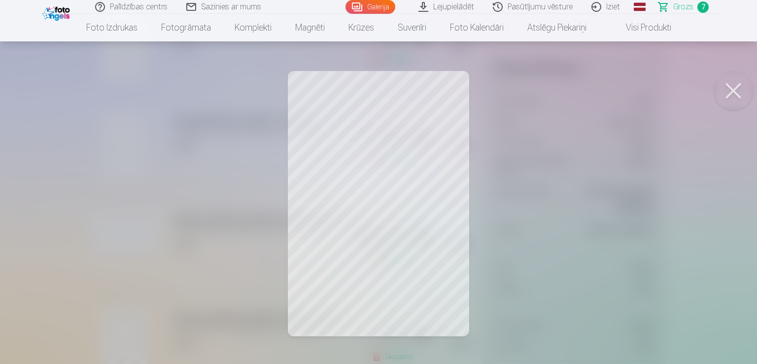
click at [731, 91] on button at bounding box center [732, 90] width 39 height 39
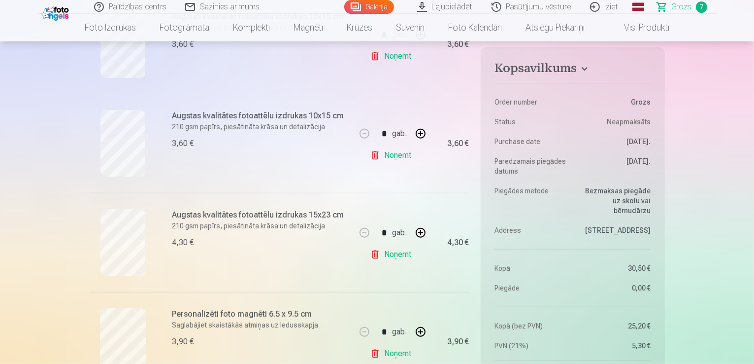
scroll to position [345, 0]
click at [396, 258] on link "Noņemt" at bounding box center [393, 256] width 45 height 20
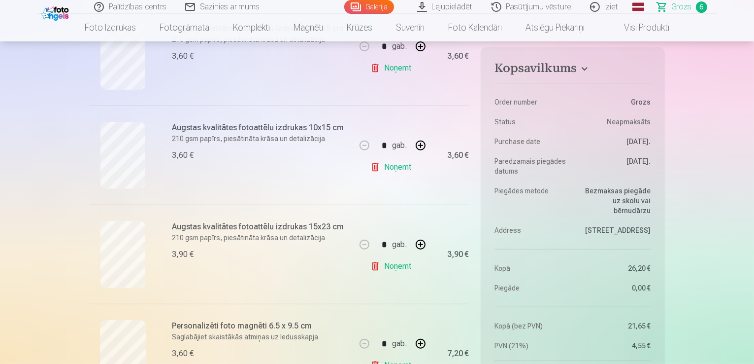
type input "*"
click at [421, 146] on button "button" at bounding box center [421, 146] width 24 height 24
type input "*"
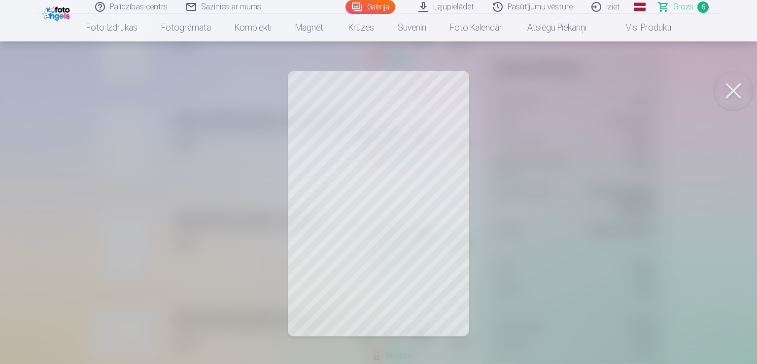
click at [738, 88] on button at bounding box center [732, 90] width 39 height 39
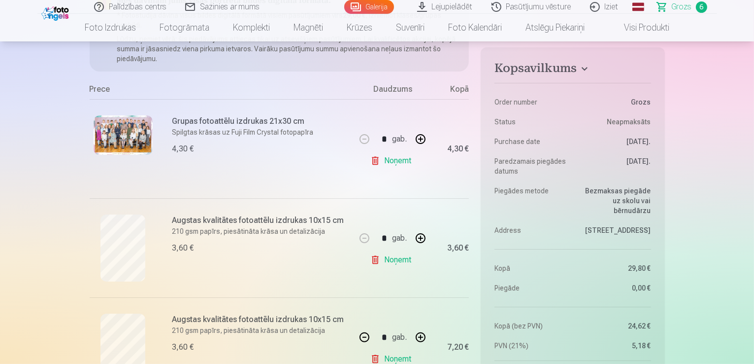
scroll to position [0, 0]
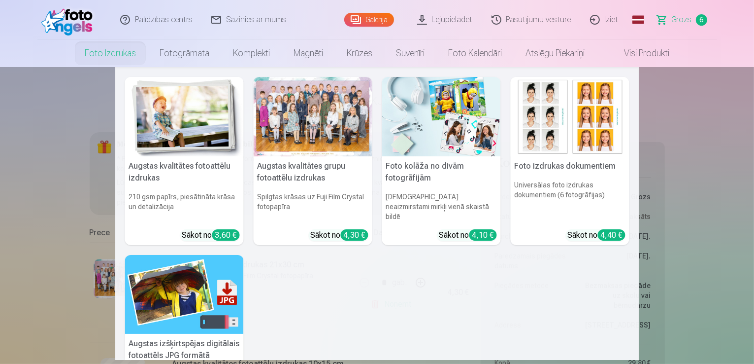
click at [93, 55] on link "Foto izdrukas" at bounding box center [110, 53] width 75 height 28
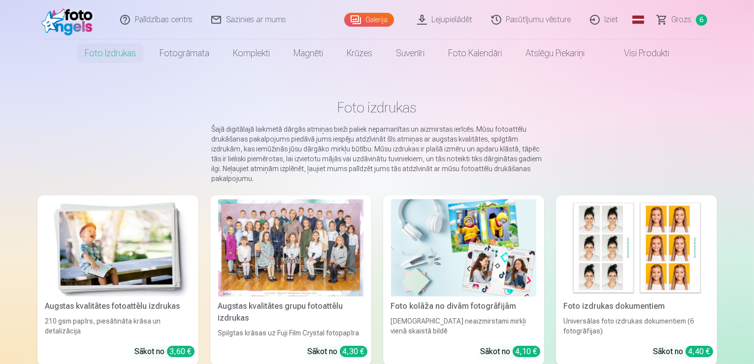
click at [298, 240] on div at bounding box center [290, 247] width 145 height 97
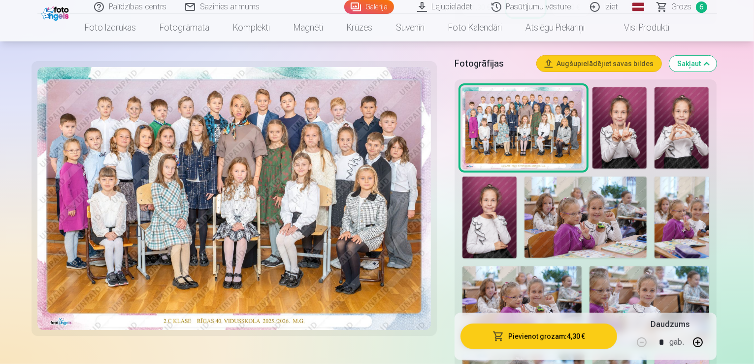
scroll to position [246, 0]
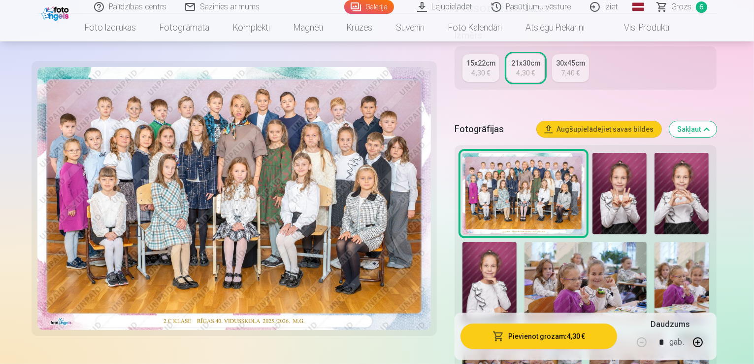
click at [517, 242] on img at bounding box center [490, 283] width 54 height 82
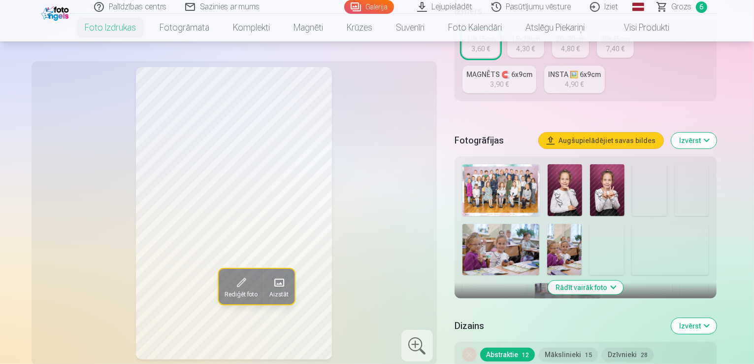
scroll to position [296, 0]
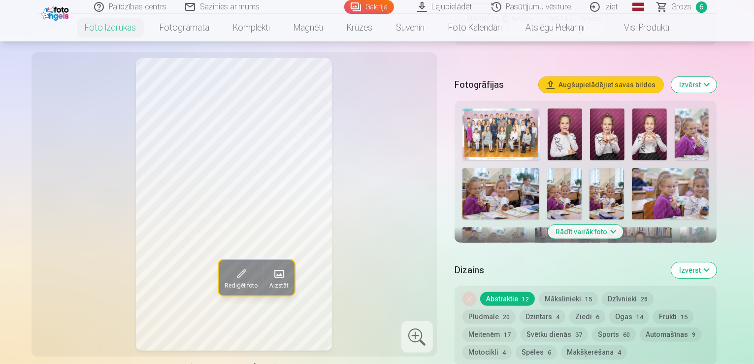
click at [583, 225] on button "Rādīt vairāk foto" at bounding box center [585, 232] width 75 height 14
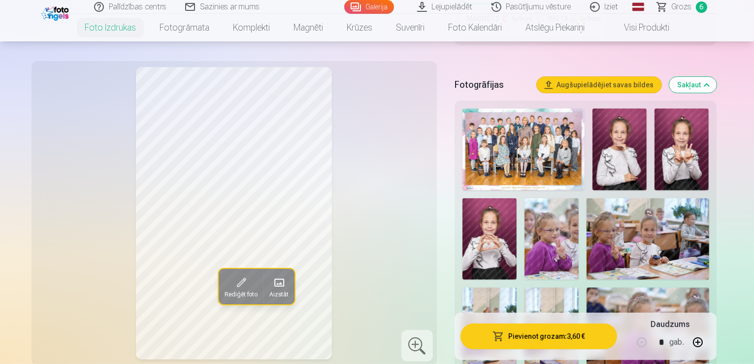
click at [597, 132] on img at bounding box center [620, 149] width 54 height 82
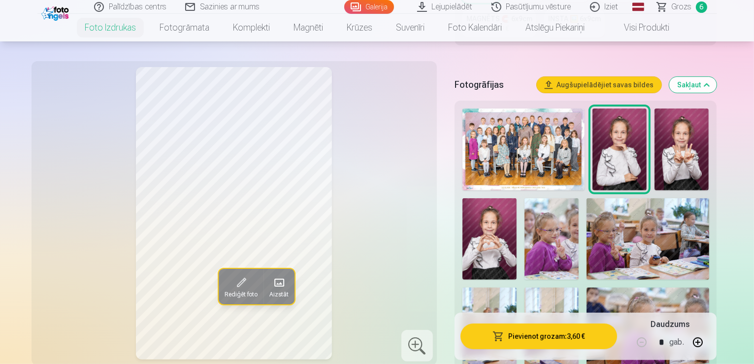
click at [680, 130] on img at bounding box center [682, 149] width 54 height 82
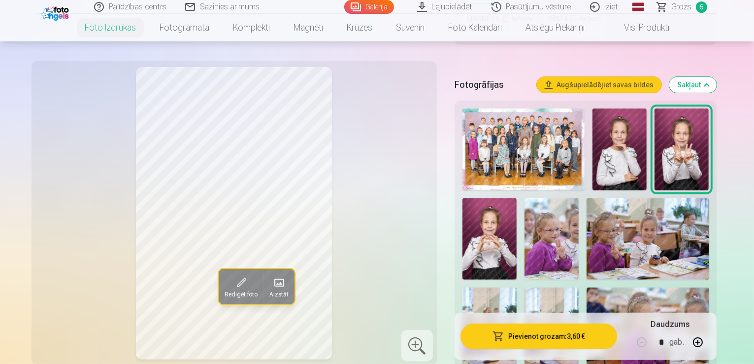
click at [517, 198] on img at bounding box center [490, 239] width 54 height 82
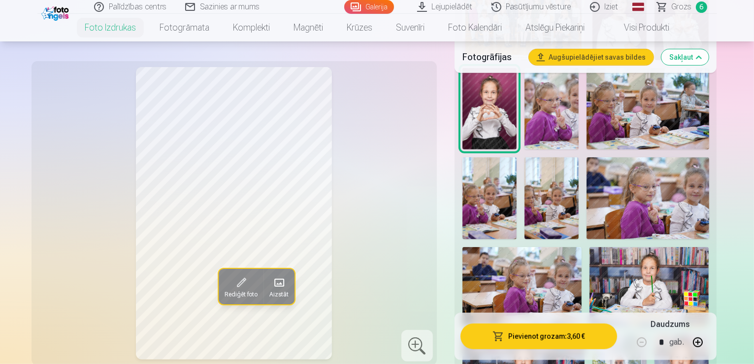
scroll to position [443, 0]
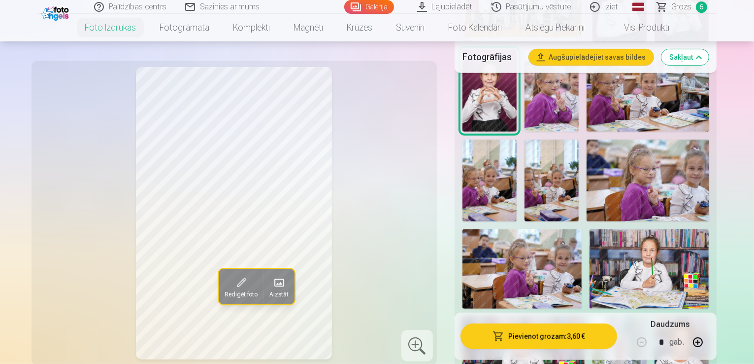
click at [587, 139] on img at bounding box center [648, 179] width 122 height 81
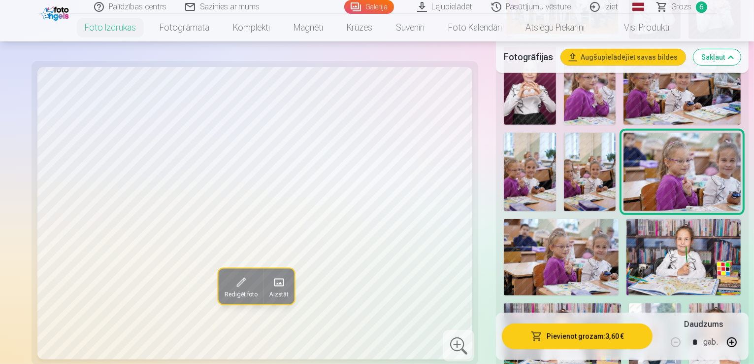
click at [627, 236] on img at bounding box center [684, 257] width 114 height 76
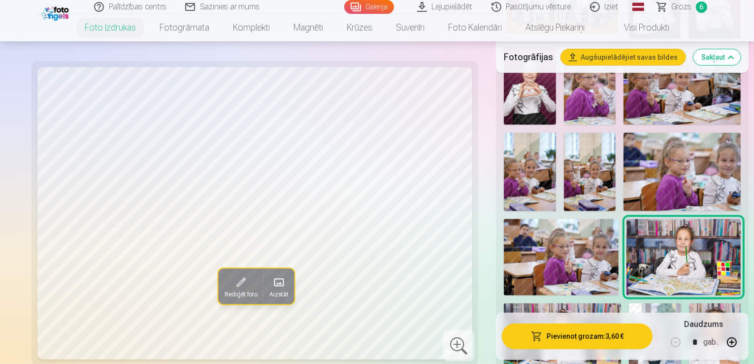
click at [619, 219] on img at bounding box center [561, 257] width 115 height 76
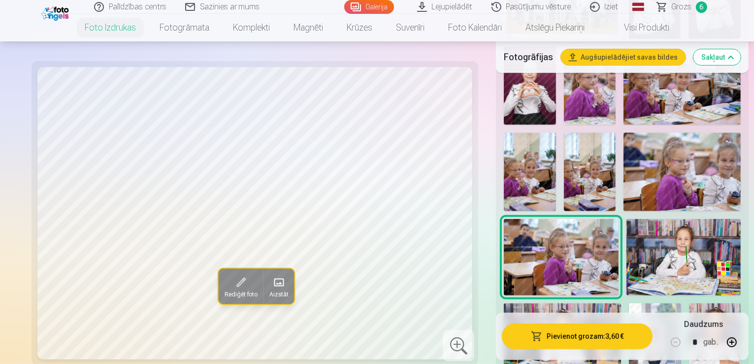
click at [627, 229] on img at bounding box center [684, 257] width 114 height 76
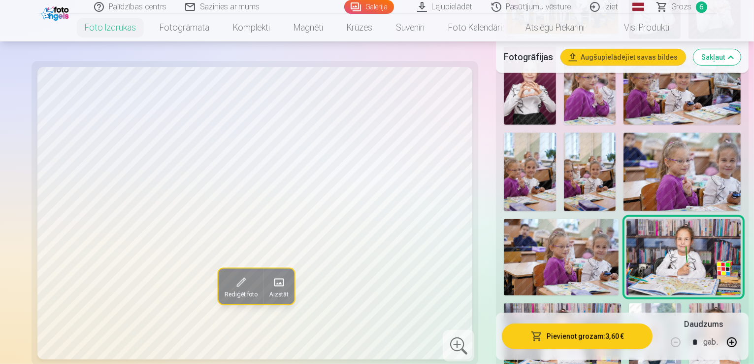
click at [614, 303] on img at bounding box center [562, 342] width 117 height 78
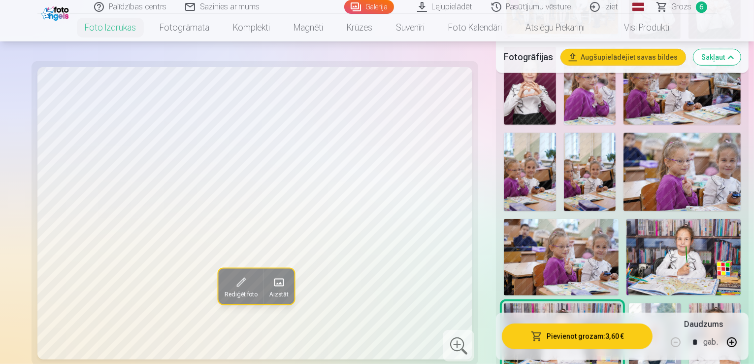
click at [681, 303] on img at bounding box center [655, 342] width 52 height 78
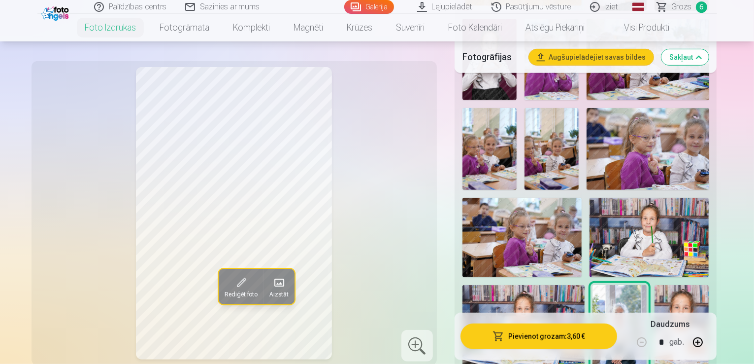
scroll to position [493, 0]
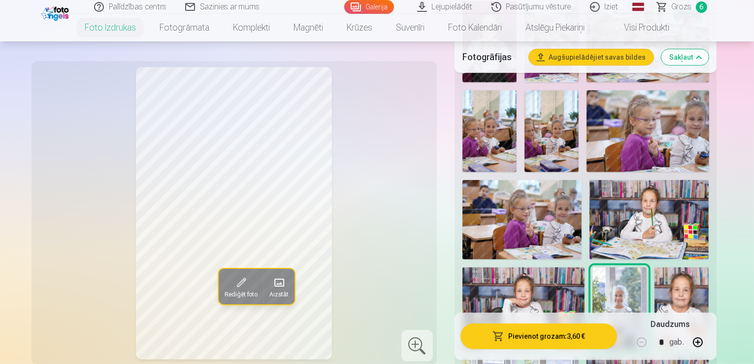
click at [655, 267] on img at bounding box center [682, 307] width 54 height 81
click at [647, 267] on img at bounding box center [620, 307] width 54 height 81
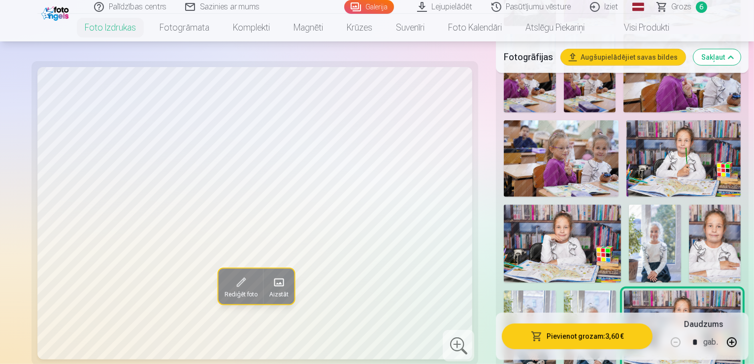
scroll to position [591, 0]
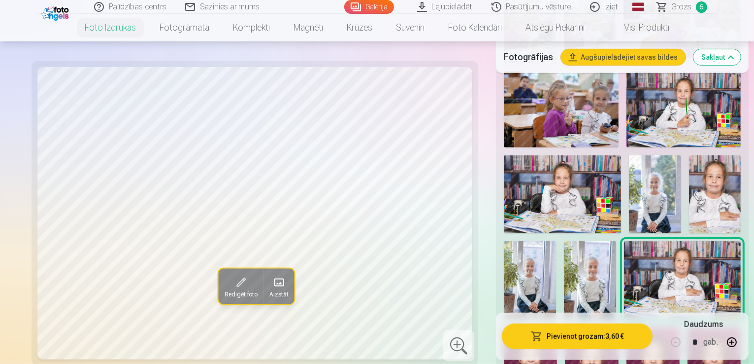
click at [504, 327] on img at bounding box center [530, 367] width 53 height 80
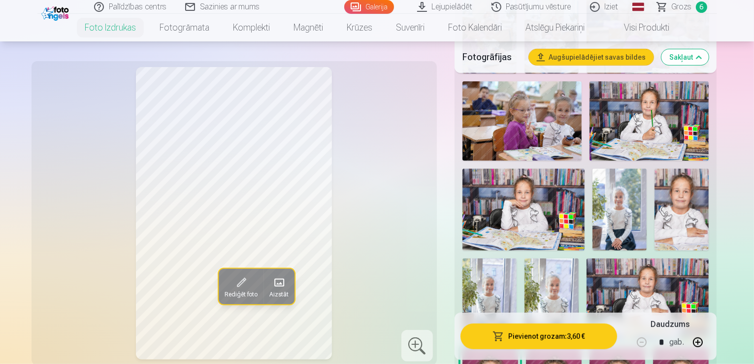
click at [470, 249] on div at bounding box center [586, 341] width 255 height 1065
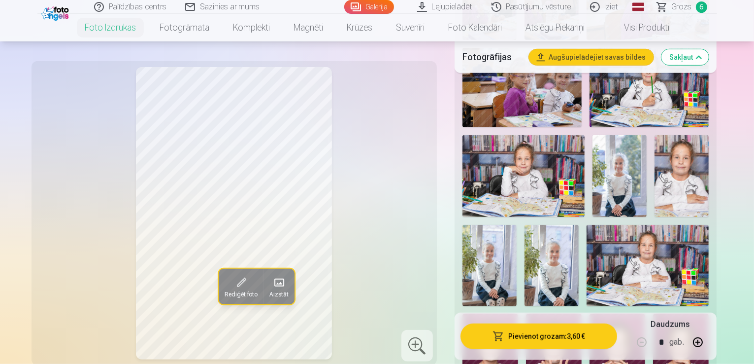
scroll to position [739, 0]
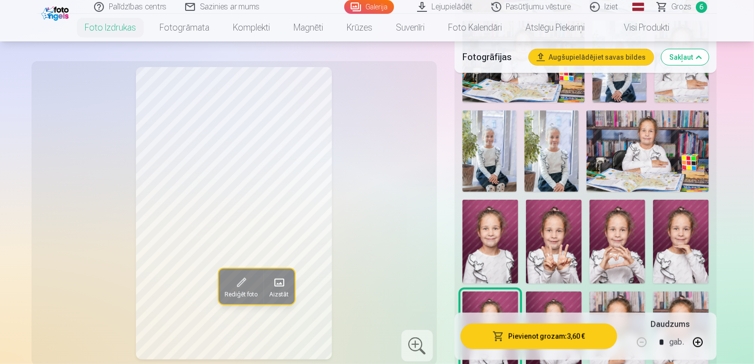
click at [526, 291] on img at bounding box center [554, 333] width 56 height 84
click at [590, 291] on img at bounding box center [618, 333] width 56 height 84
click at [653, 291] on img at bounding box center [681, 333] width 56 height 84
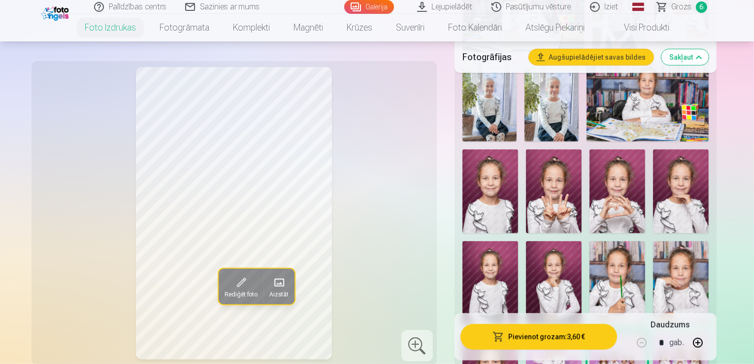
scroll to position [788, 0]
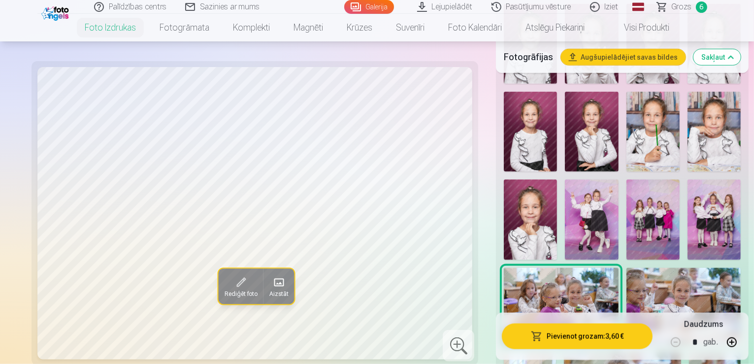
scroll to position [936, 0]
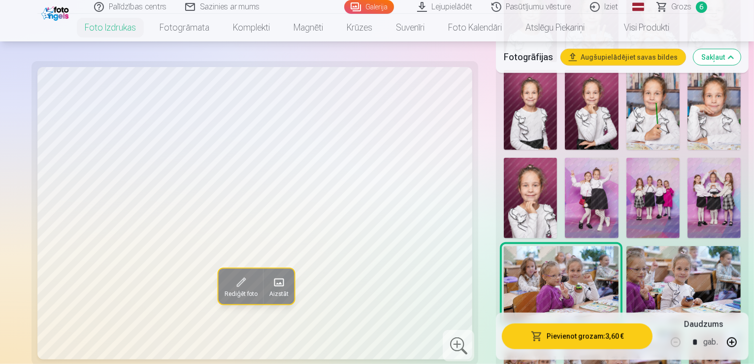
click at [673, 330] on img at bounding box center [622, 369] width 117 height 78
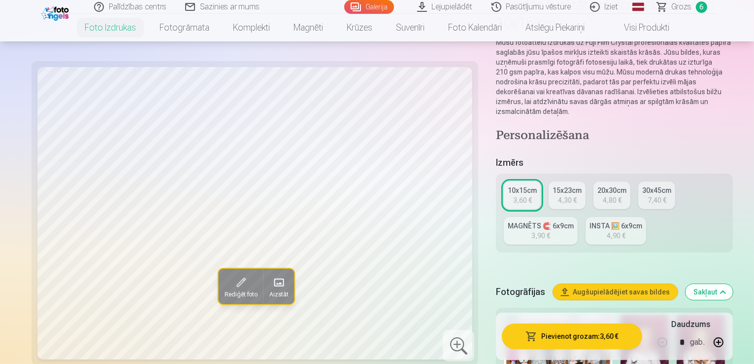
scroll to position [0, 0]
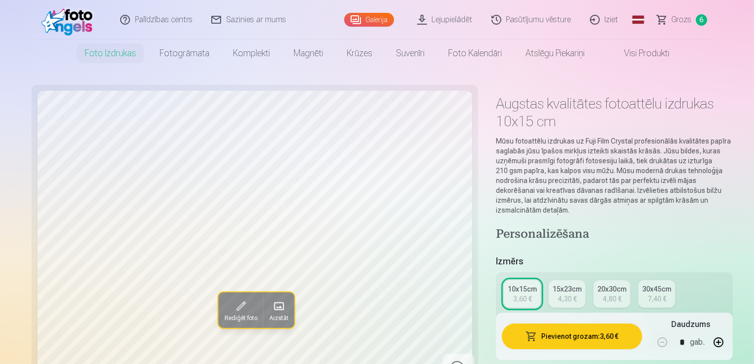
click at [674, 17] on span "Grozs" at bounding box center [682, 20] width 20 height 12
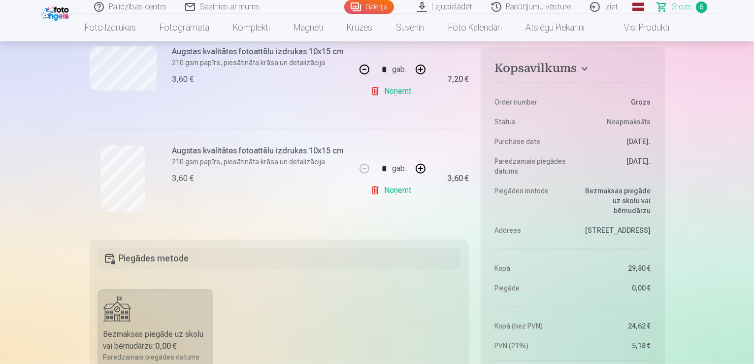
scroll to position [641, 0]
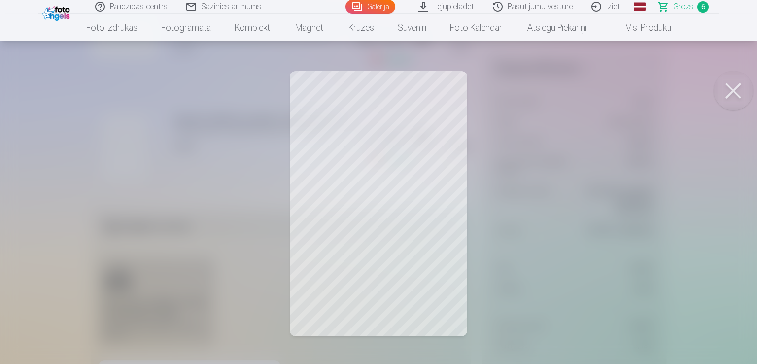
click at [729, 89] on button at bounding box center [732, 90] width 39 height 39
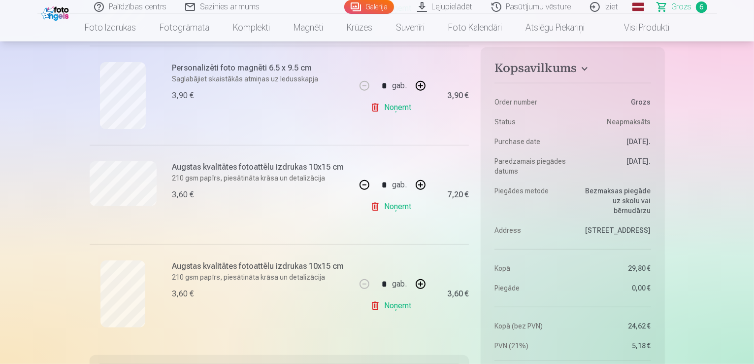
scroll to position [443, 0]
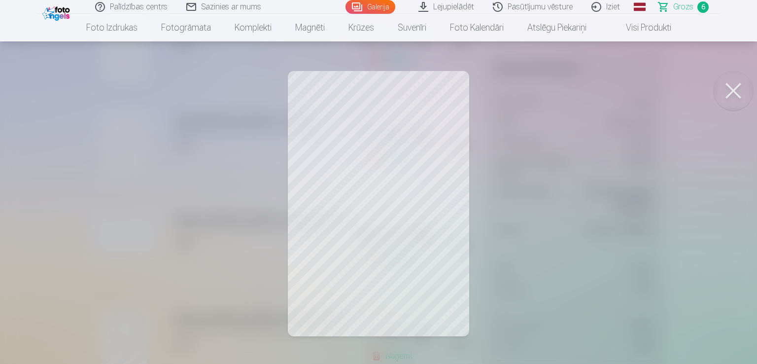
click at [731, 93] on button at bounding box center [732, 90] width 39 height 39
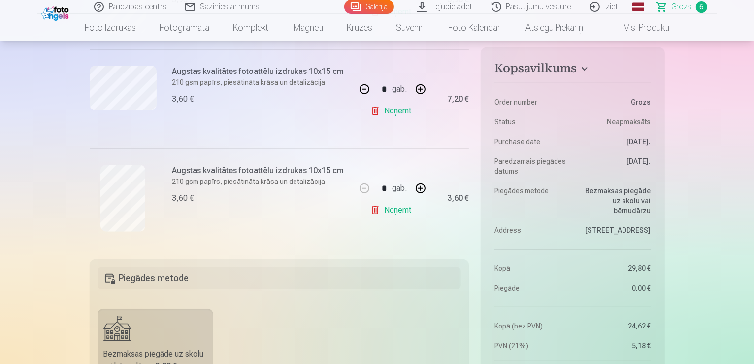
scroll to position [591, 0]
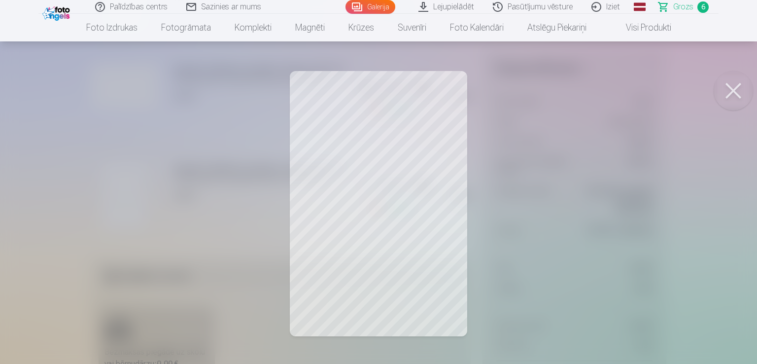
click at [729, 92] on button at bounding box center [732, 90] width 39 height 39
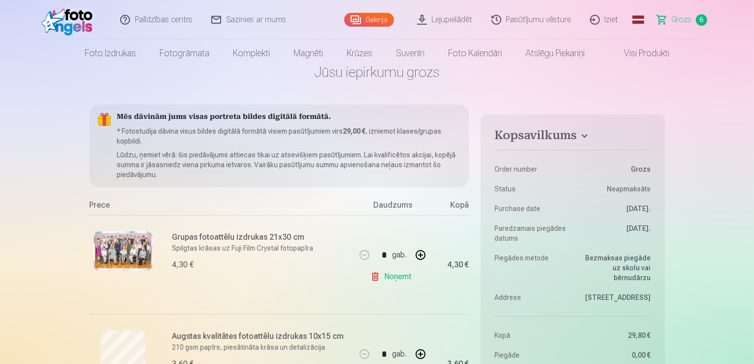
scroll to position [0, 0]
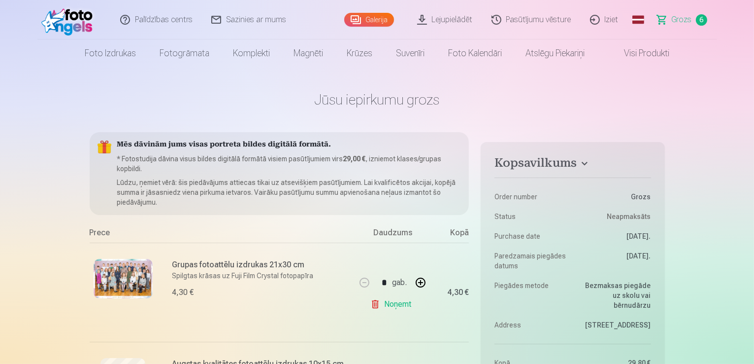
click at [612, 18] on link "Iziet" at bounding box center [604, 19] width 47 height 39
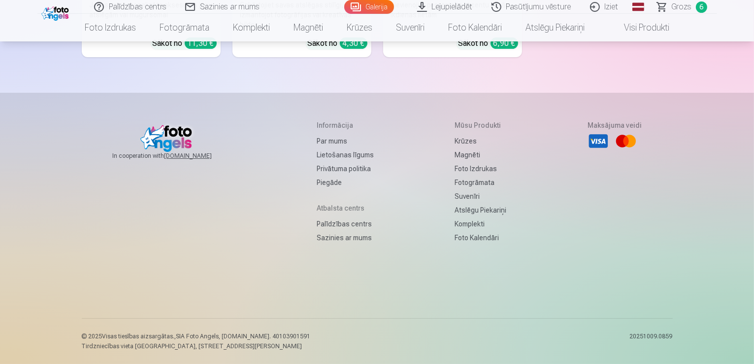
scroll to position [9346, 0]
click at [325, 138] on link "Par mums" at bounding box center [345, 141] width 57 height 14
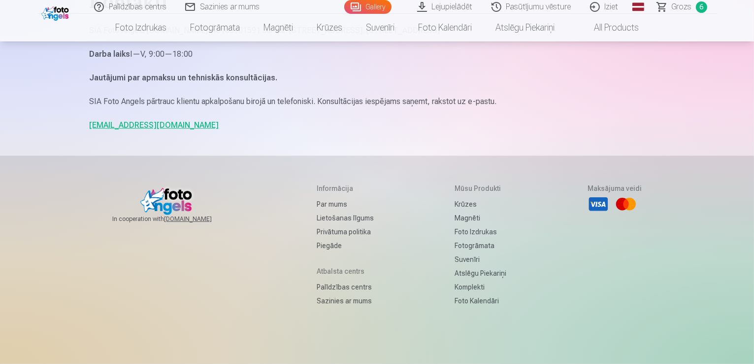
scroll to position [767, 0]
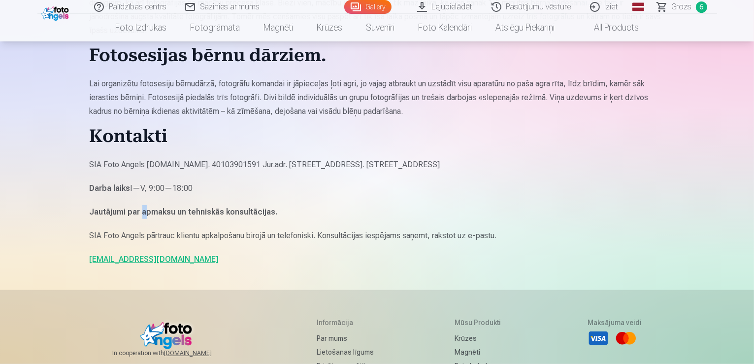
click at [144, 207] on strong "Jautājumi par apmaksu un tehniskās konsultācijas." at bounding box center [184, 211] width 188 height 9
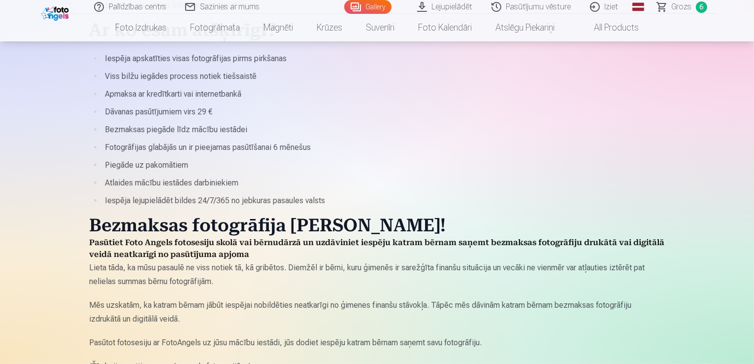
scroll to position [323, 0]
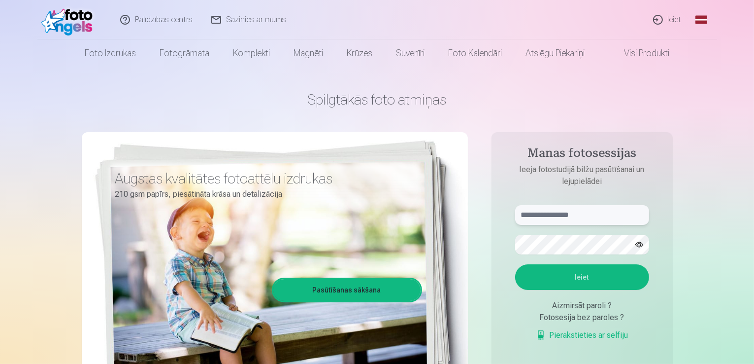
click at [587, 218] on input "text" at bounding box center [582, 215] width 134 height 20
type input "**********"
click at [499, 279] on aside "**********" at bounding box center [582, 267] width 181 height 271
click at [550, 271] on button "Ieiet" at bounding box center [582, 277] width 134 height 26
